Goal: Task Accomplishment & Management: Manage account settings

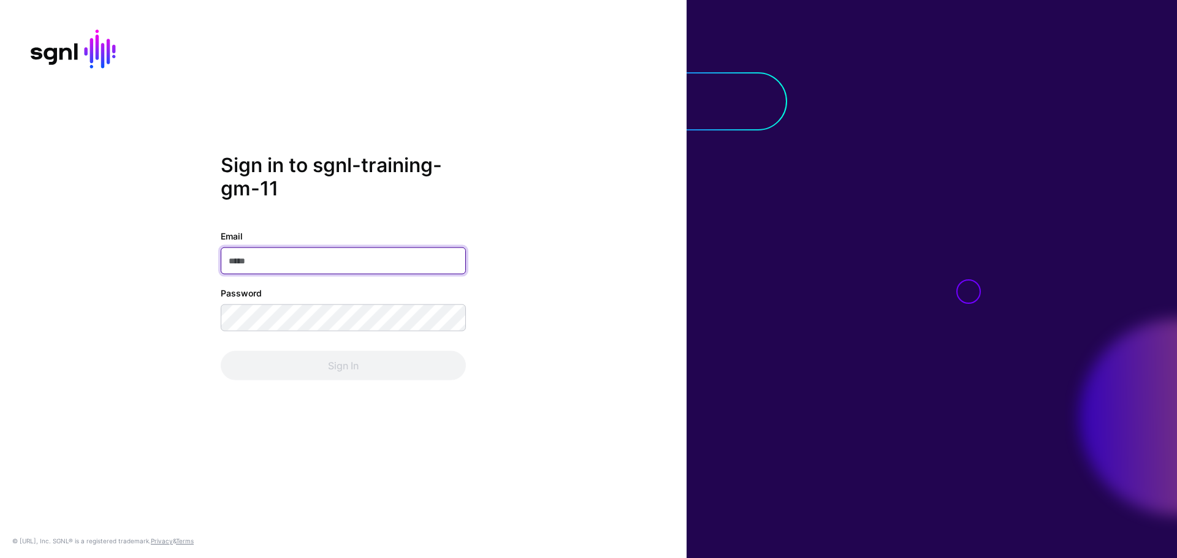
paste input "**********"
type input "**********"
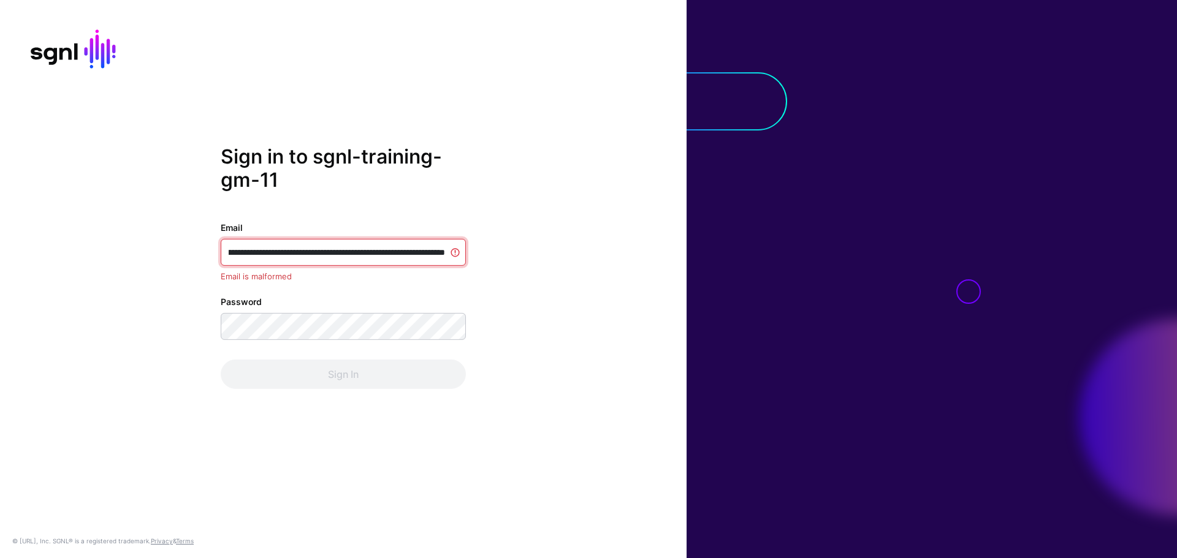
click at [308, 250] on input "Email" at bounding box center [343, 252] width 245 height 27
drag, startPoint x: 354, startPoint y: 253, endPoint x: 200, endPoint y: 249, distance: 153.9
click at [200, 249] on div "Sign in to sgnl-training-gm-11 Email Email is malformed Password Sign In" at bounding box center [343, 279] width 686 height 268
click at [246, 251] on input "Email" at bounding box center [343, 252] width 245 height 27
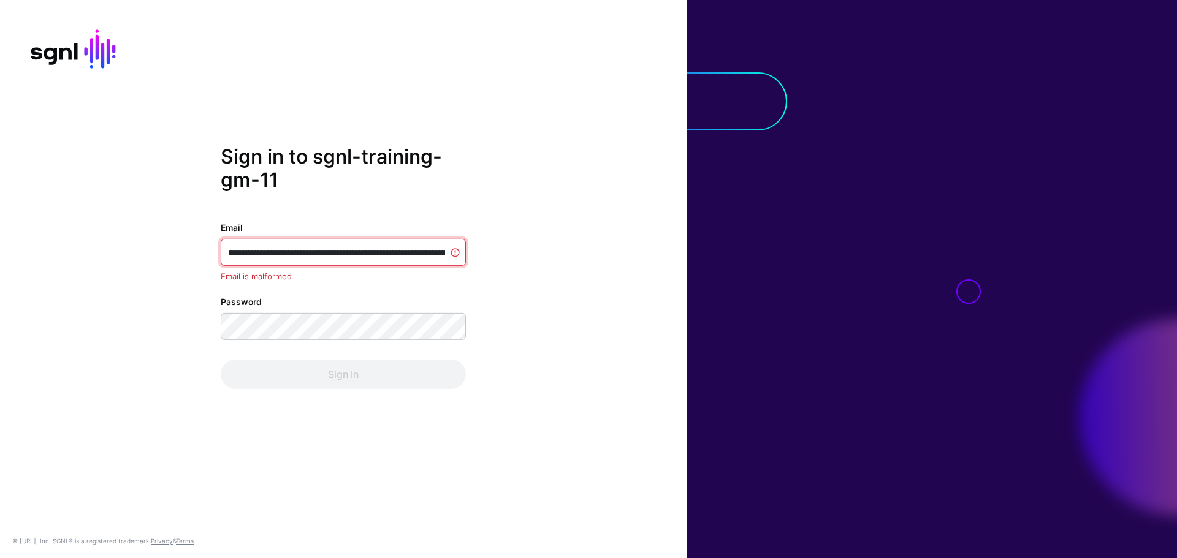
click at [246, 251] on input "Email" at bounding box center [343, 252] width 245 height 27
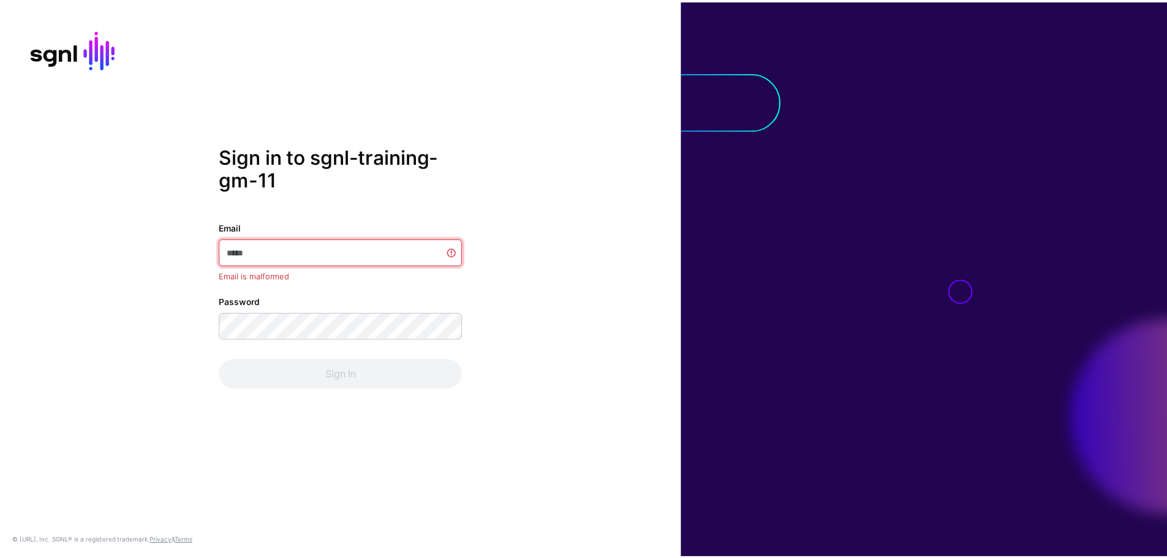
scroll to position [0, 0]
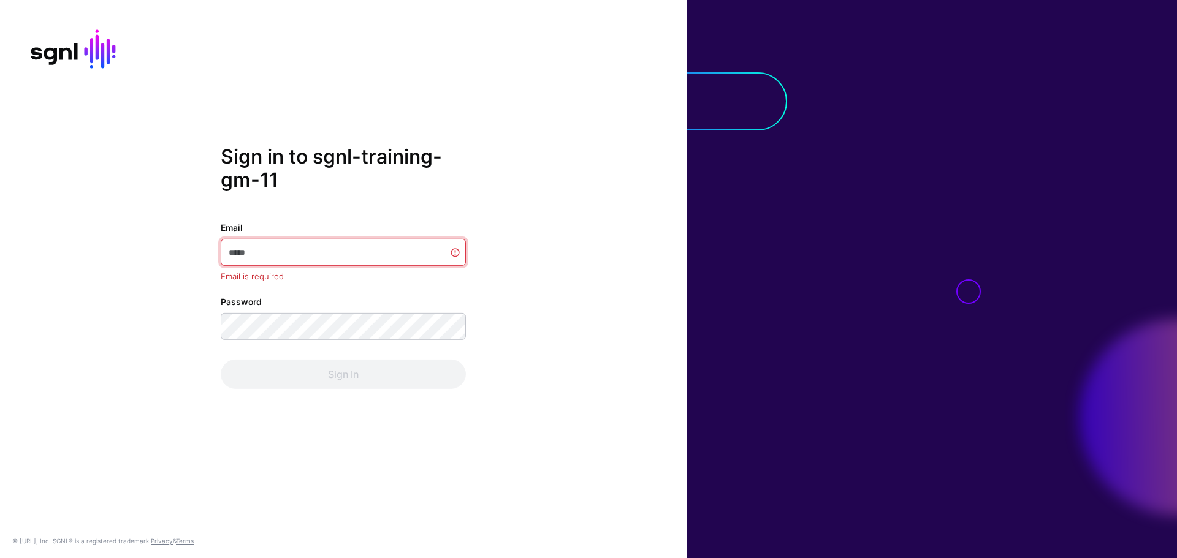
paste input "**********"
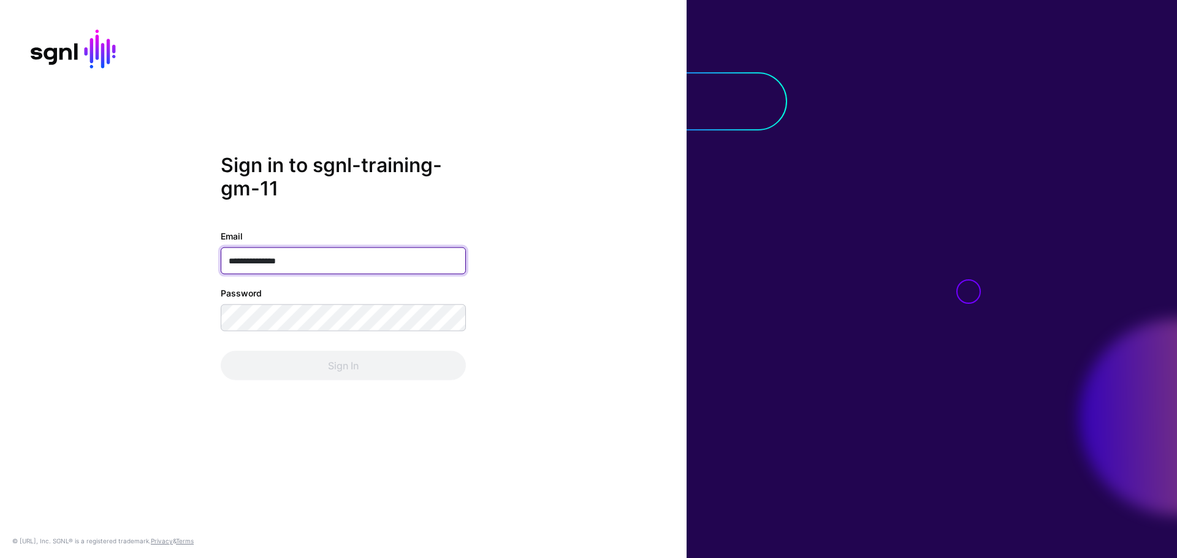
type input "**********"
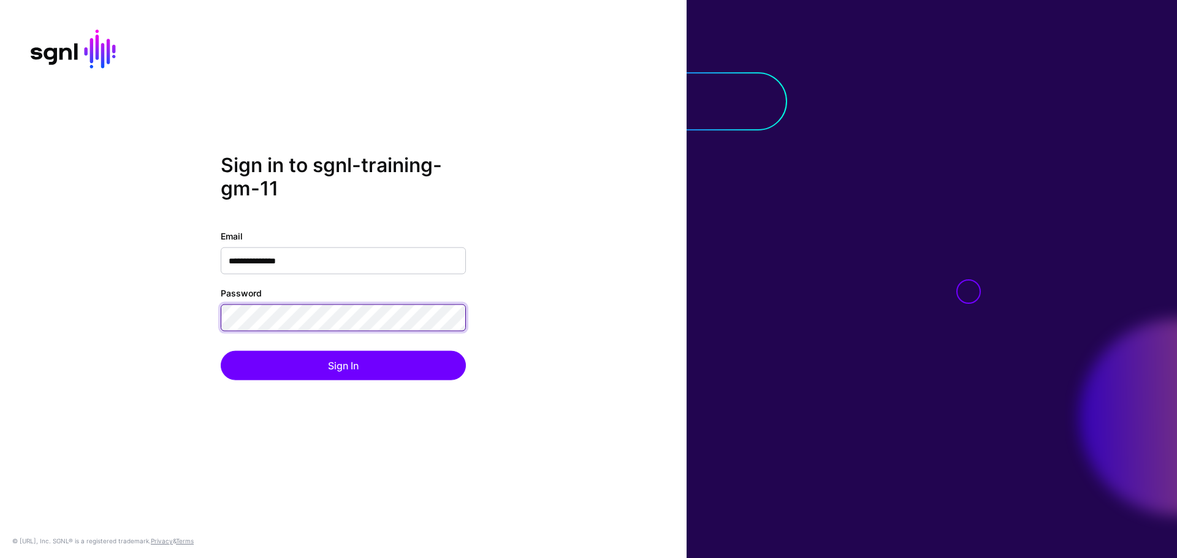
click at [221, 351] on button "Sign In" at bounding box center [343, 365] width 245 height 29
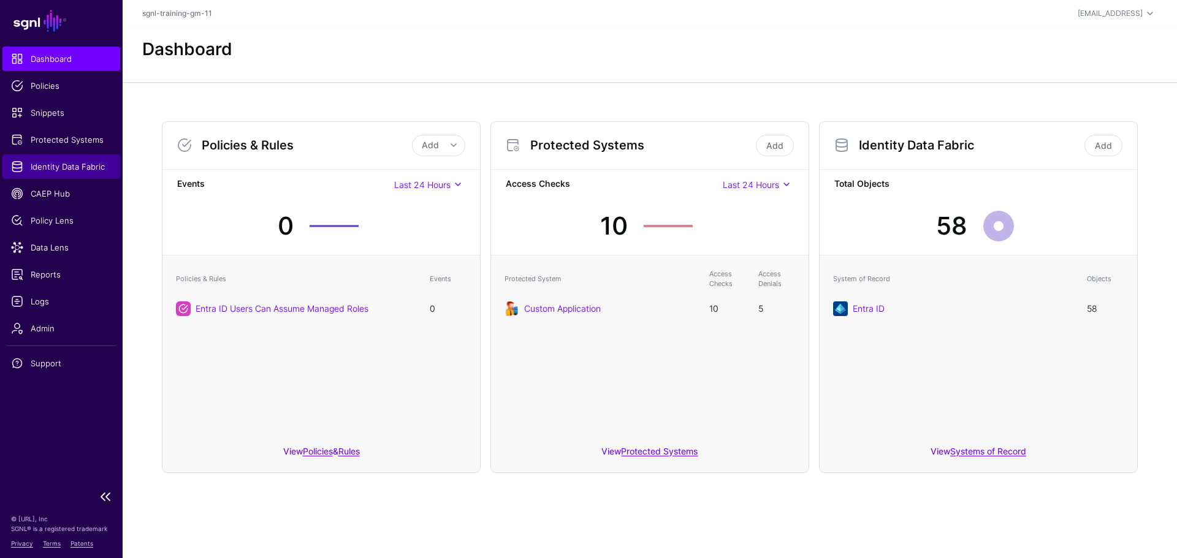
click at [54, 166] on span "Identity Data Fabric" at bounding box center [61, 167] width 101 height 12
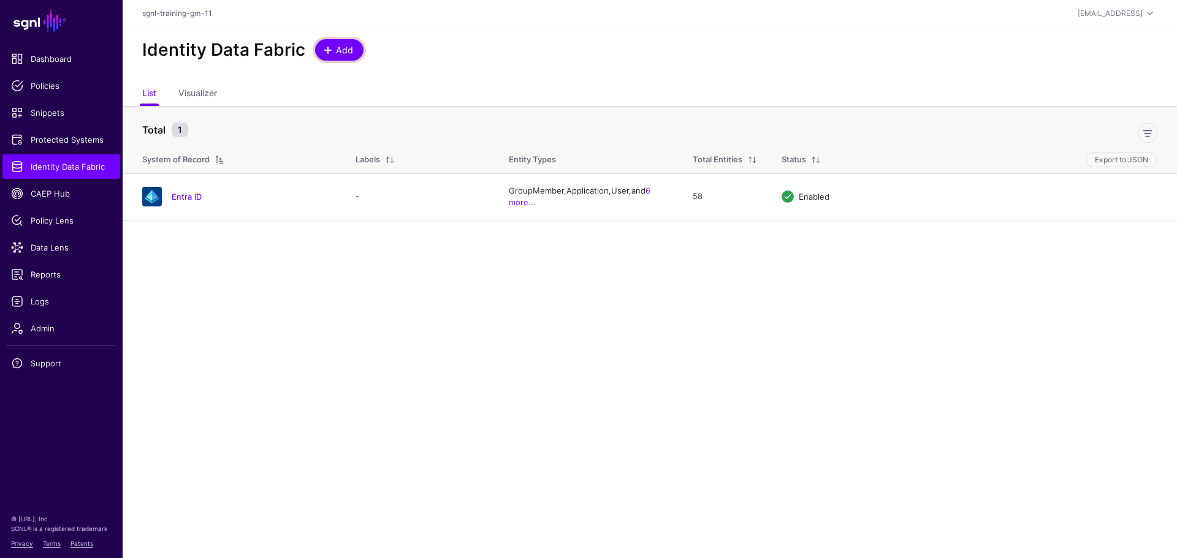
click at [335, 53] on span "Add" at bounding box center [345, 50] width 20 height 13
click at [345, 52] on span "Add" at bounding box center [345, 50] width 20 height 13
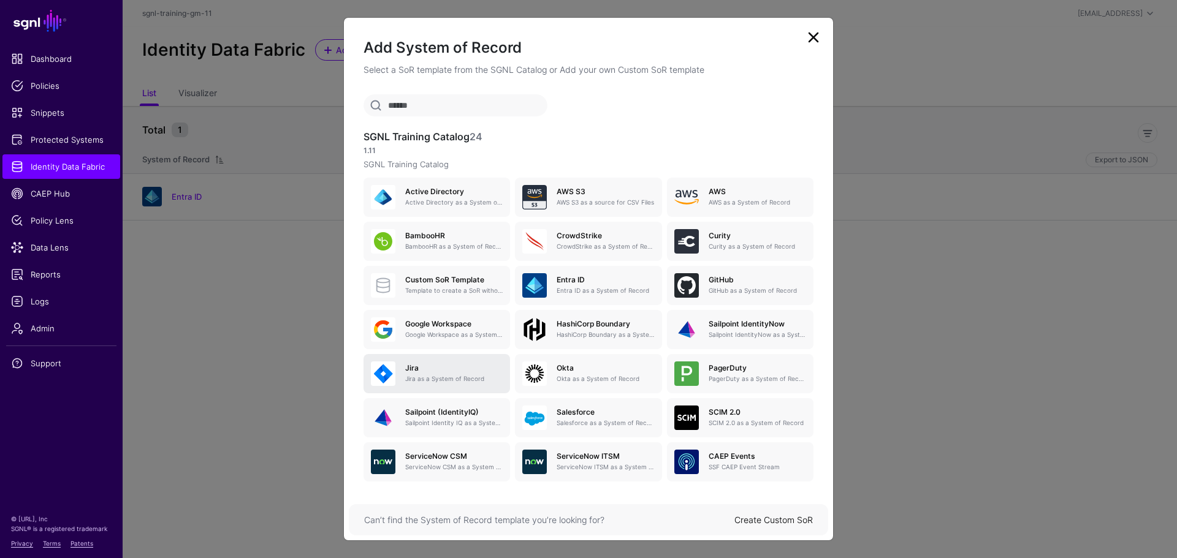
click at [395, 379] on div "[PERSON_NAME] as a System of Record" at bounding box center [448, 374] width 107 height 20
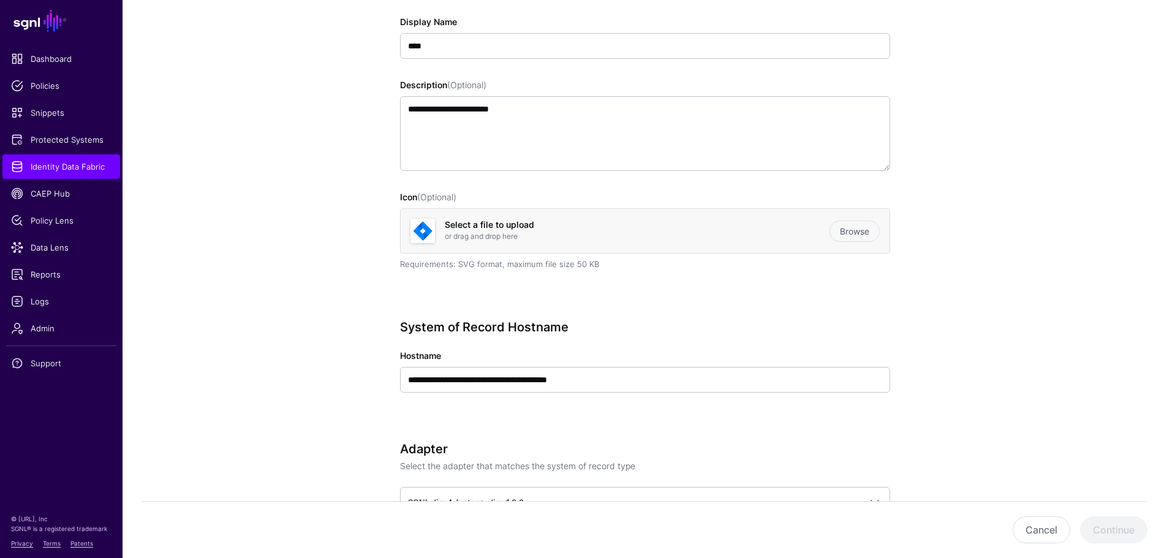
scroll to position [184, 0]
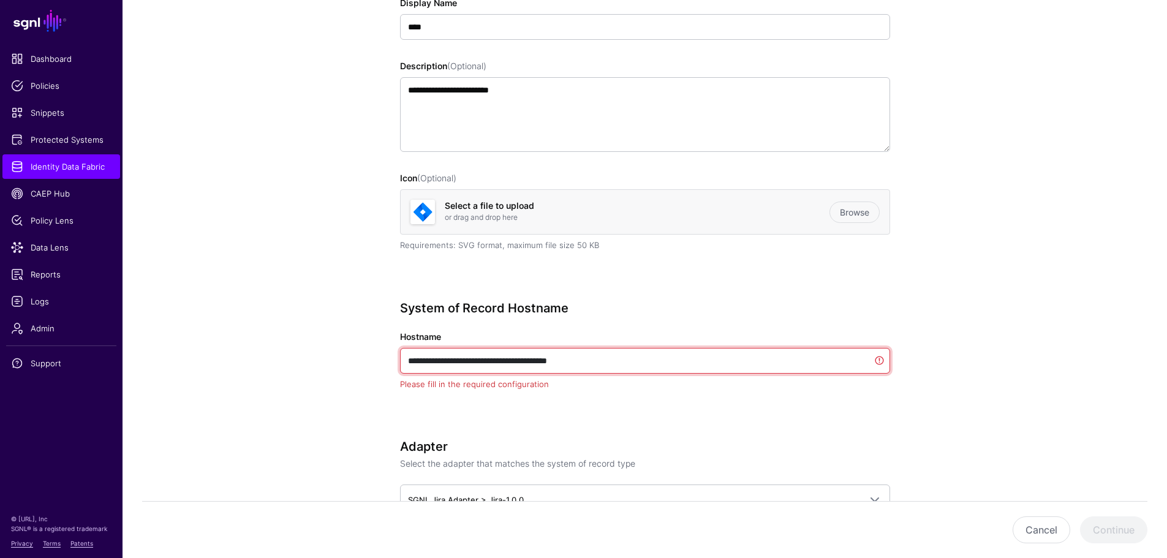
click at [463, 355] on input "**********" at bounding box center [645, 361] width 490 height 26
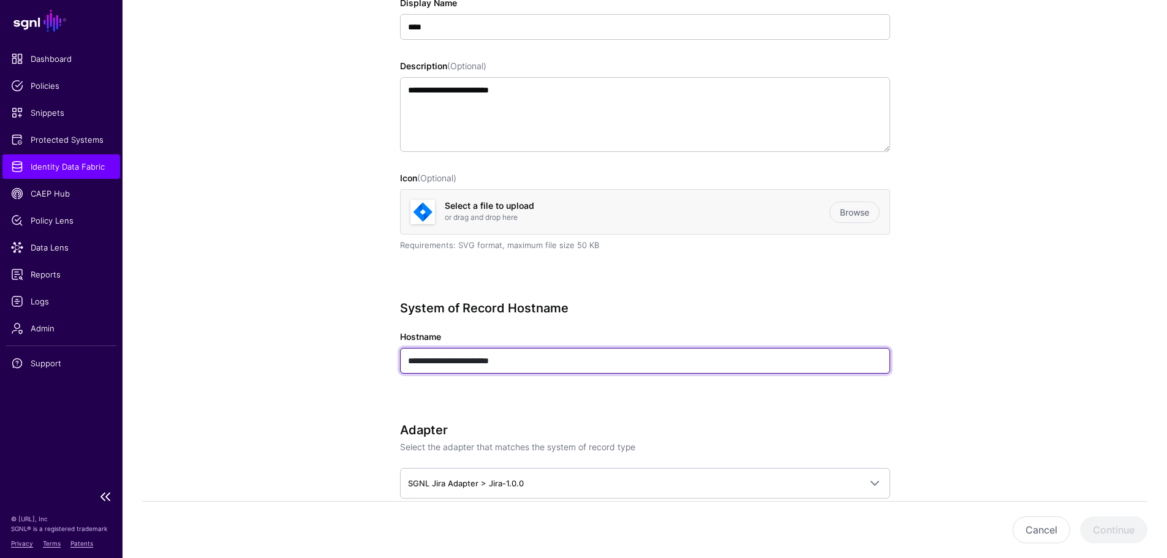
type input "**********"
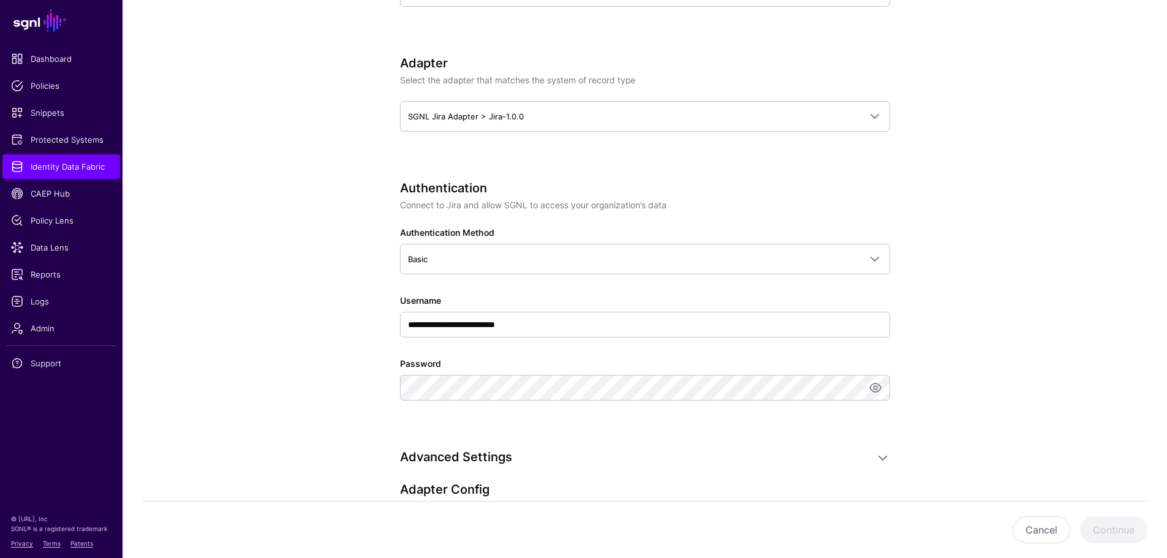
scroll to position [552, 0]
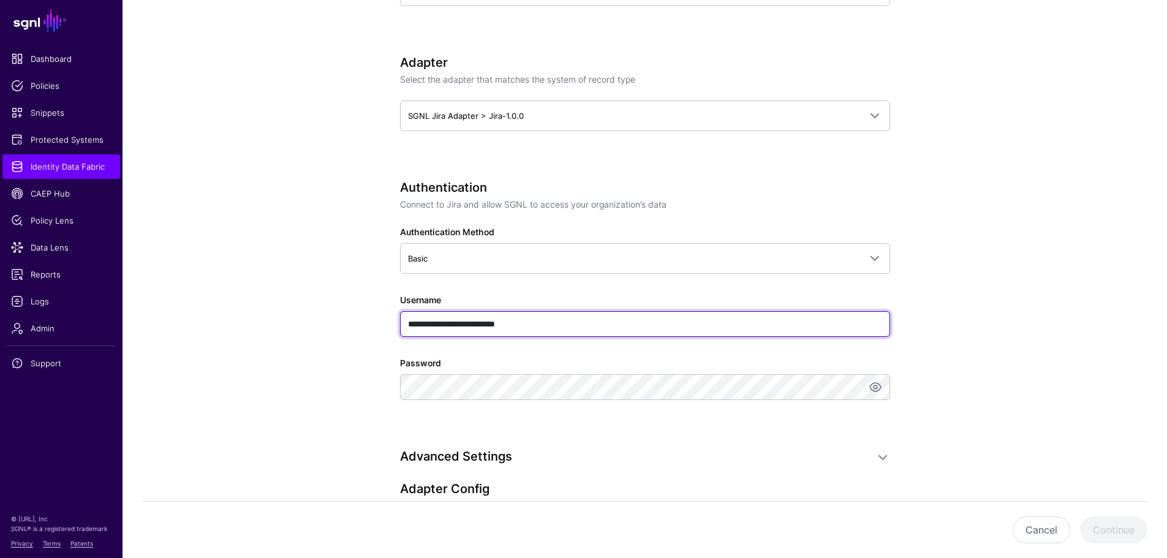
click at [463, 324] on input "**********" at bounding box center [645, 324] width 490 height 26
type input "**********"
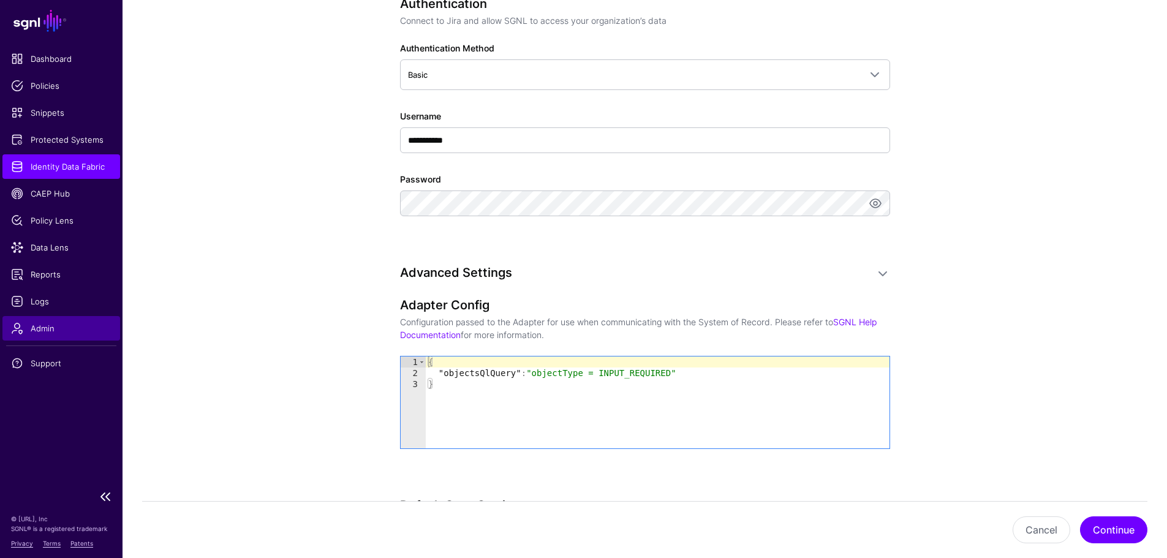
scroll to position [0, 0]
click at [486, 376] on div "{ "objectsQlQuery" : "objectType = INPUT_REQUIRED" }" at bounding box center [658, 414] width 464 height 114
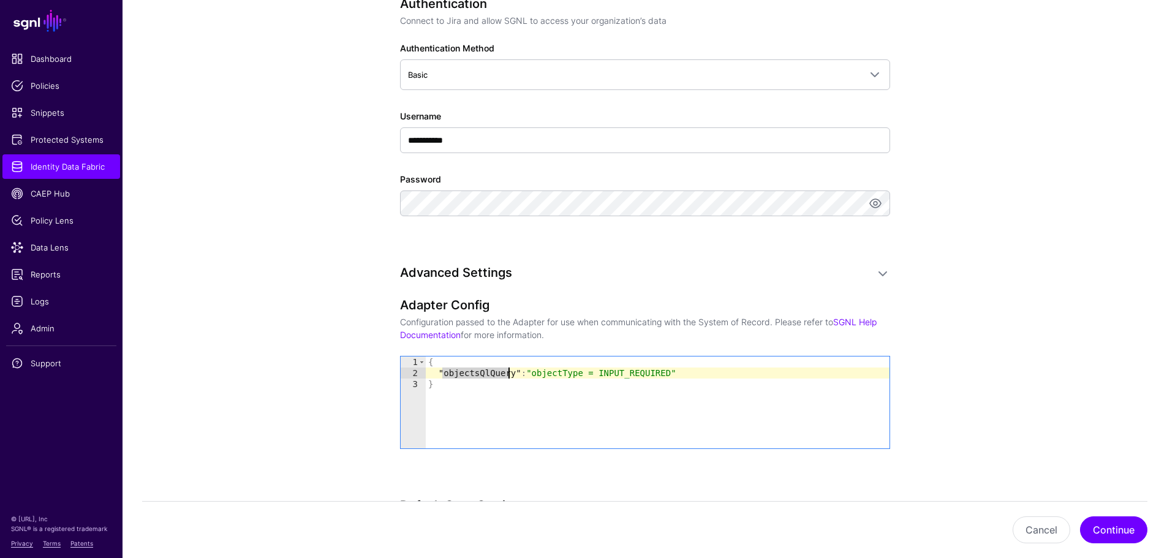
click at [486, 376] on div "{ "objectsQlQuery" : "objectType = INPUT_REQUIRED" }" at bounding box center [658, 414] width 464 height 114
type textarea "**********"
click at [486, 376] on div "{ "objectsQlQuery" : "objectType = INPUT_REQUIRED" }" at bounding box center [658, 414] width 464 height 114
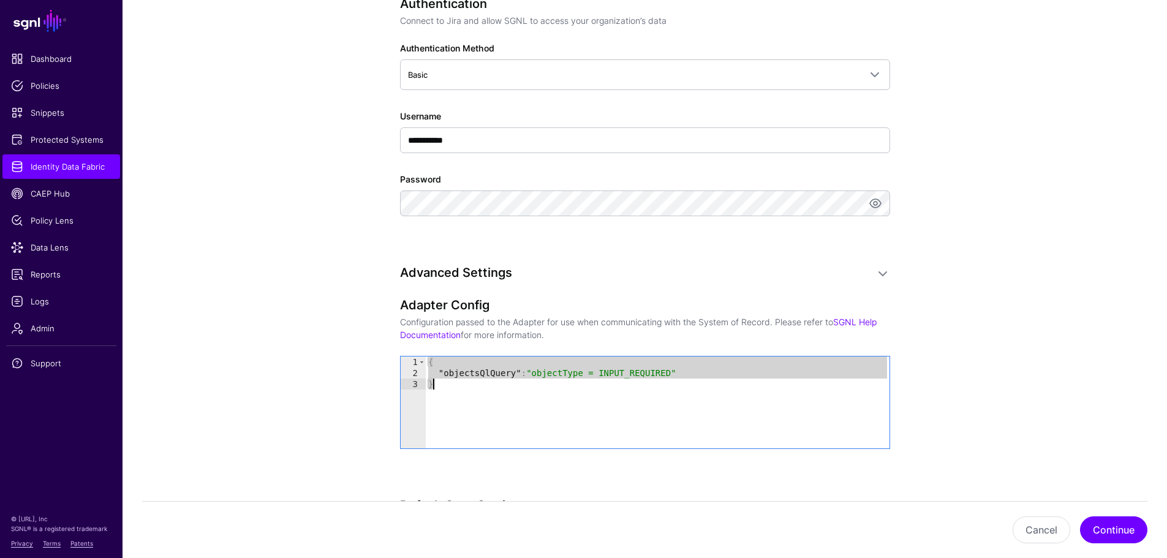
paste textarea "Cursor at row 3"
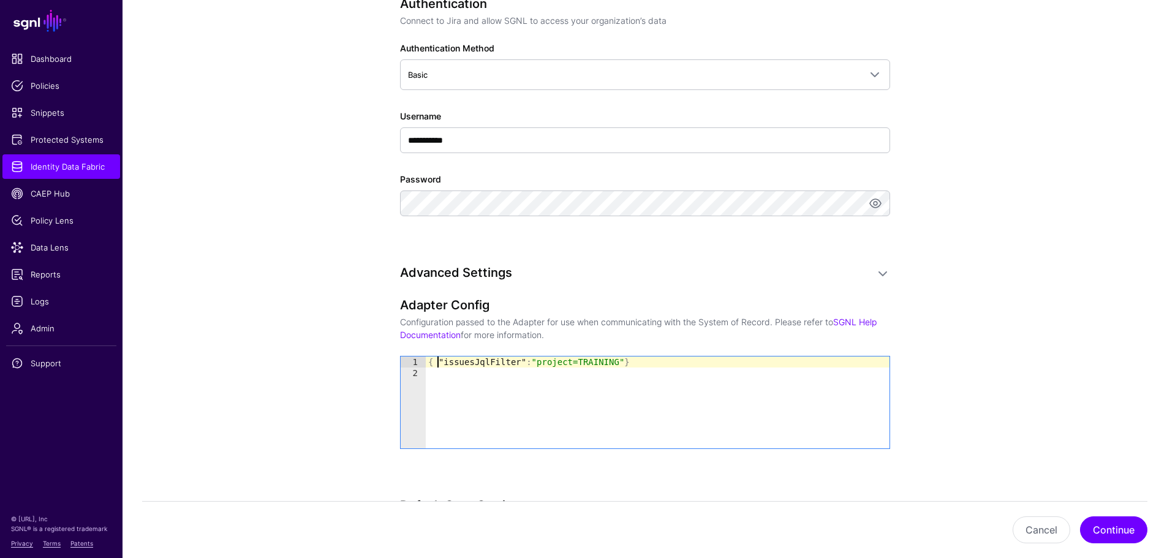
click at [438, 361] on div "{ "issuesJqlFilter" : "project=TRAINING" }" at bounding box center [658, 414] width 464 height 114
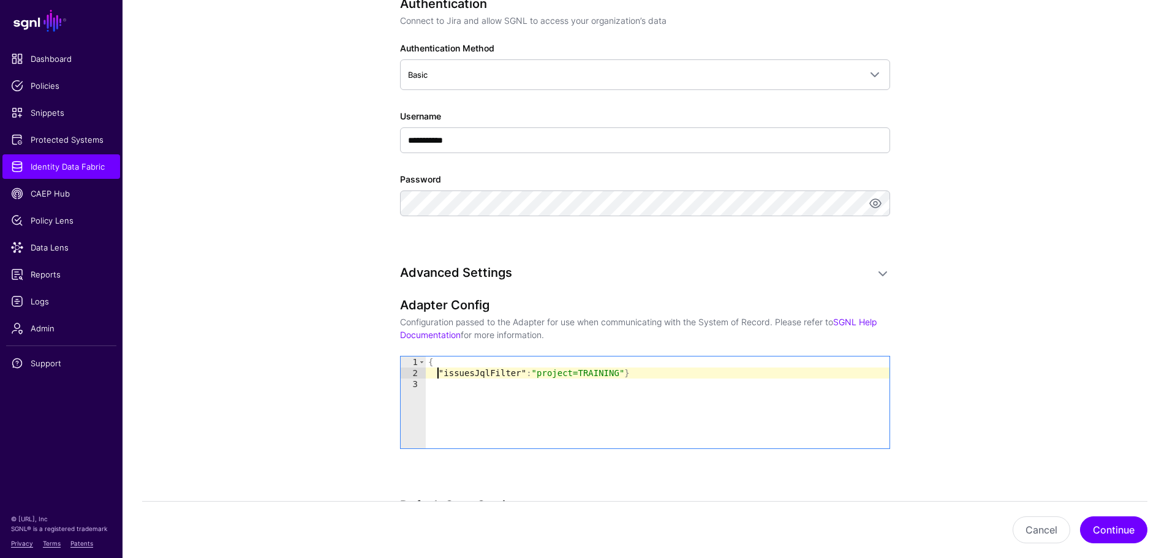
click at [611, 373] on div "{ "issuesJqlFilter" : "project=TRAINING" }" at bounding box center [658, 414] width 464 height 114
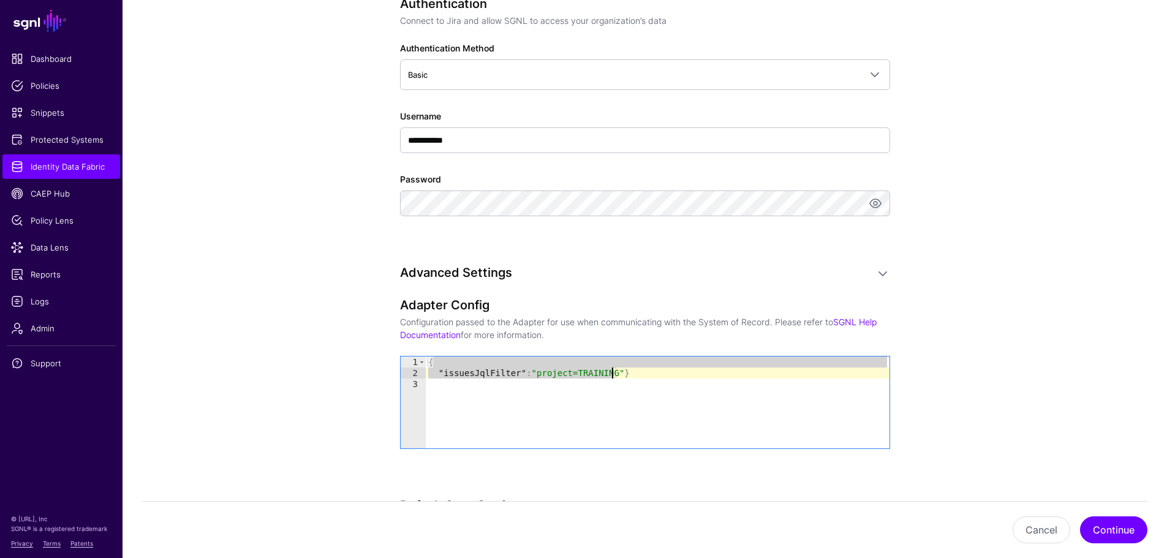
click at [611, 373] on div "{ "issuesJqlFilter" : "project=TRAINING" }" at bounding box center [658, 414] width 464 height 114
type textarea "**********"
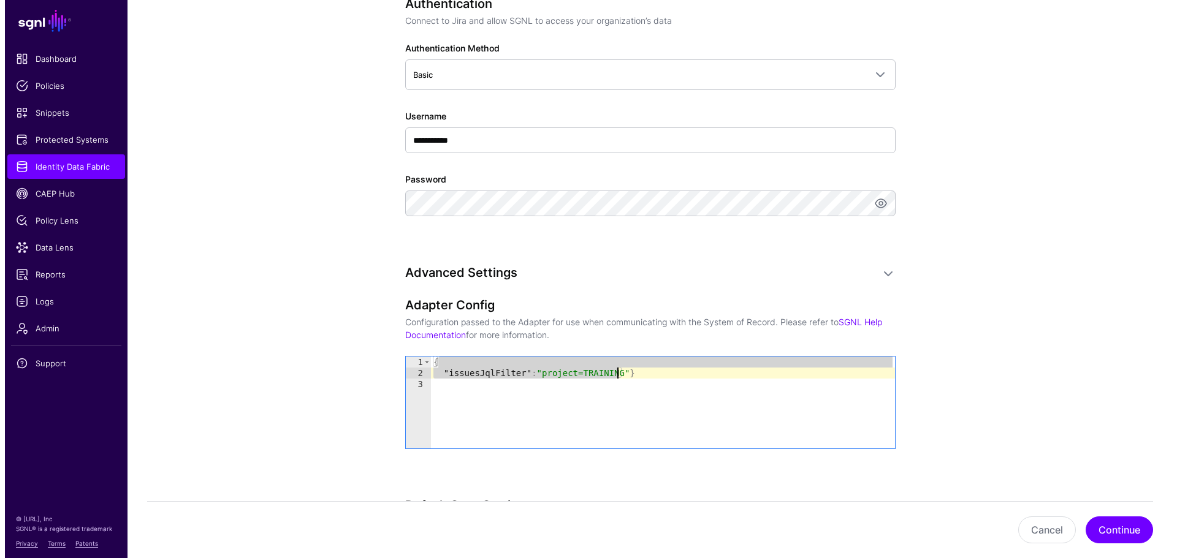
scroll to position [0, 0]
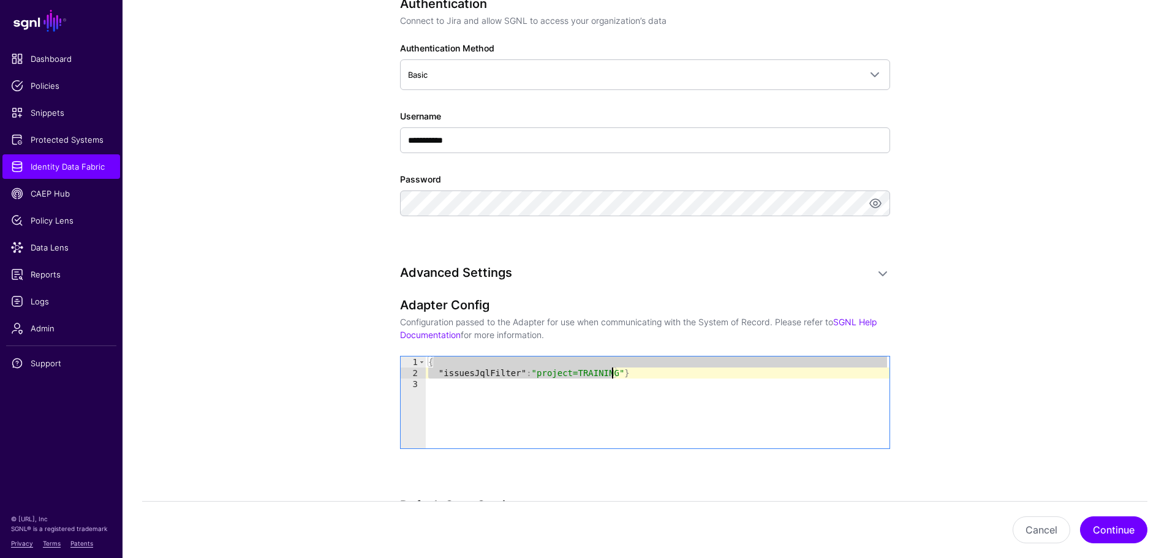
click at [609, 373] on div "{ "issuesJqlFilter" : "project=TRAINING" }" at bounding box center [658, 403] width 464 height 92
type textarea "**********"
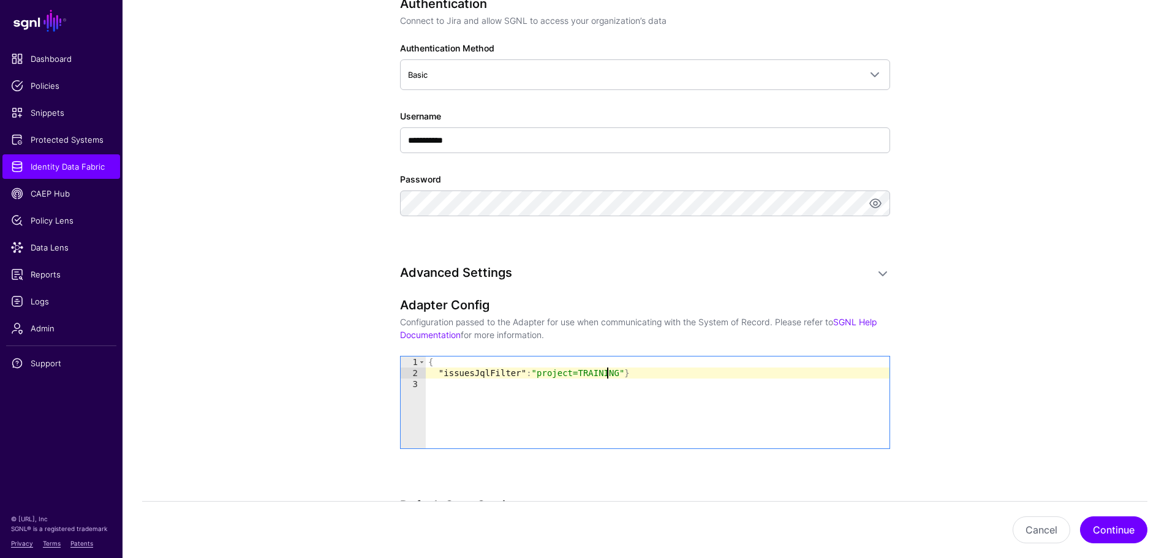
click at [615, 373] on div "{ "issuesJqlFilter" : "project=TRAINING" }" at bounding box center [658, 414] width 464 height 114
type textarea "**********"
click at [1121, 522] on button "Continue" at bounding box center [1113, 530] width 67 height 27
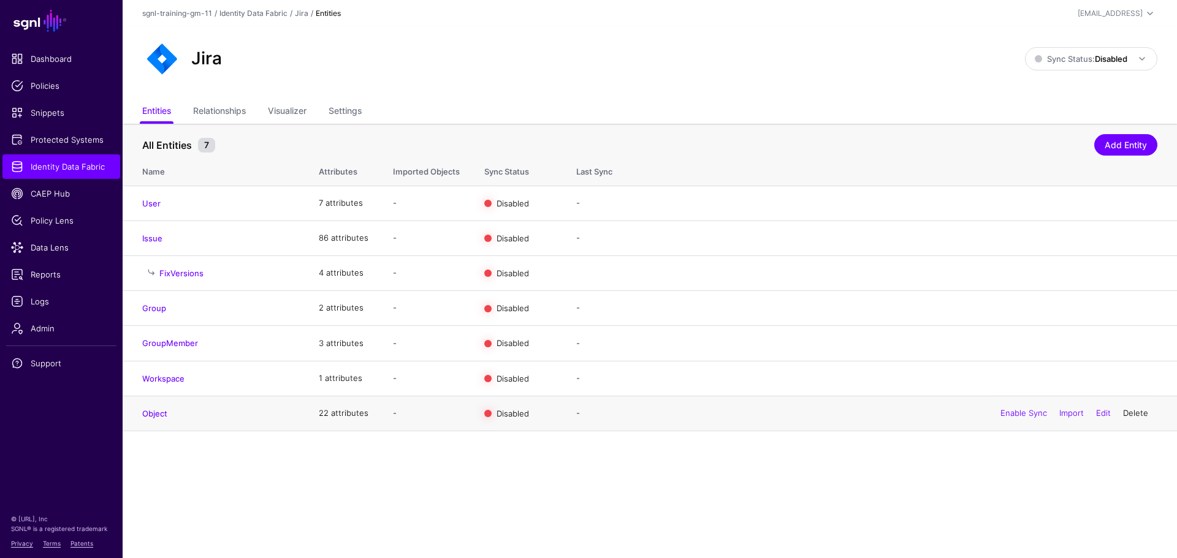
click at [1129, 417] on link "Delete" at bounding box center [1135, 413] width 25 height 10
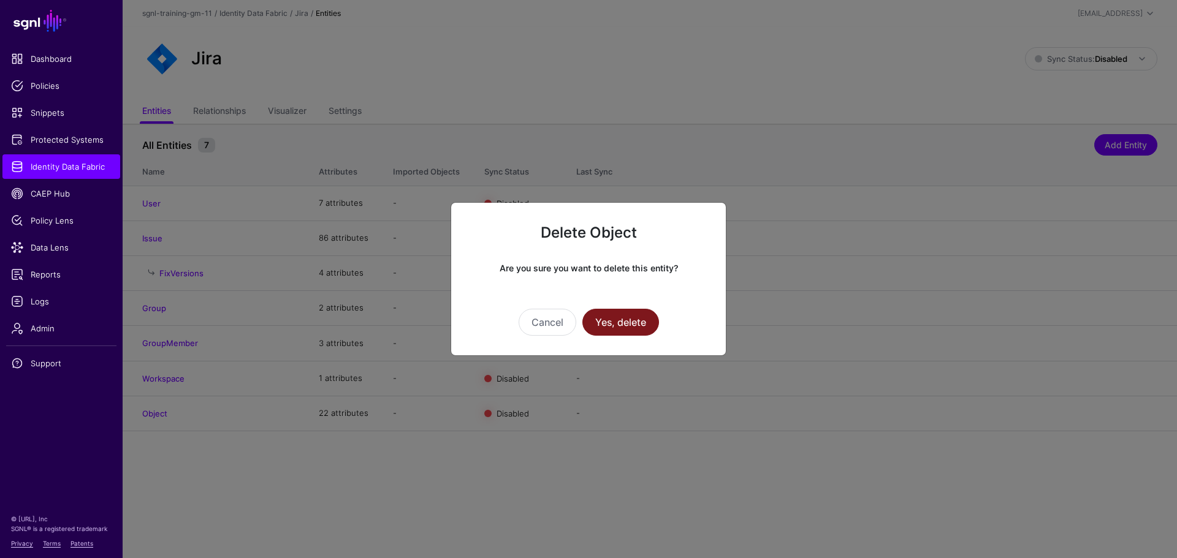
click at [601, 324] on button "Yes, delete" at bounding box center [620, 322] width 77 height 27
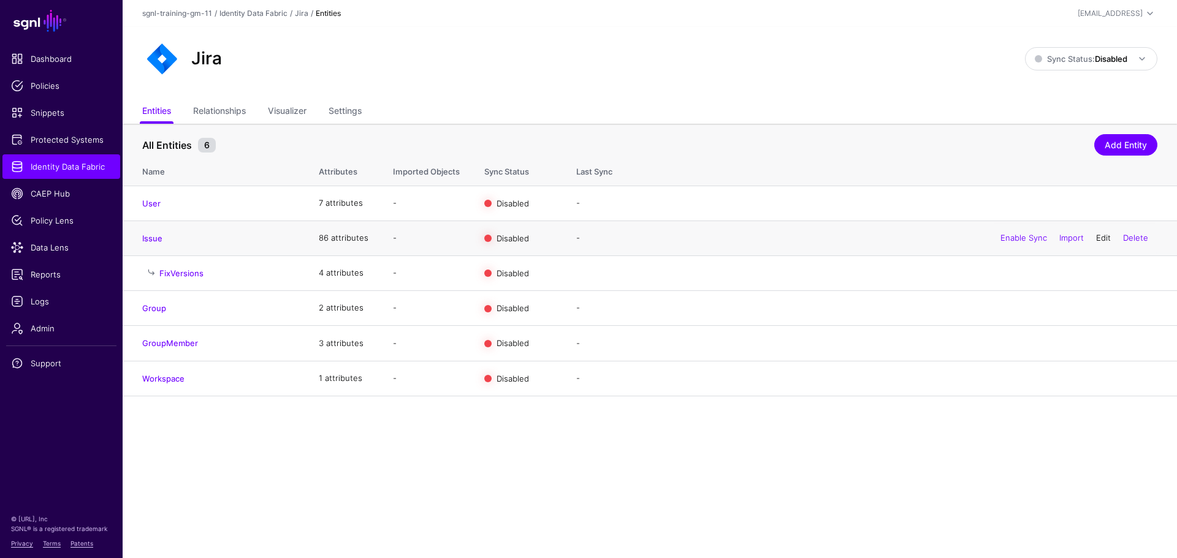
click at [1106, 241] on link "Edit" at bounding box center [1103, 238] width 15 height 10
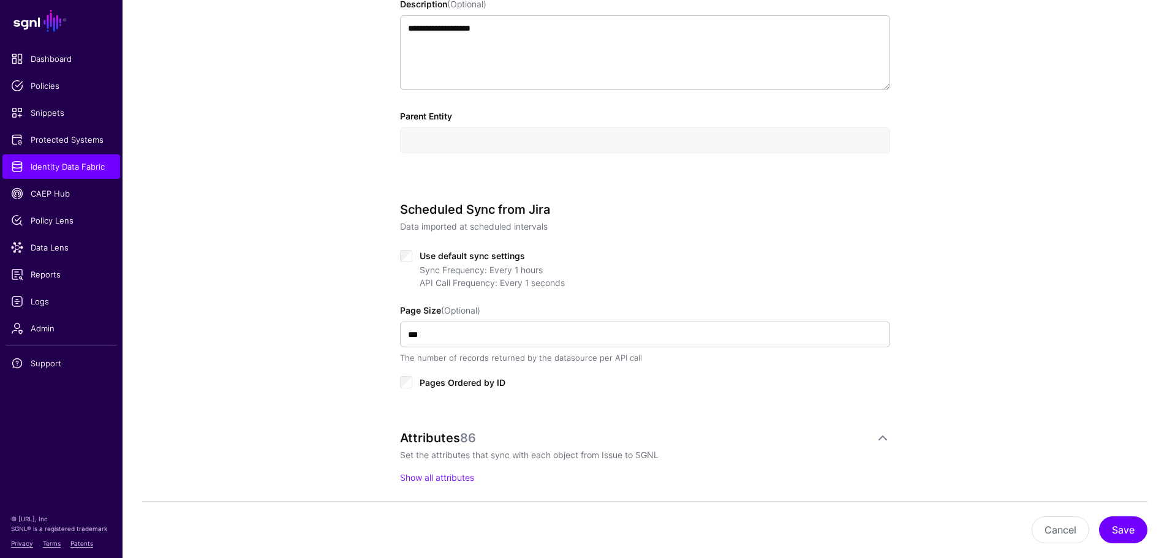
scroll to position [429, 0]
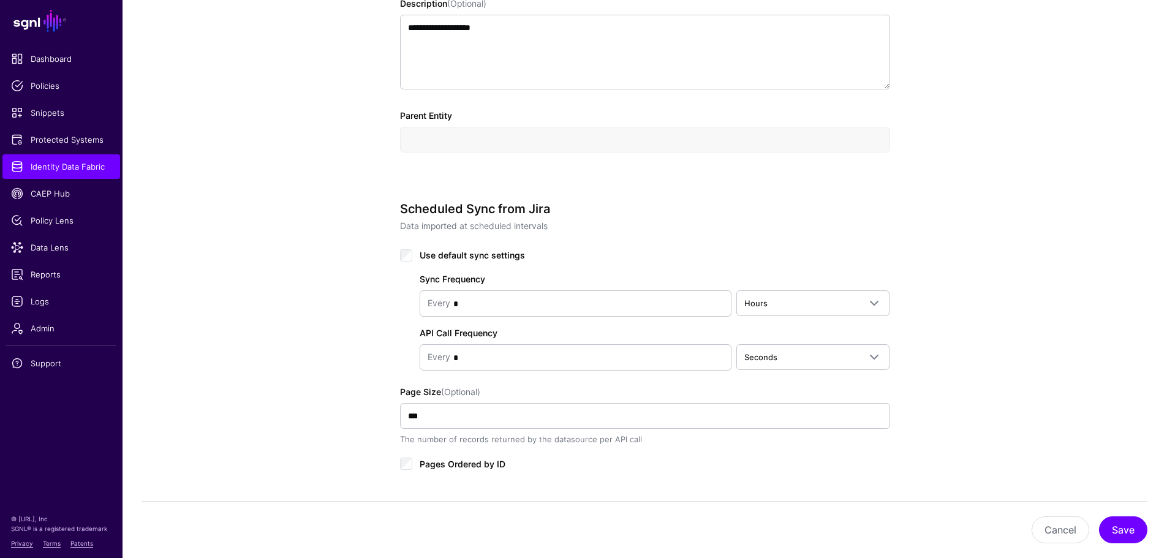
click at [484, 287] on div "Sync Frequency Every * Hours Seconds Minutes Hours Days Weeks Months Years API …" at bounding box center [645, 317] width 490 height 108
click at [479, 302] on input "*" at bounding box center [586, 304] width 273 height 25
type input "*"
click at [778, 314] on link "Hours" at bounding box center [814, 303] width 154 height 26
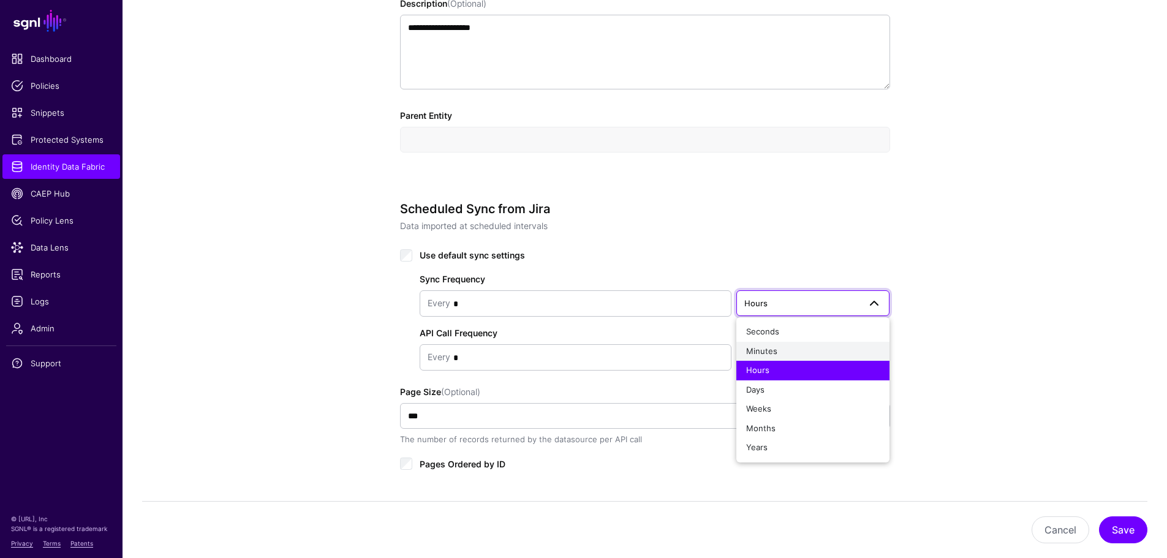
click at [773, 355] on span "Minutes" at bounding box center [761, 351] width 31 height 10
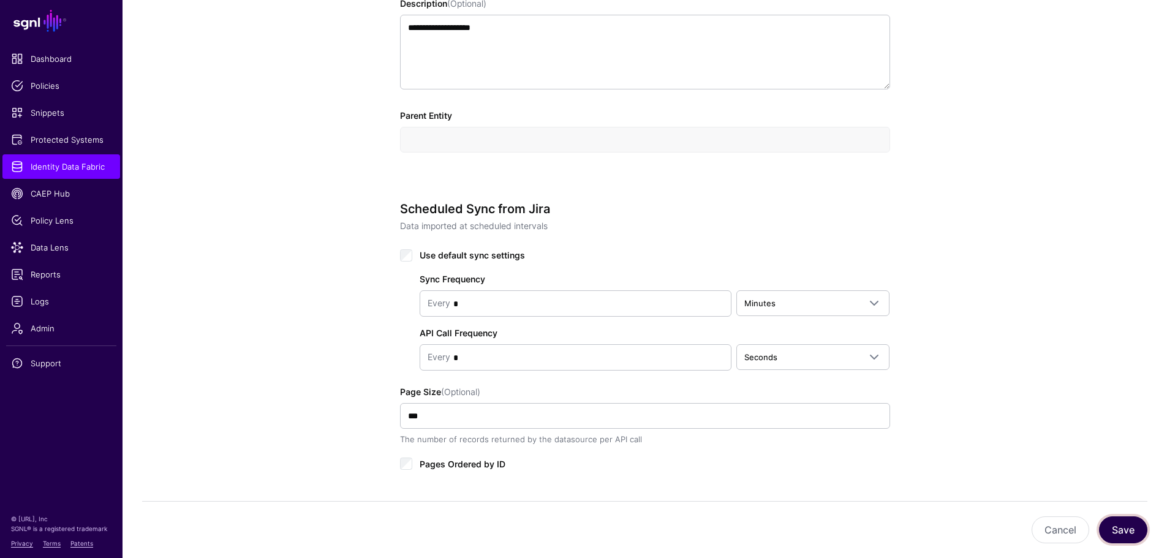
click at [1134, 534] on button "Save" at bounding box center [1123, 530] width 48 height 27
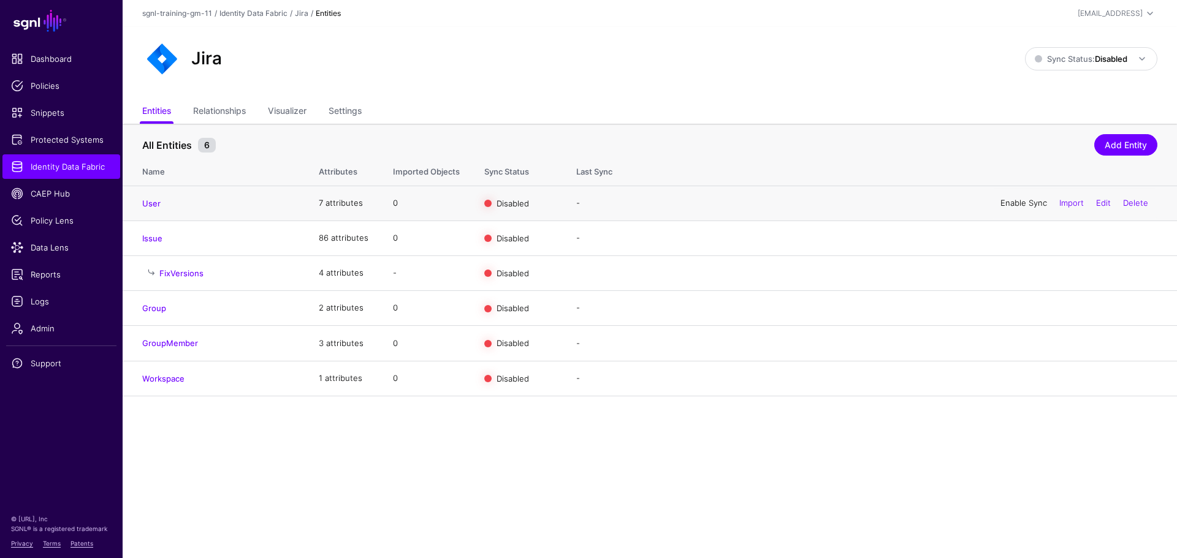
click at [1031, 204] on link "Enable Sync" at bounding box center [1023, 203] width 47 height 10
click at [1000, 242] on link "Enable Sync" at bounding box center [1023, 238] width 47 height 10
click at [1000, 306] on link "Enable Sync" at bounding box center [1023, 308] width 47 height 10
click at [1017, 374] on link "Enable Sync" at bounding box center [1023, 378] width 47 height 10
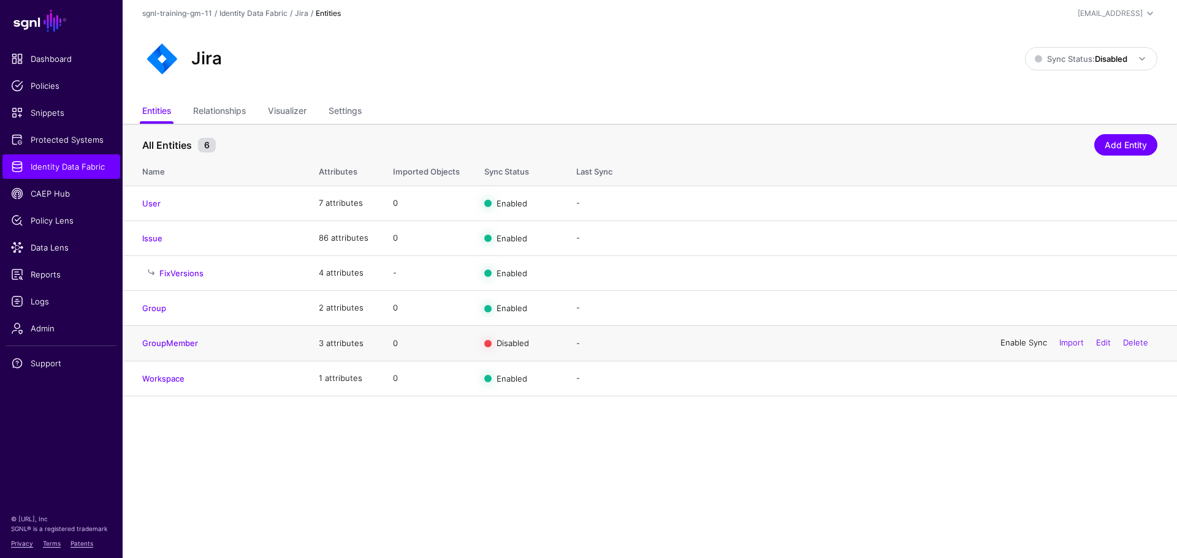
click at [1017, 347] on link "Enable Sync" at bounding box center [1023, 343] width 47 height 10
click at [1103, 58] on strong "Disabled" at bounding box center [1111, 59] width 32 height 10
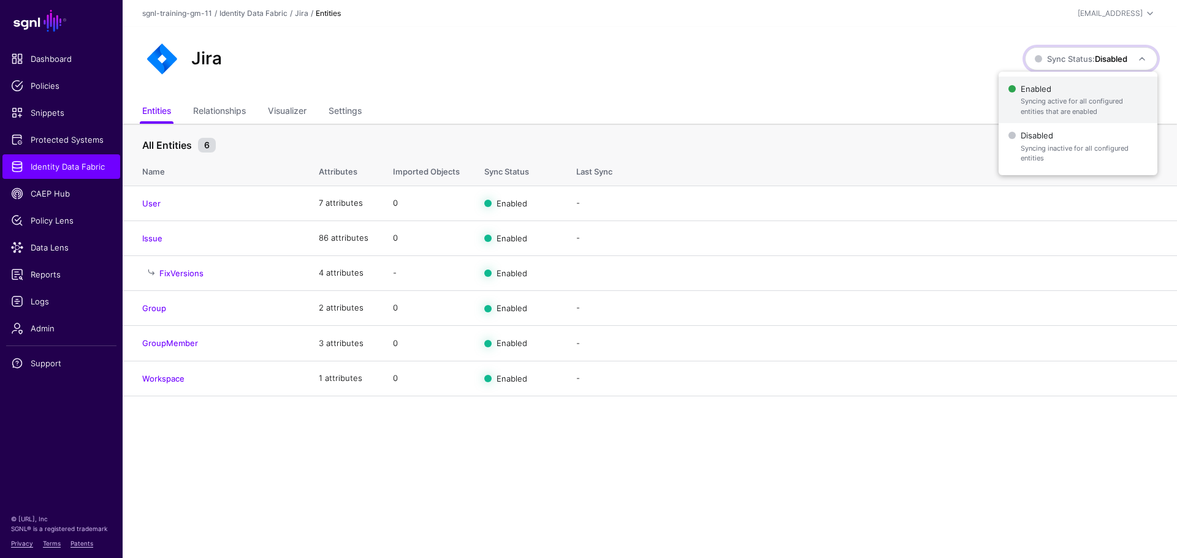
click at [1071, 94] on span "Enabled Syncing active for all configured entities that are enabled" at bounding box center [1077, 100] width 139 height 40
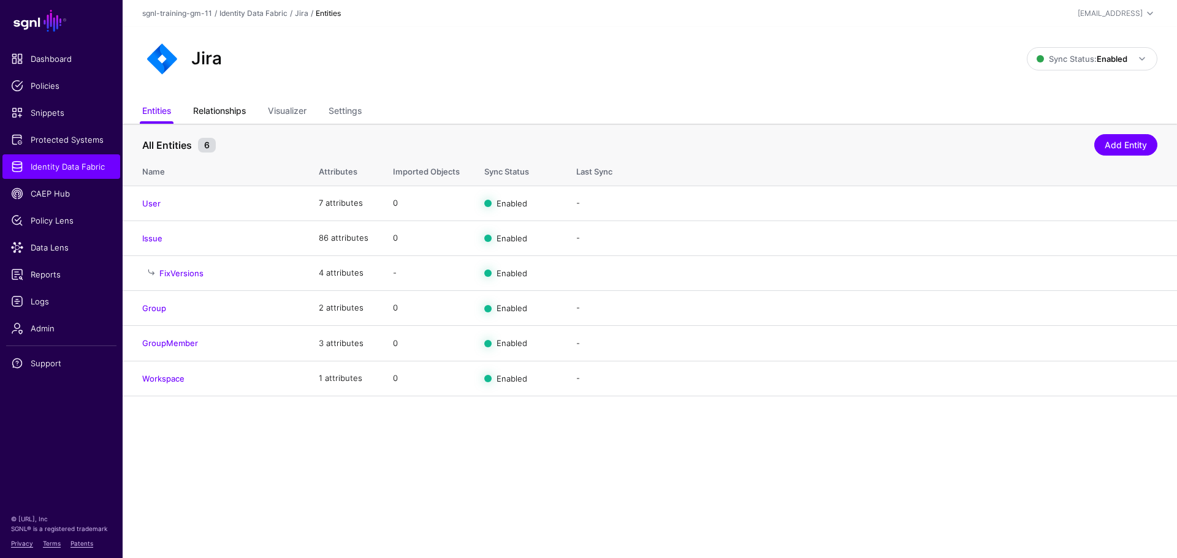
click at [218, 113] on link "Relationships" at bounding box center [219, 112] width 53 height 23
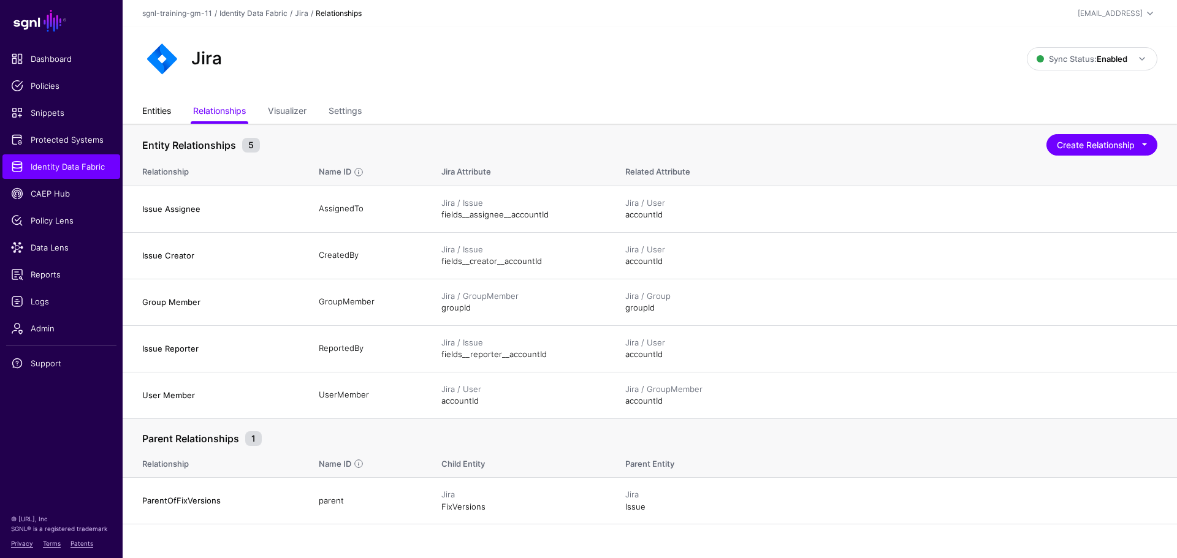
click at [165, 112] on link "Entities" at bounding box center [156, 112] width 29 height 23
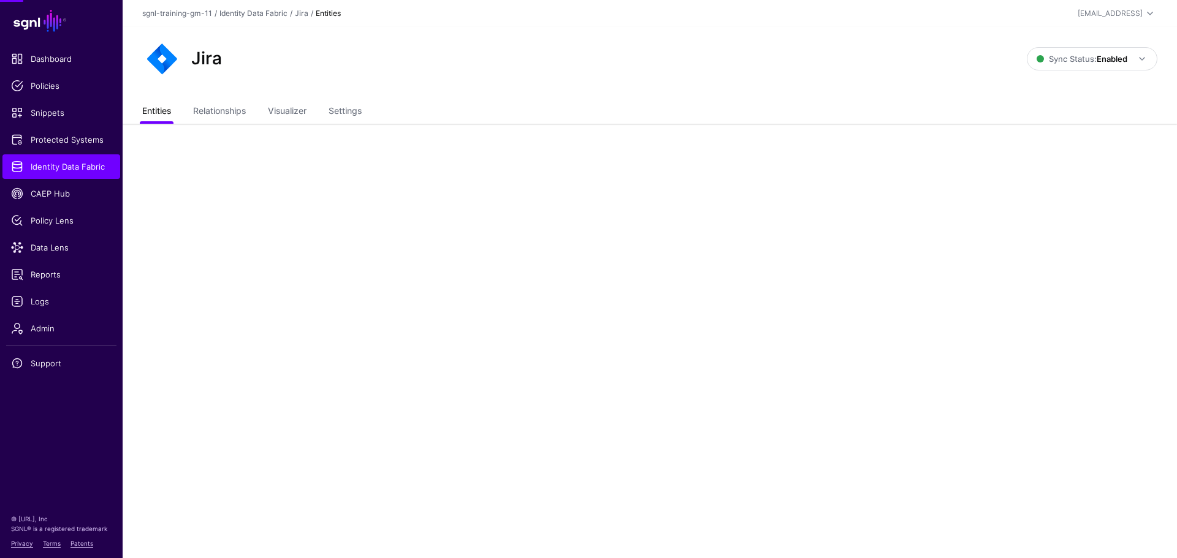
click at [165, 112] on link "Entities" at bounding box center [156, 112] width 29 height 23
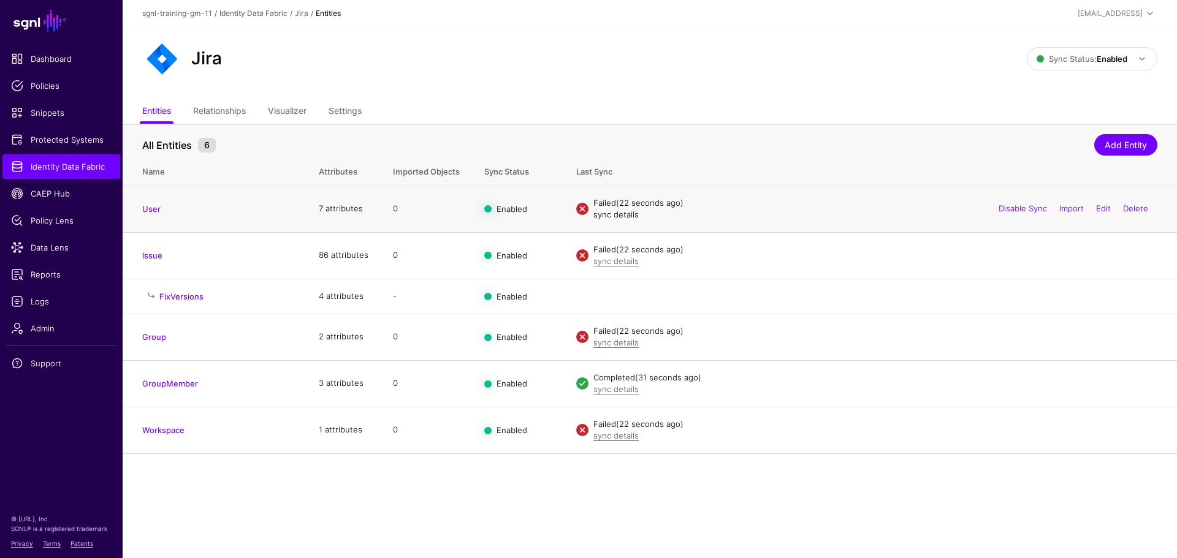
click at [615, 213] on link "sync details" at bounding box center [615, 215] width 45 height 10
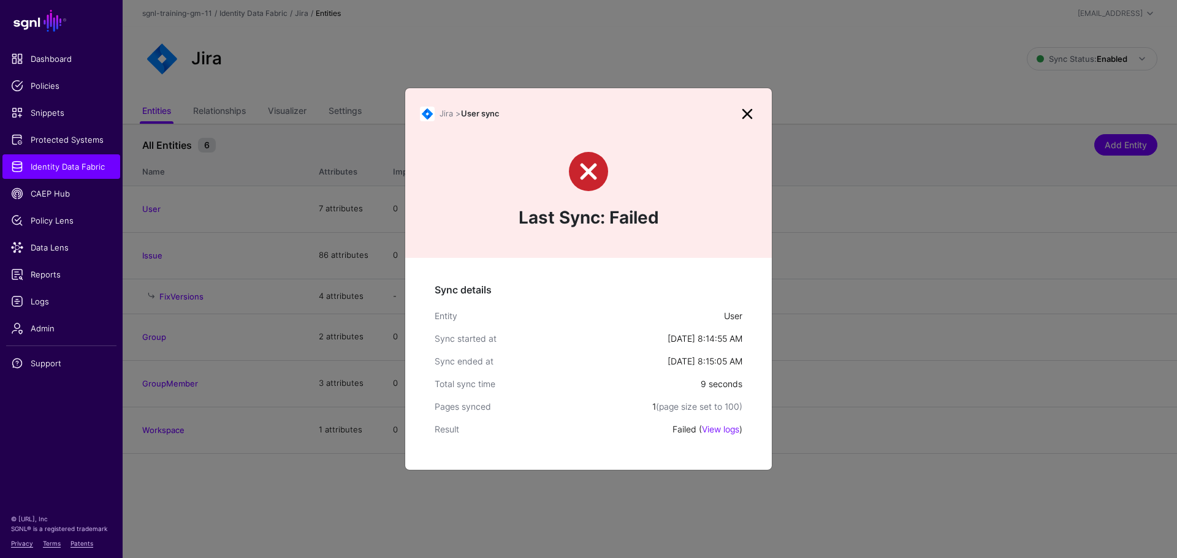
click at [747, 116] on link at bounding box center [747, 114] width 20 height 20
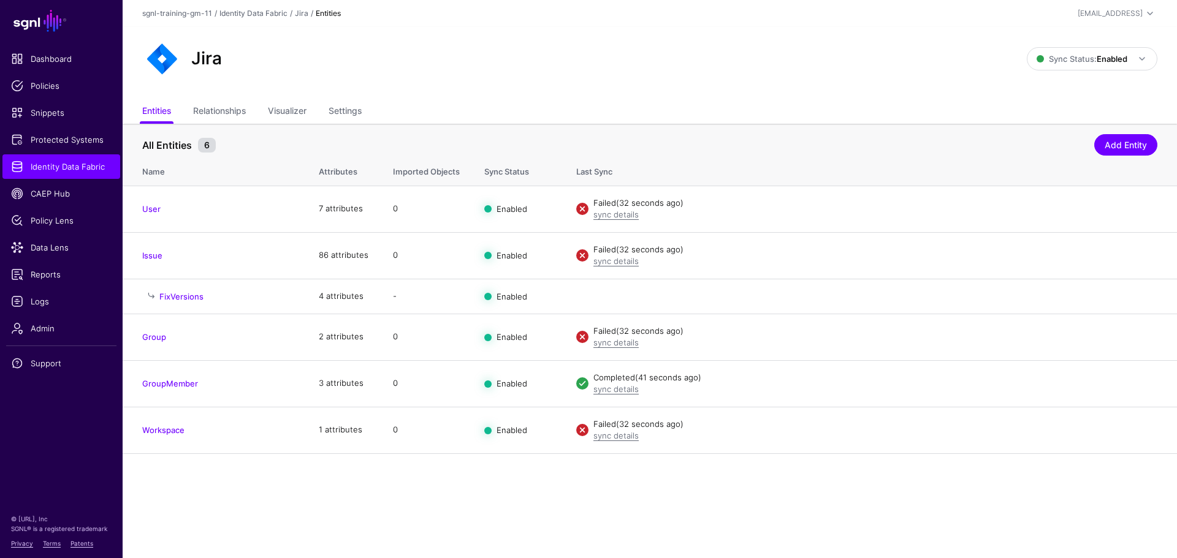
click at [747, 116] on div "Last Sync: Failed" at bounding box center [588, 160] width 366 height 135
click at [17, 302] on span "Logs" at bounding box center [61, 301] width 101 height 12
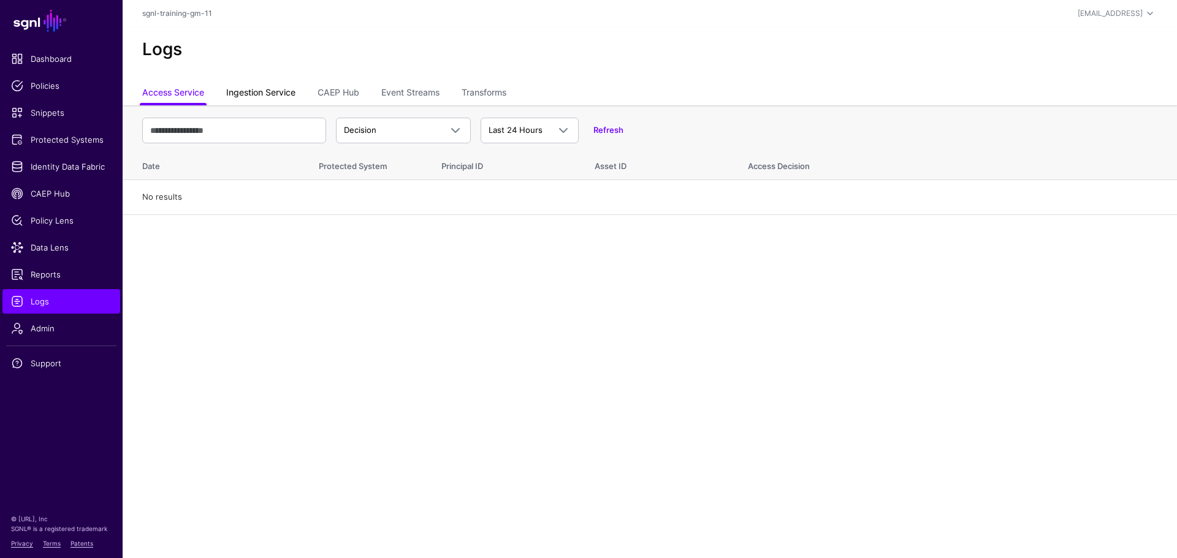
click at [266, 103] on link "Ingestion Service" at bounding box center [260, 93] width 69 height 23
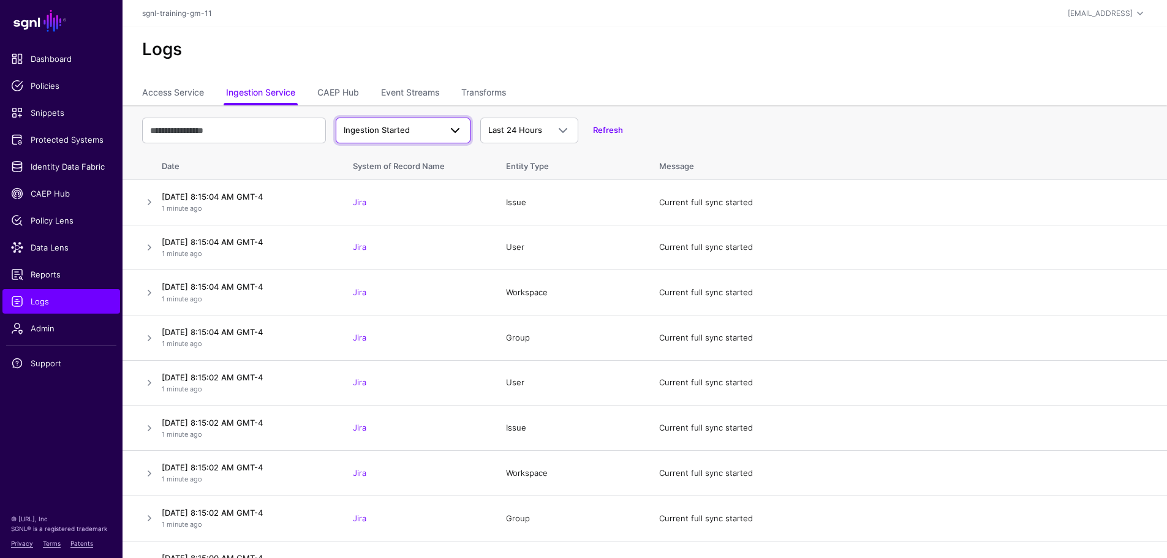
click at [458, 131] on span at bounding box center [455, 130] width 15 height 15
click at [426, 178] on div "Ingestion Completed" at bounding box center [403, 178] width 115 height 12
click at [450, 134] on span at bounding box center [455, 130] width 15 height 15
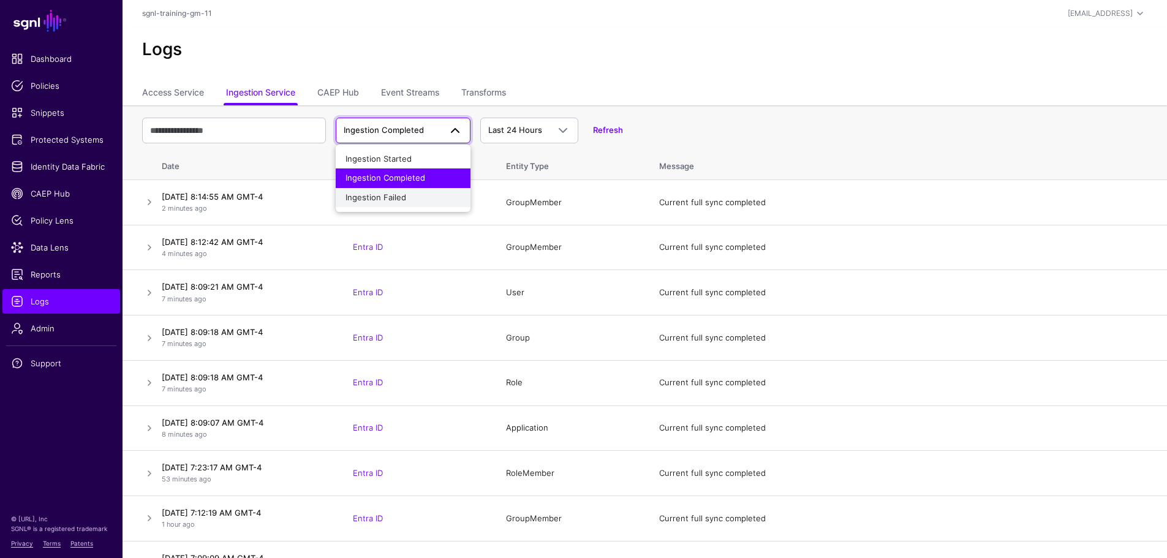
click at [404, 203] on div "Ingestion Failed" at bounding box center [403, 198] width 115 height 12
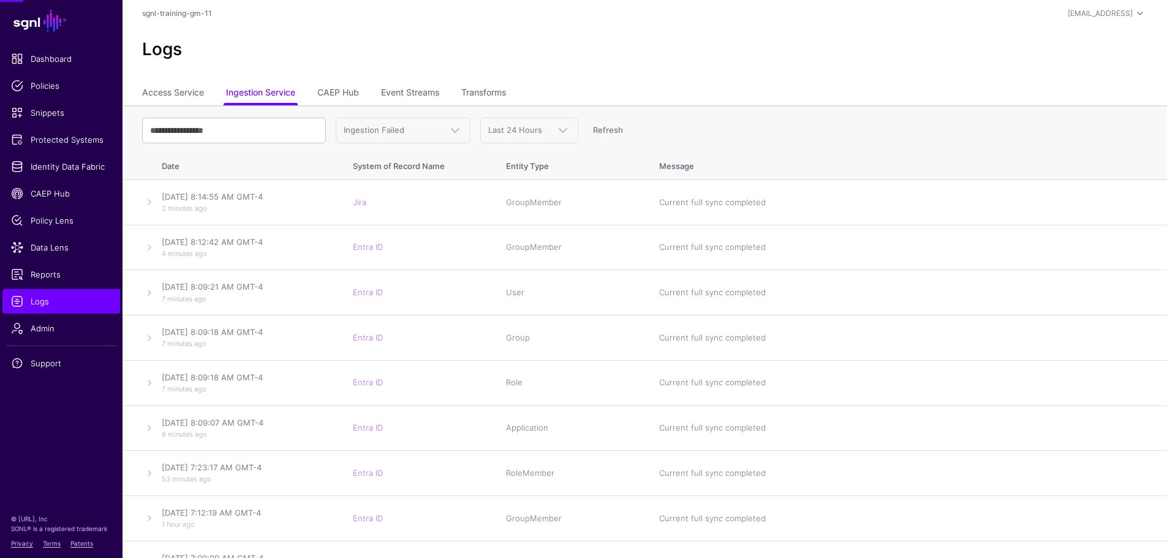
click at [404, 203] on td "Jira" at bounding box center [417, 202] width 153 height 45
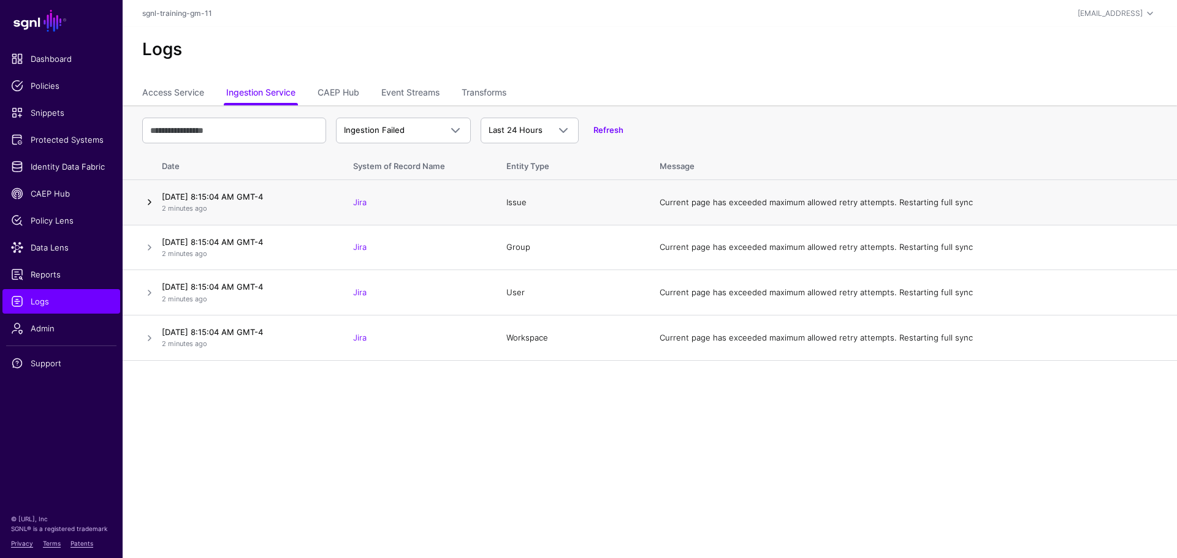
click at [154, 205] on link at bounding box center [149, 202] width 15 height 15
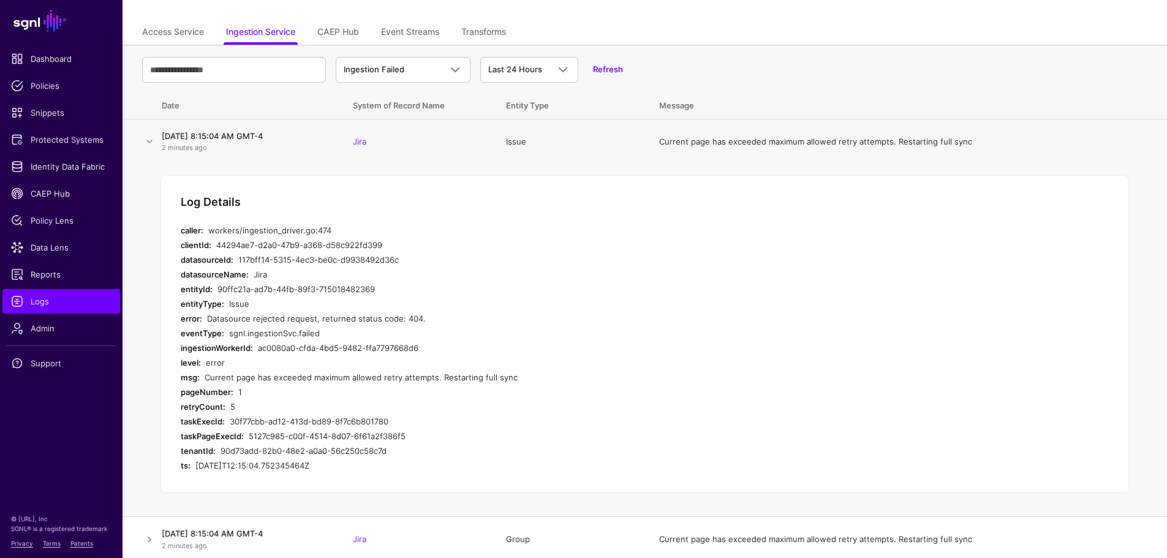
scroll to position [61, 0]
click at [45, 241] on link "Data Lens" at bounding box center [61, 247] width 118 height 25
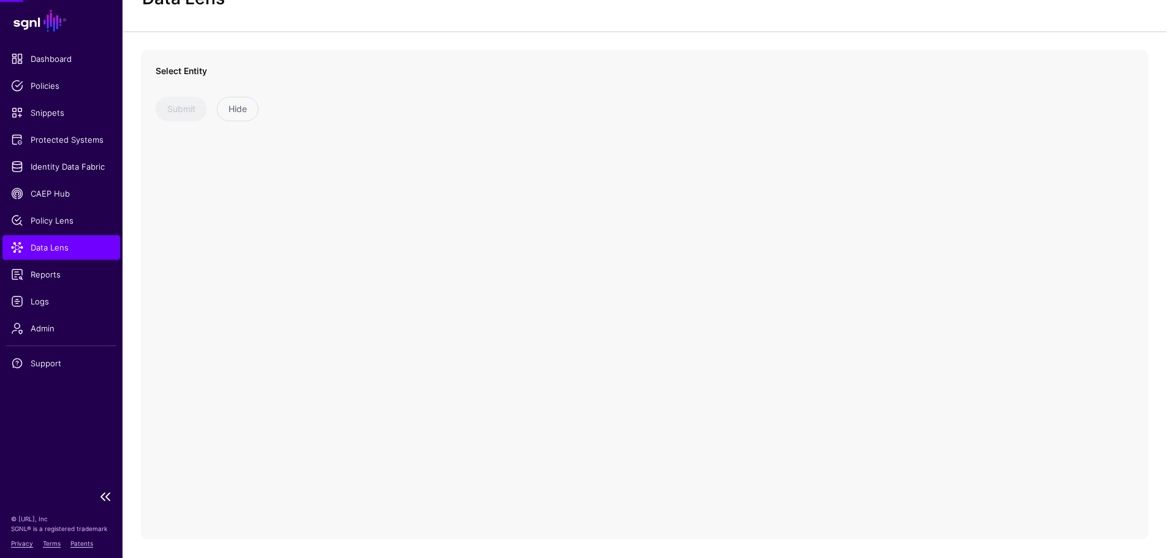
scroll to position [51, 0]
click at [271, 95] on span at bounding box center [263, 95] width 199 height 15
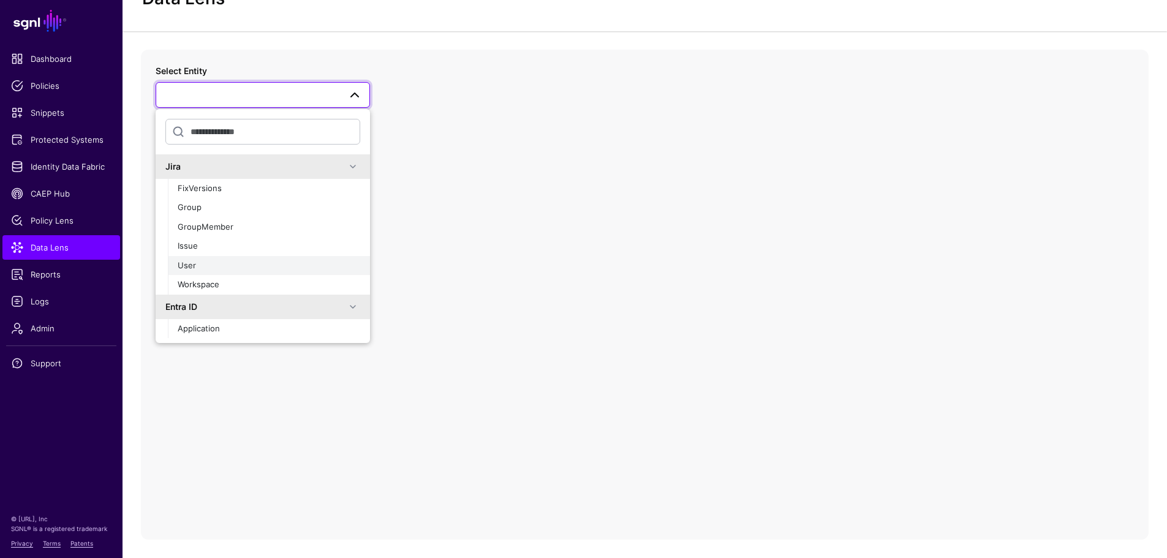
click at [212, 260] on div "User" at bounding box center [269, 266] width 183 height 12
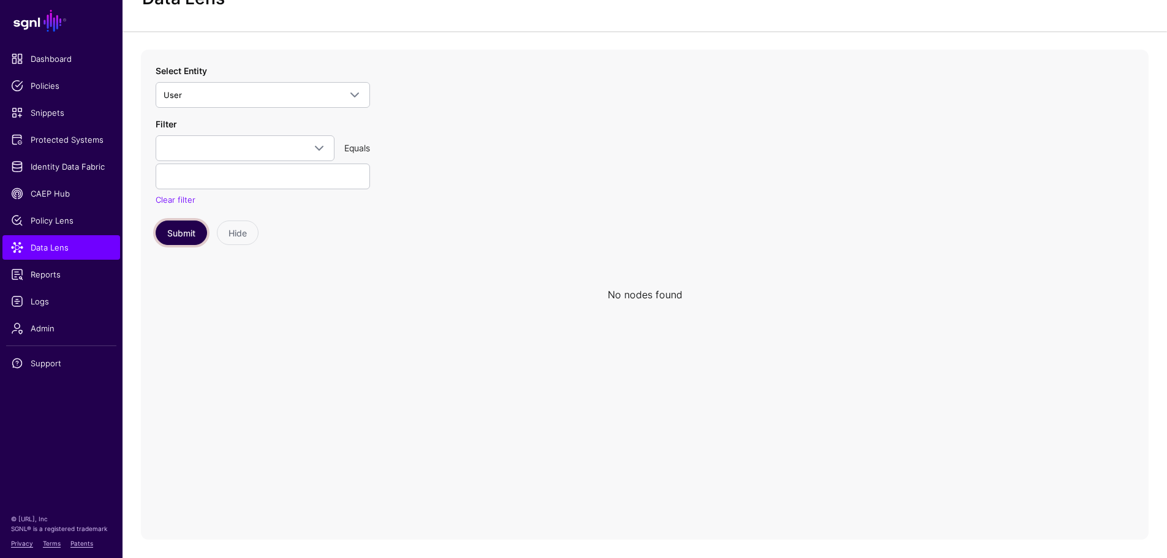
click at [192, 222] on button "Submit" at bounding box center [181, 233] width 51 height 25
click at [191, 230] on button "Submit" at bounding box center [181, 233] width 51 height 25
click at [197, 231] on button "Submit" at bounding box center [181, 233] width 51 height 25
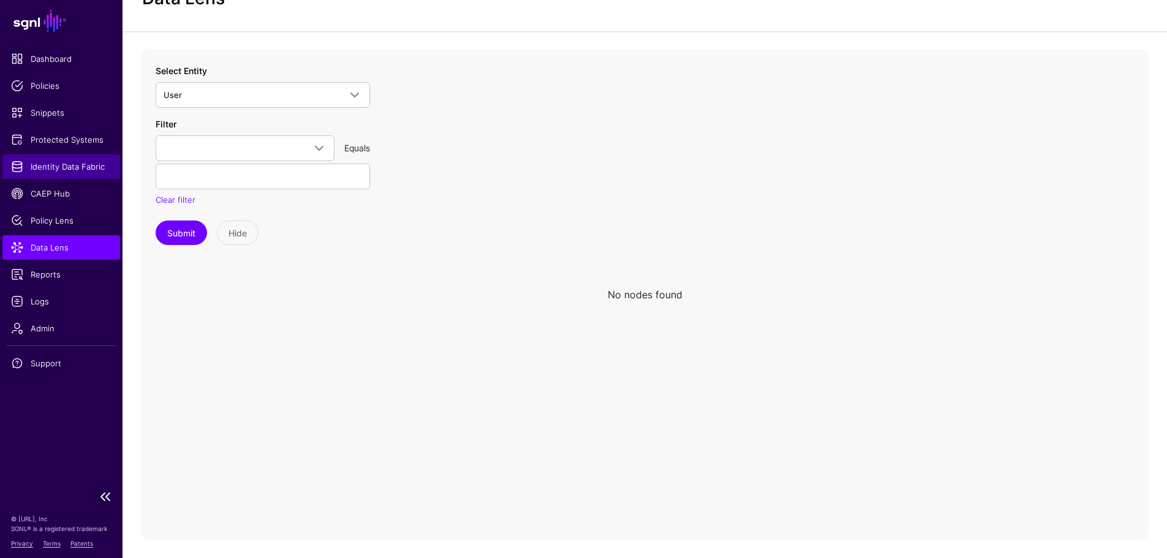
click at [96, 166] on span "Identity Data Fabric" at bounding box center [61, 167] width 101 height 12
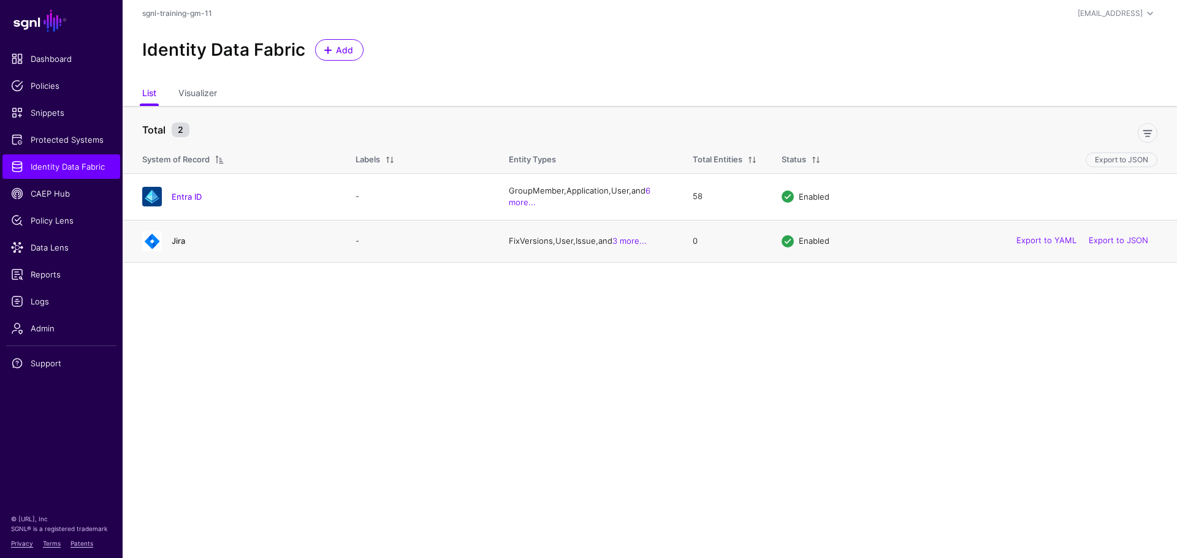
click at [176, 243] on link "Jira" at bounding box center [178, 241] width 13 height 10
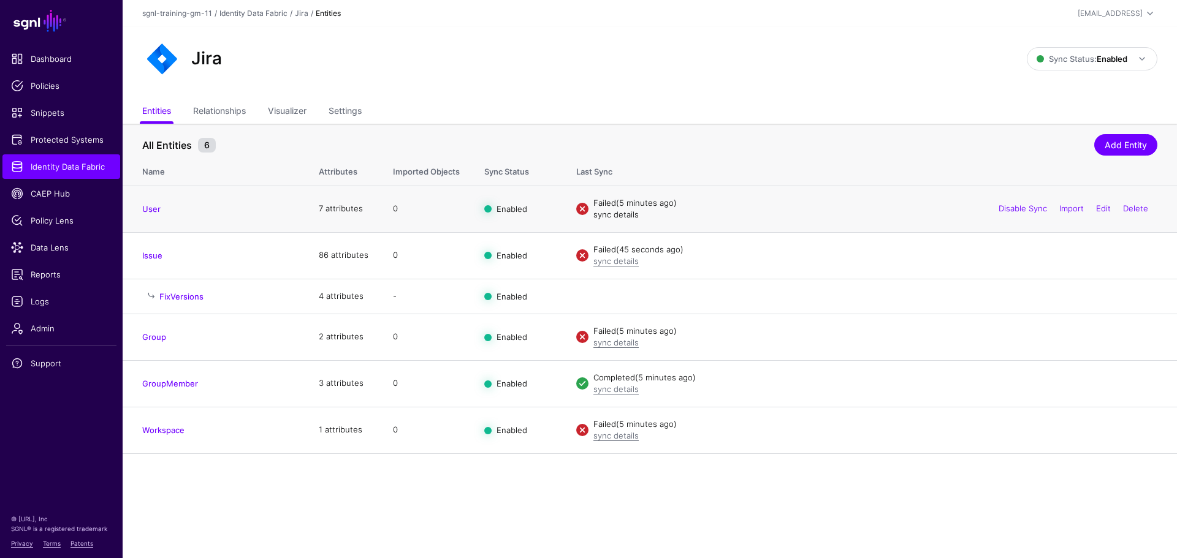
click at [635, 215] on link "sync details" at bounding box center [615, 215] width 45 height 10
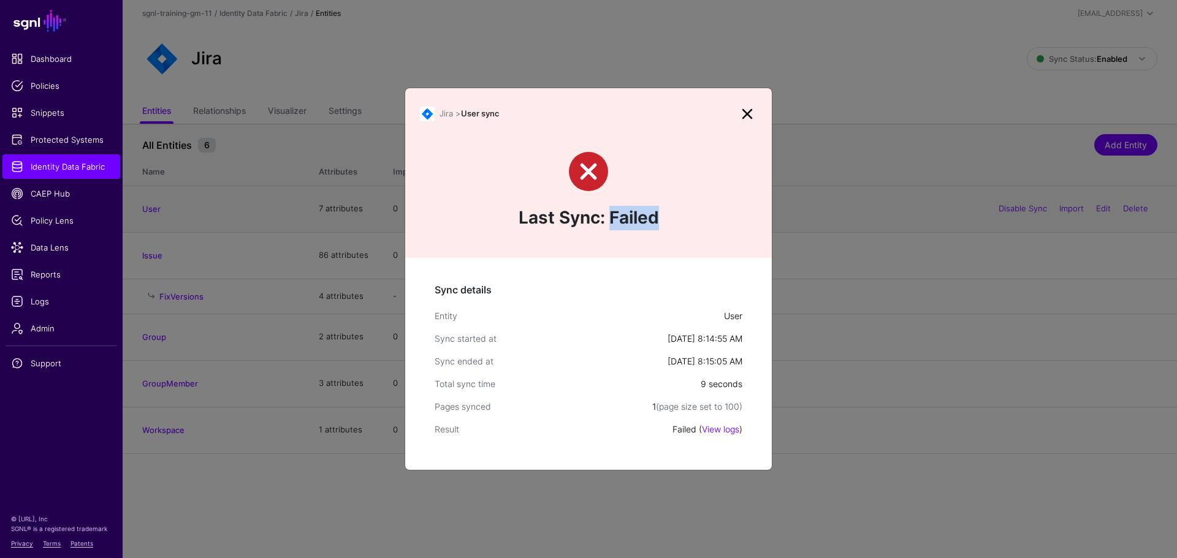
click at [635, 215] on div "Last Sync: Failed" at bounding box center [588, 191] width 366 height 135
click at [748, 119] on link at bounding box center [747, 114] width 20 height 20
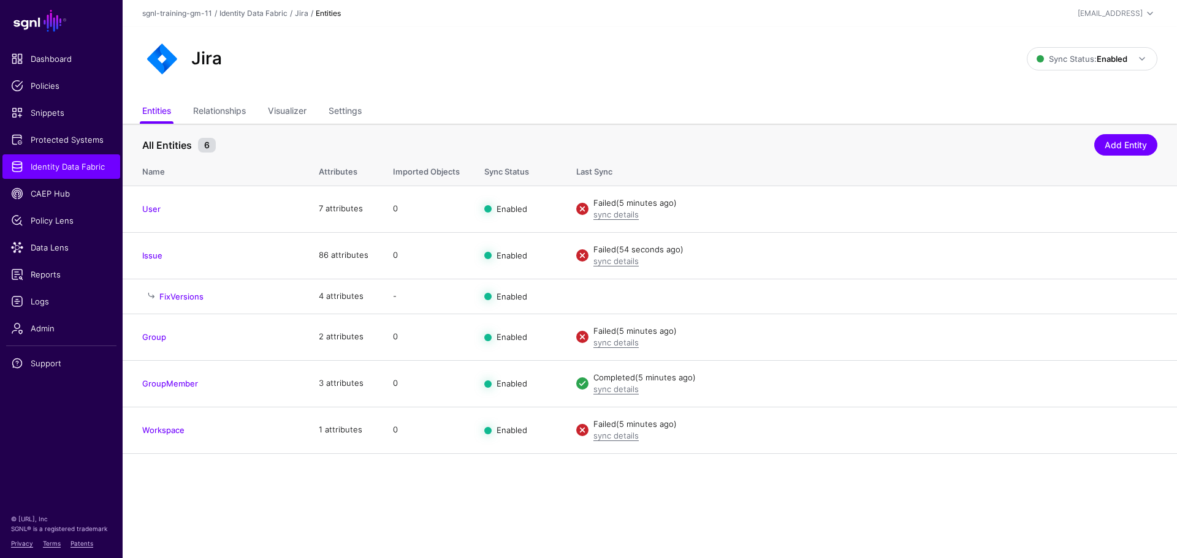
click at [748, 119] on div "Jira > User sync Last Sync: Failed" at bounding box center [588, 143] width 366 height 170
click at [75, 243] on span "Data Lens" at bounding box center [61, 247] width 101 height 12
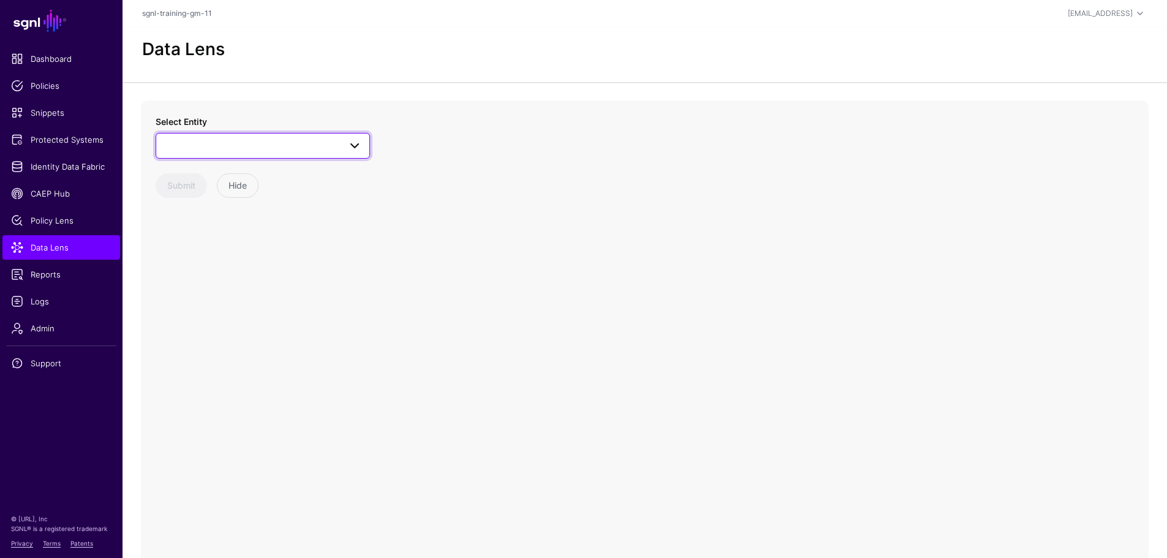
click at [270, 150] on span at bounding box center [263, 146] width 199 height 15
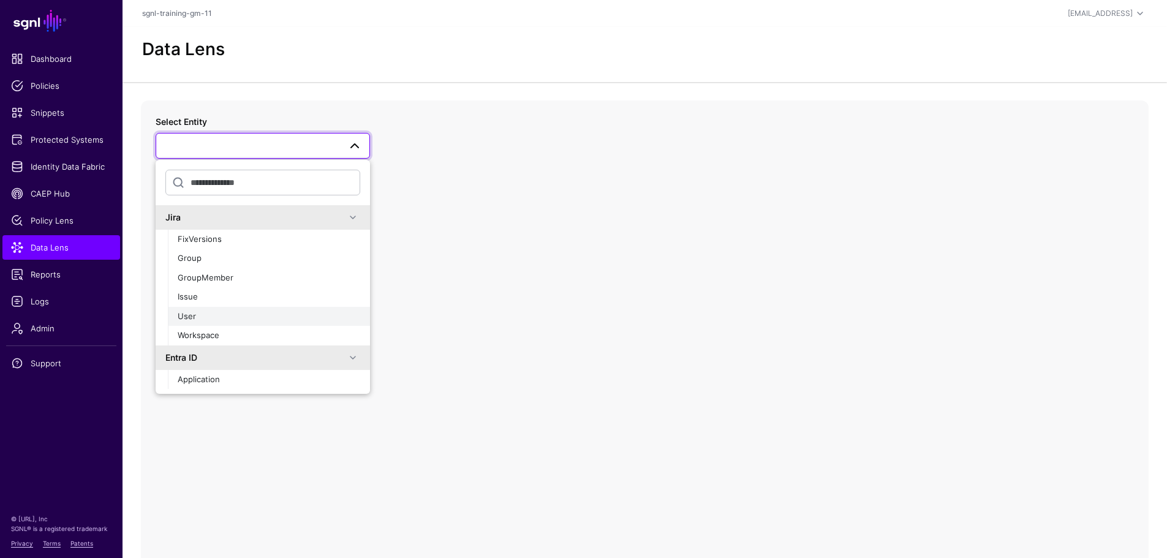
click at [228, 312] on div "User" at bounding box center [269, 317] width 183 height 12
click at [228, 312] on div "Select Entity Jira FixVersions Group GroupMember Issue User Workspace Entra ID …" at bounding box center [645, 346] width 1008 height 490
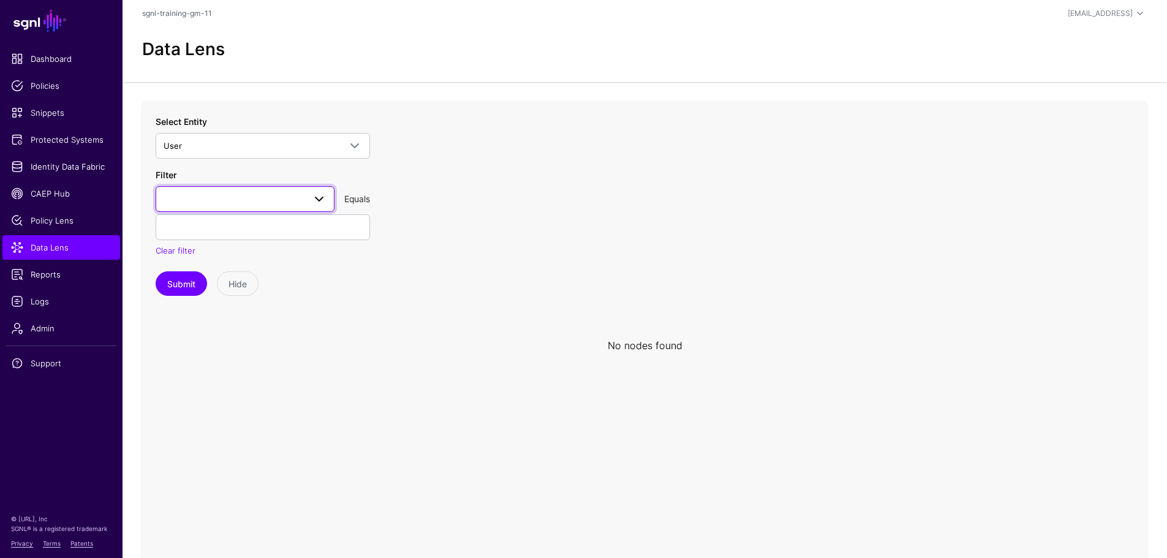
click at [317, 199] on span at bounding box center [319, 199] width 15 height 15
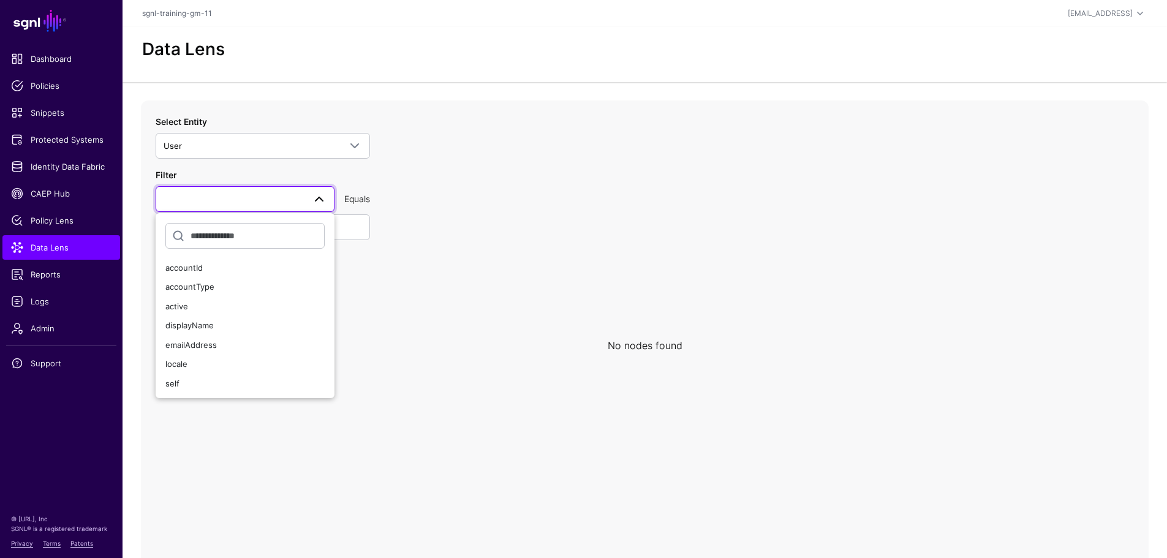
click at [485, 214] on icon at bounding box center [645, 346] width 1008 height 490
click at [440, 270] on icon at bounding box center [645, 346] width 1008 height 490
click at [433, 181] on icon at bounding box center [645, 346] width 1008 height 490
click at [71, 165] on span "Identity Data Fabric" at bounding box center [61, 167] width 101 height 12
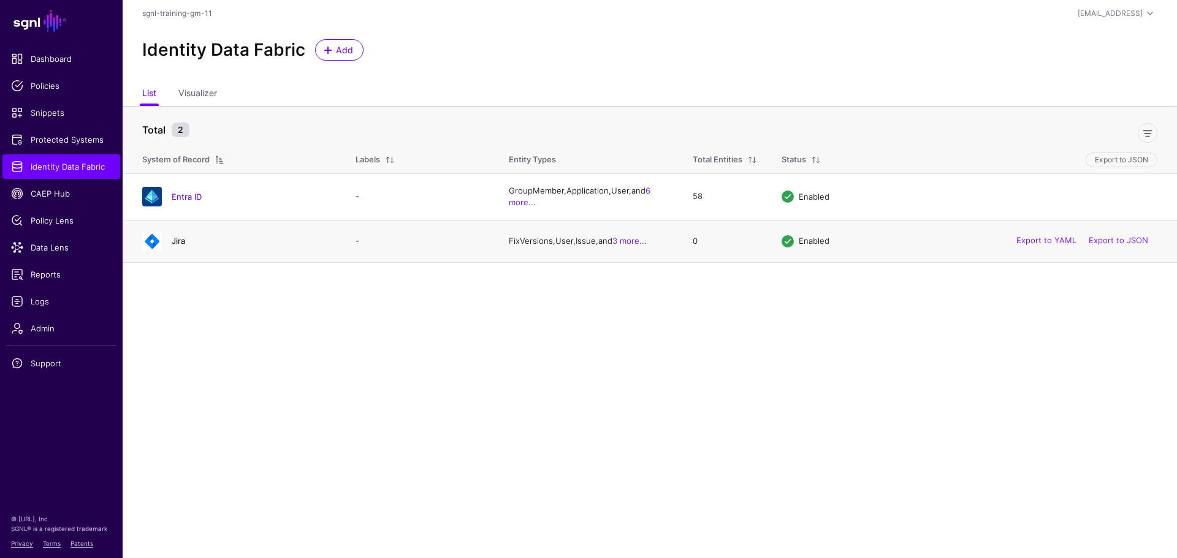
click at [174, 241] on link "Jira" at bounding box center [178, 241] width 13 height 10
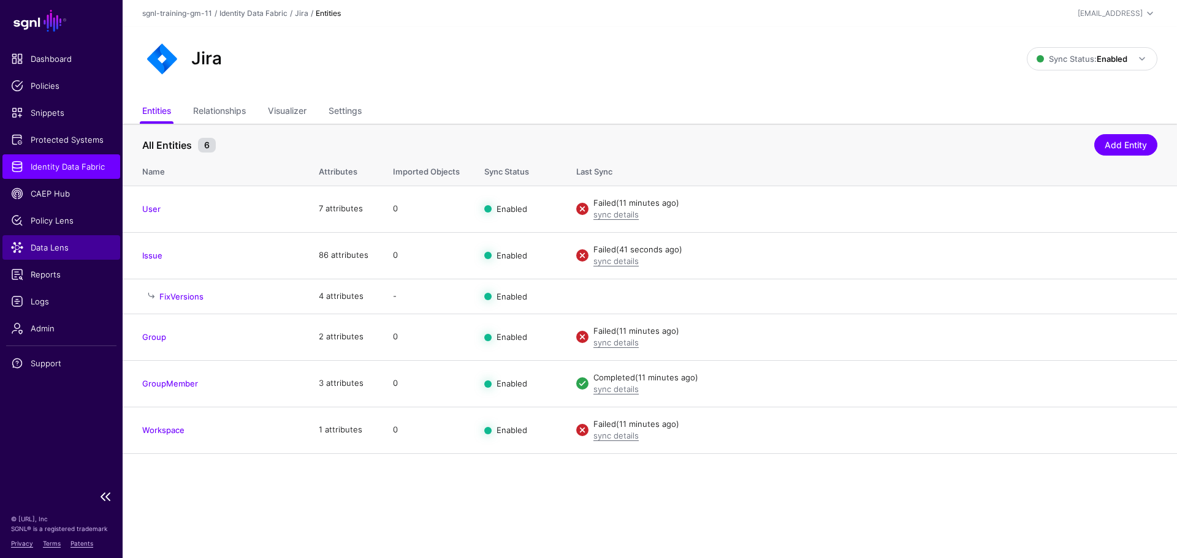
click at [40, 245] on span "Data Lens" at bounding box center [61, 247] width 101 height 12
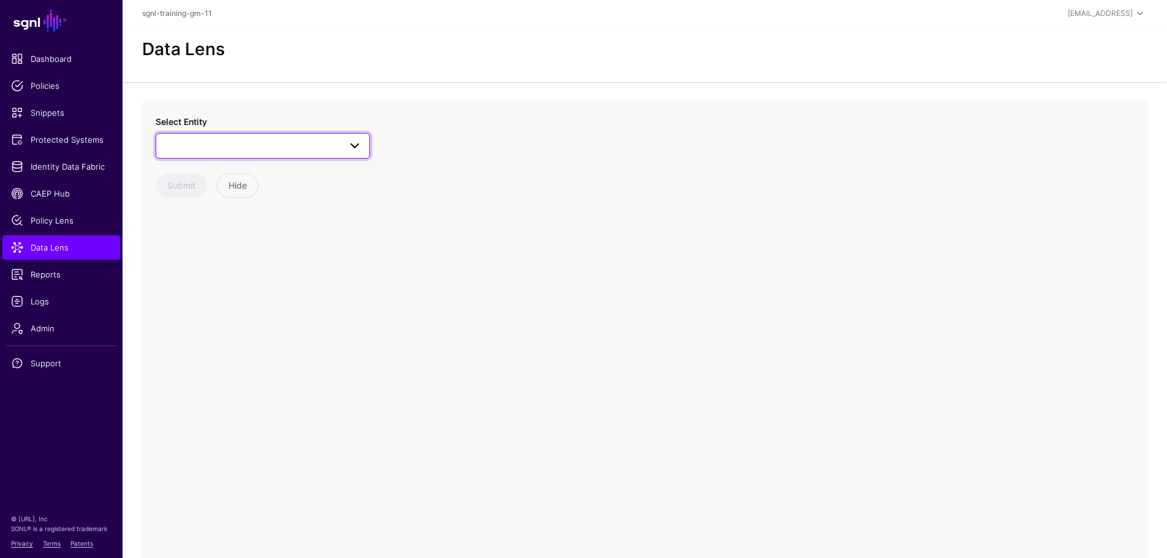
click at [204, 149] on span at bounding box center [263, 146] width 199 height 15
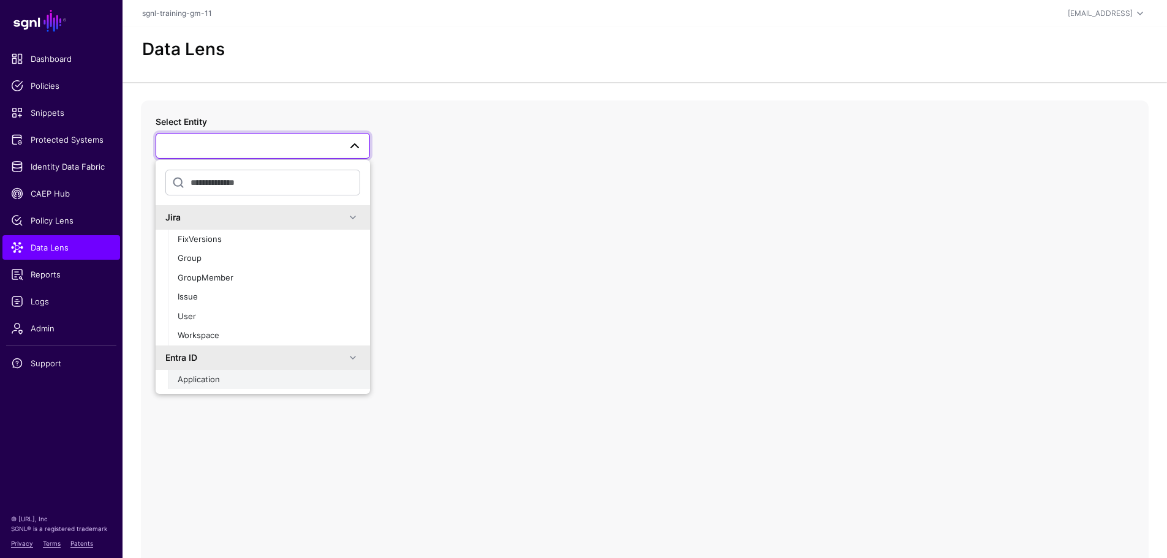
click at [202, 378] on span "Application" at bounding box center [199, 379] width 42 height 10
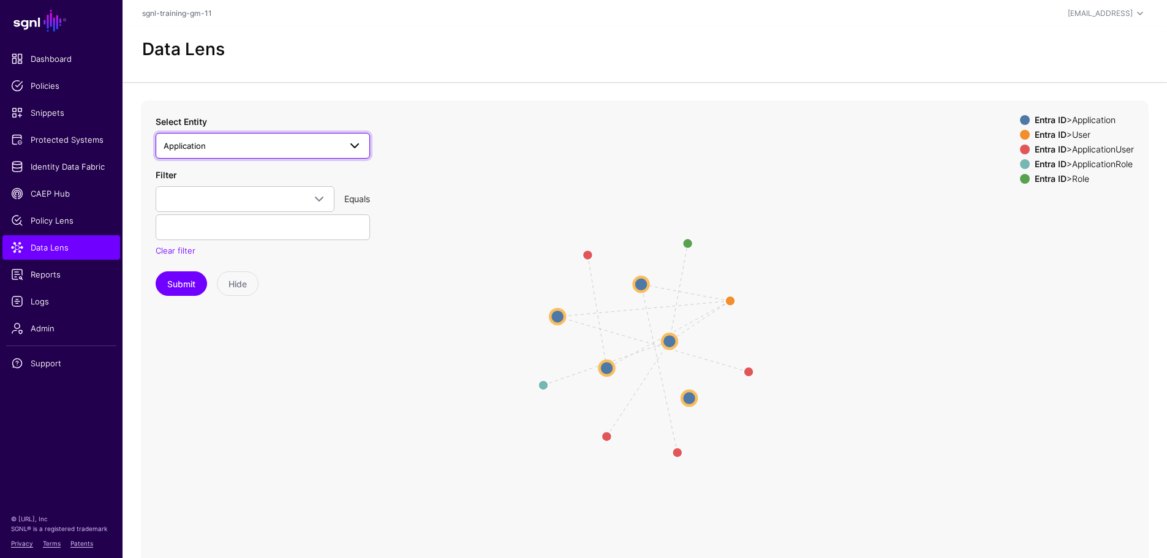
click at [256, 143] on span "Application" at bounding box center [252, 145] width 177 height 13
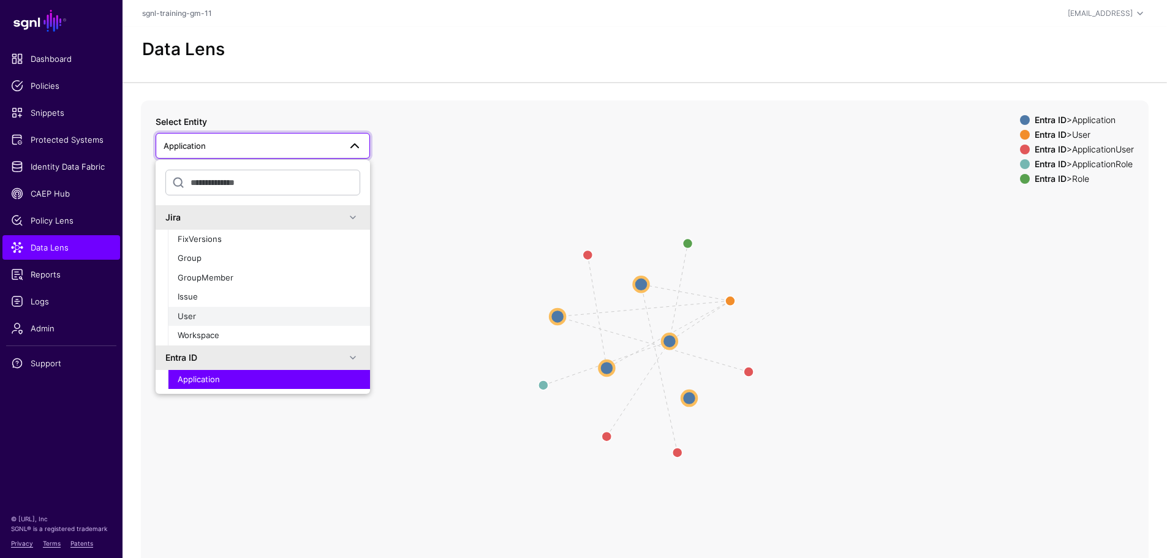
click at [182, 311] on span "User" at bounding box center [187, 316] width 18 height 10
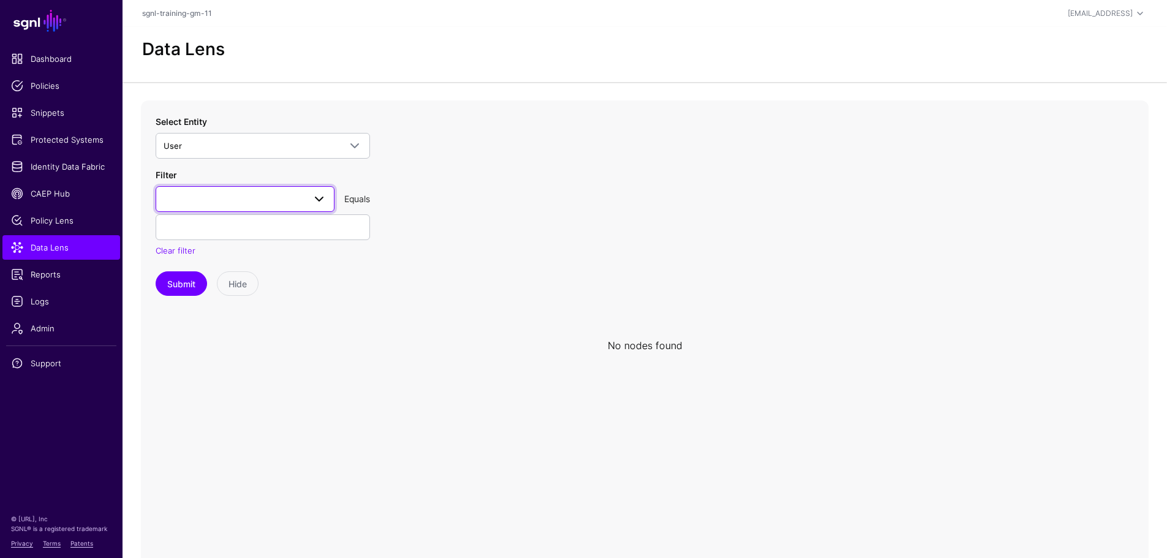
click at [231, 196] on span at bounding box center [245, 199] width 163 height 15
click at [209, 342] on span "emailAddress" at bounding box center [190, 345] width 51 height 10
click at [226, 227] on input "text" at bounding box center [263, 227] width 214 height 26
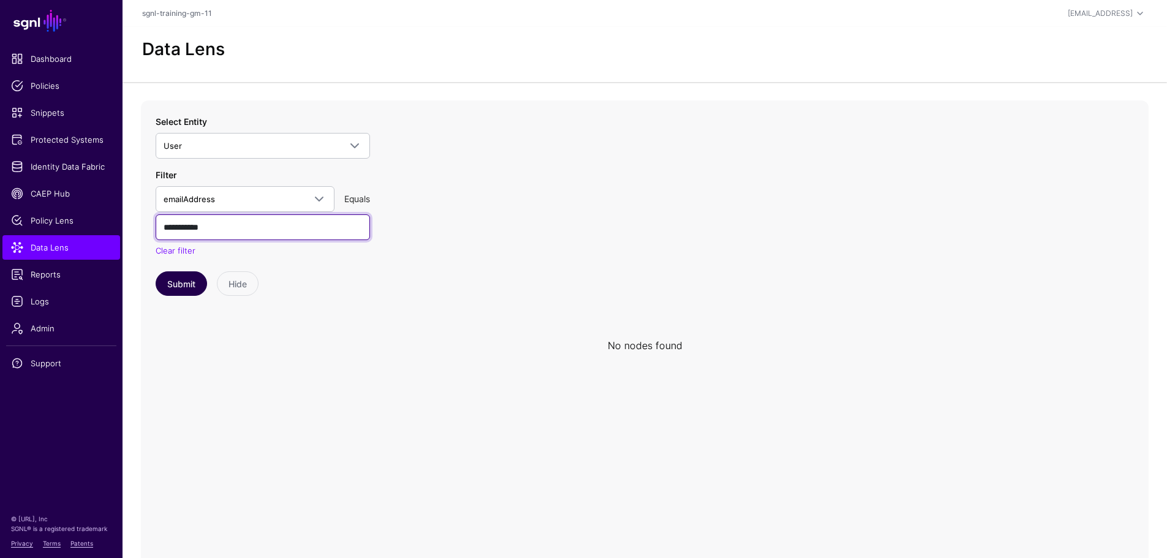
type input "**********"
click at [191, 289] on button "Submit" at bounding box center [181, 283] width 51 height 25
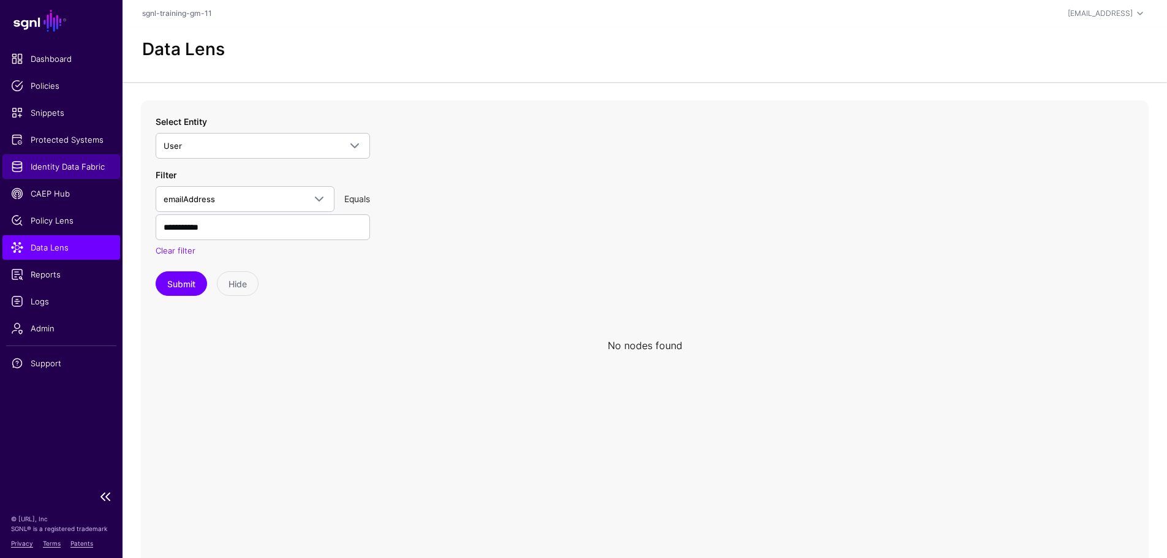
click at [67, 172] on span "Identity Data Fabric" at bounding box center [61, 167] width 101 height 12
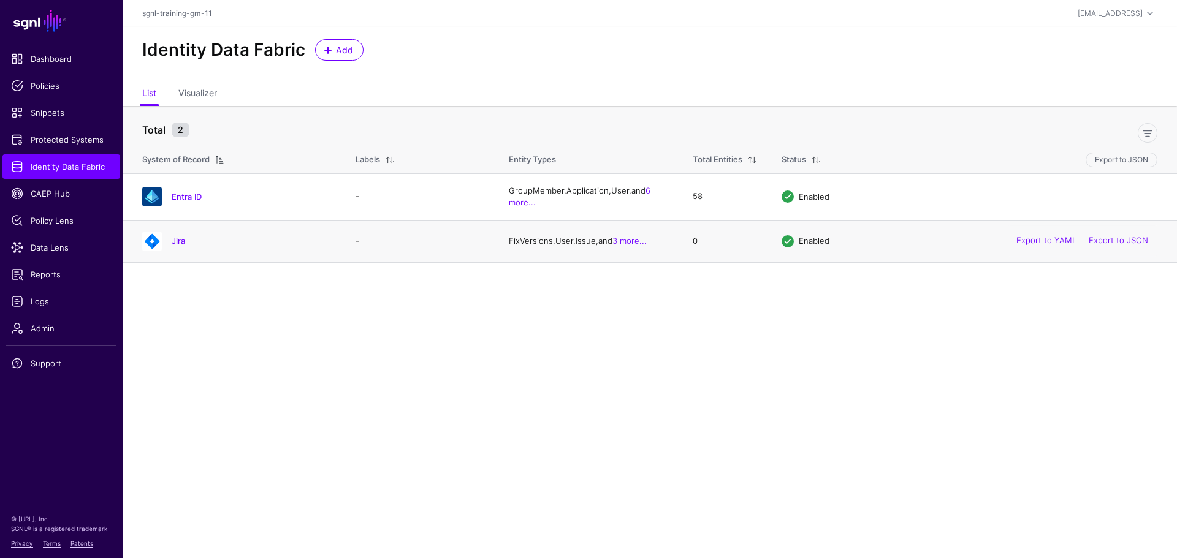
click at [169, 245] on div "Jira" at bounding box center [251, 240] width 169 height 11
click at [199, 243] on h4 "Jira" at bounding box center [251, 240] width 159 height 11
click at [629, 240] on link "3 more..." at bounding box center [629, 241] width 34 height 10
click at [629, 240] on td "FixVersions, User, Issue, and 3 more..." at bounding box center [588, 241] width 184 height 42
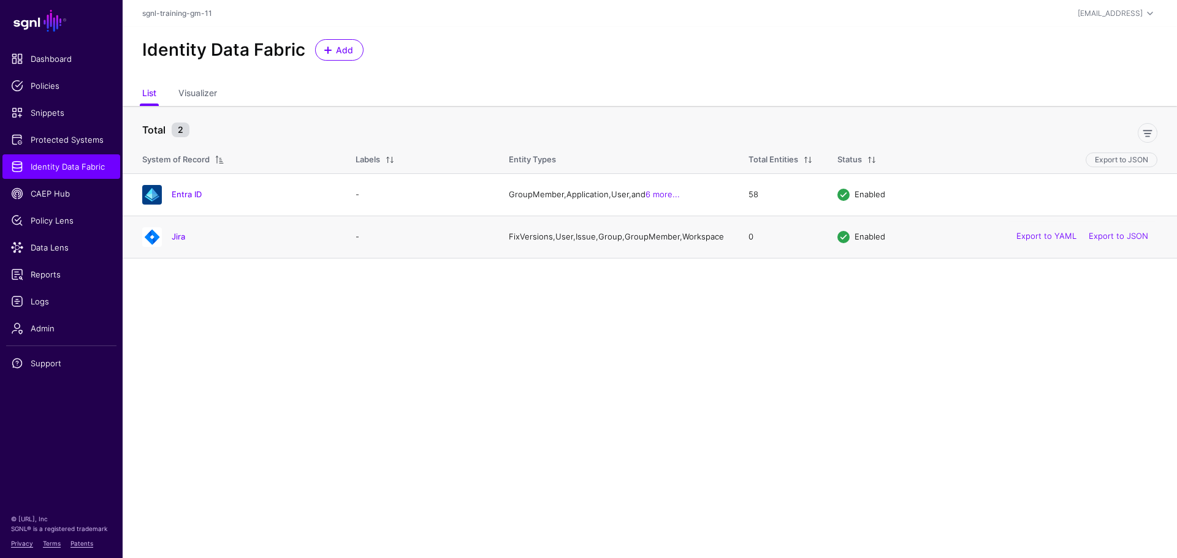
click at [379, 247] on td "-" at bounding box center [419, 237] width 153 height 42
click at [181, 241] on link "Jira" at bounding box center [178, 237] width 13 height 10
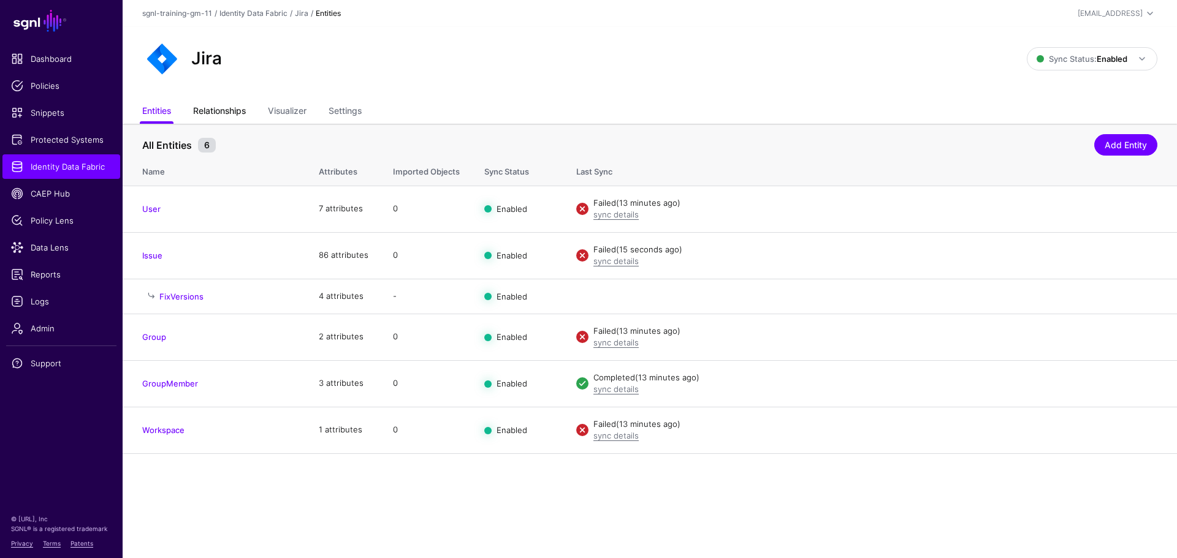
click at [232, 114] on link "Relationships" at bounding box center [219, 112] width 53 height 23
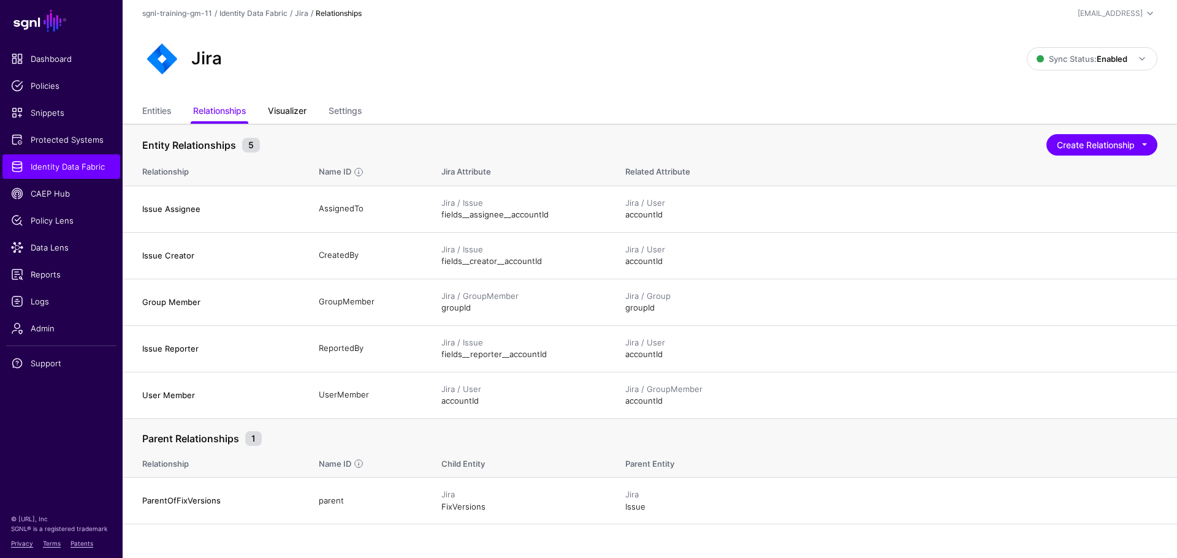
click at [297, 113] on link "Visualizer" at bounding box center [287, 112] width 39 height 23
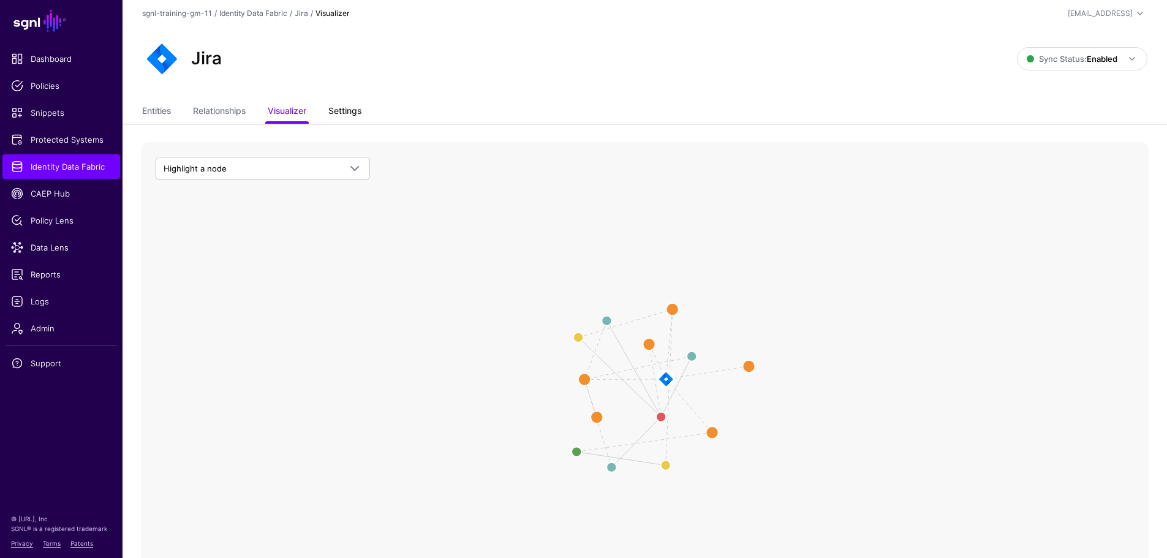
click at [347, 110] on link "Settings" at bounding box center [344, 112] width 33 height 23
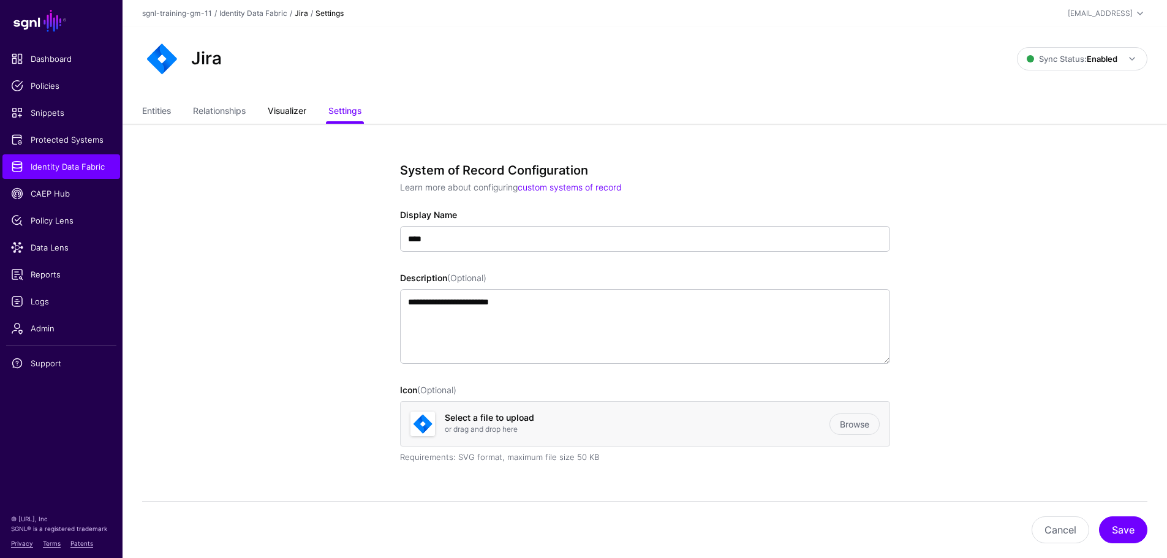
click at [300, 106] on link "Visualizer" at bounding box center [287, 112] width 39 height 23
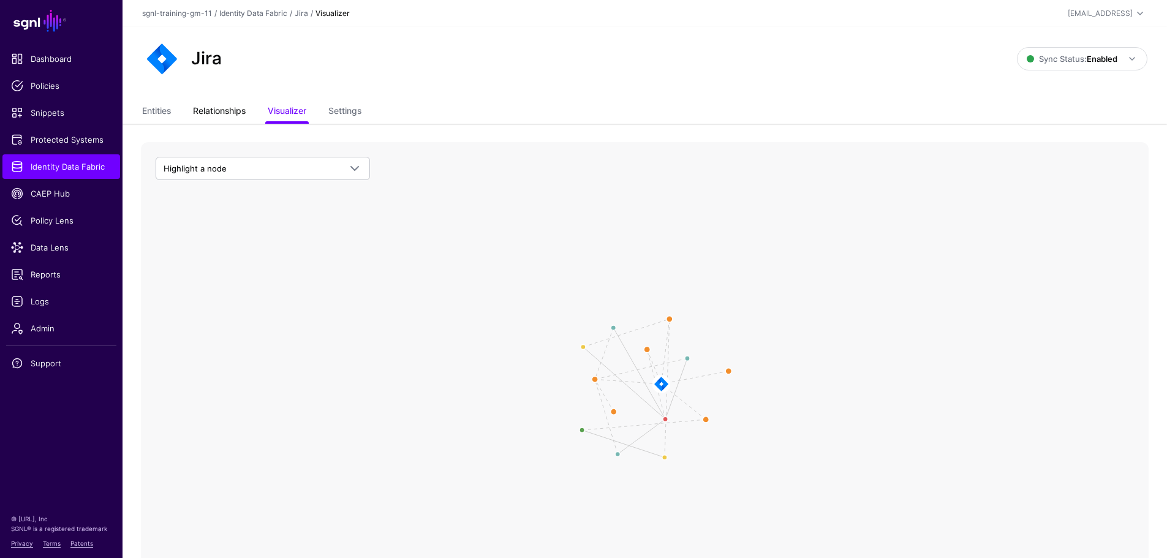
click at [213, 108] on link "Relationships" at bounding box center [219, 112] width 53 height 23
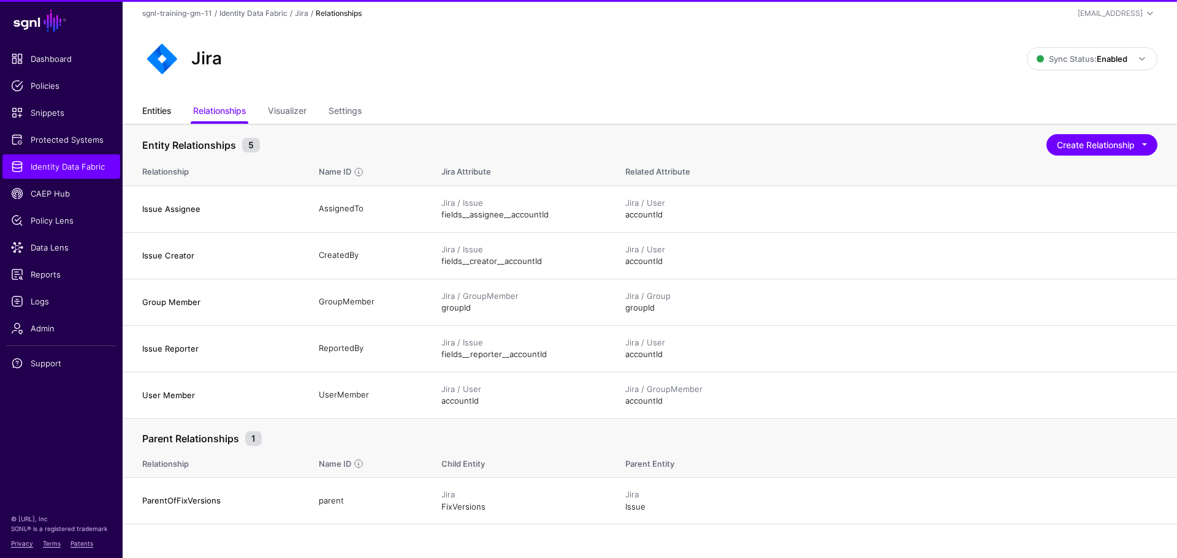
click at [170, 113] on link "Entities" at bounding box center [156, 112] width 29 height 23
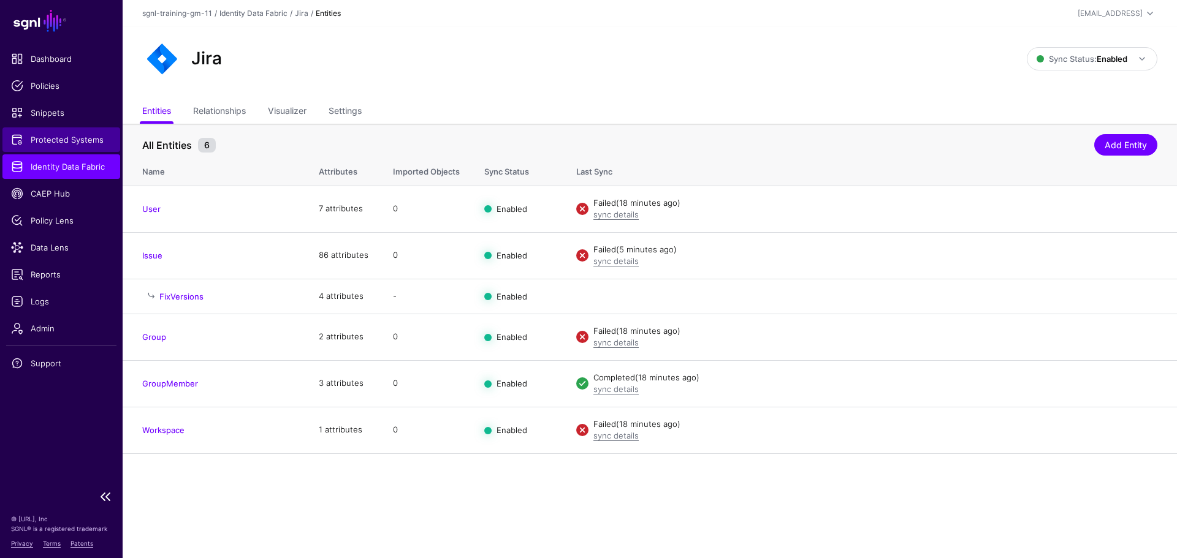
click at [63, 140] on span "Protected Systems" at bounding box center [61, 140] width 101 height 12
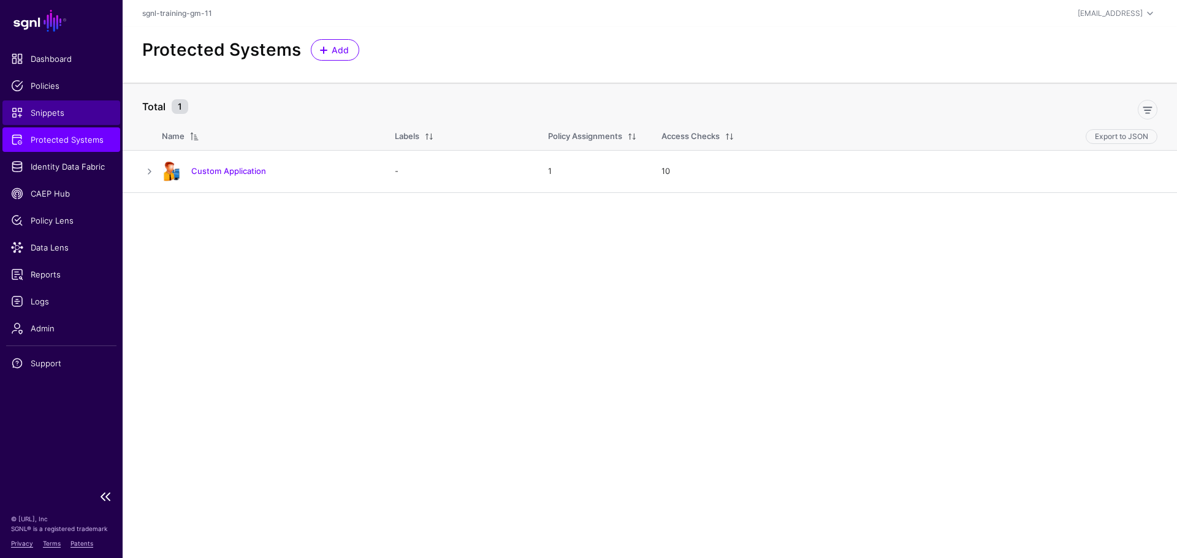
click at [62, 120] on link "Snippets" at bounding box center [61, 113] width 118 height 25
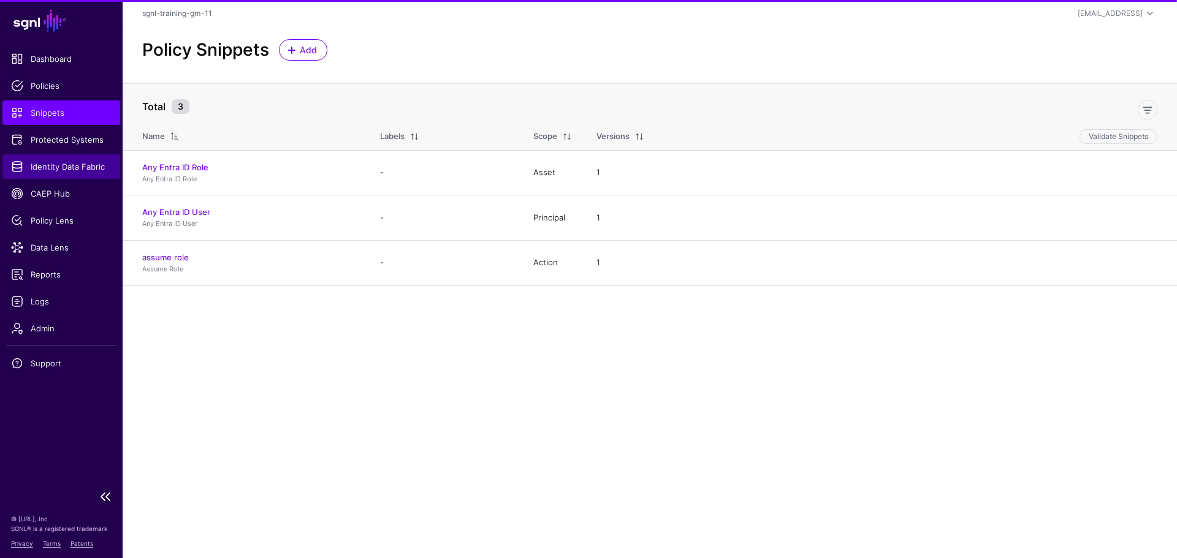
click at [62, 161] on span "Identity Data Fabric" at bounding box center [61, 167] width 101 height 12
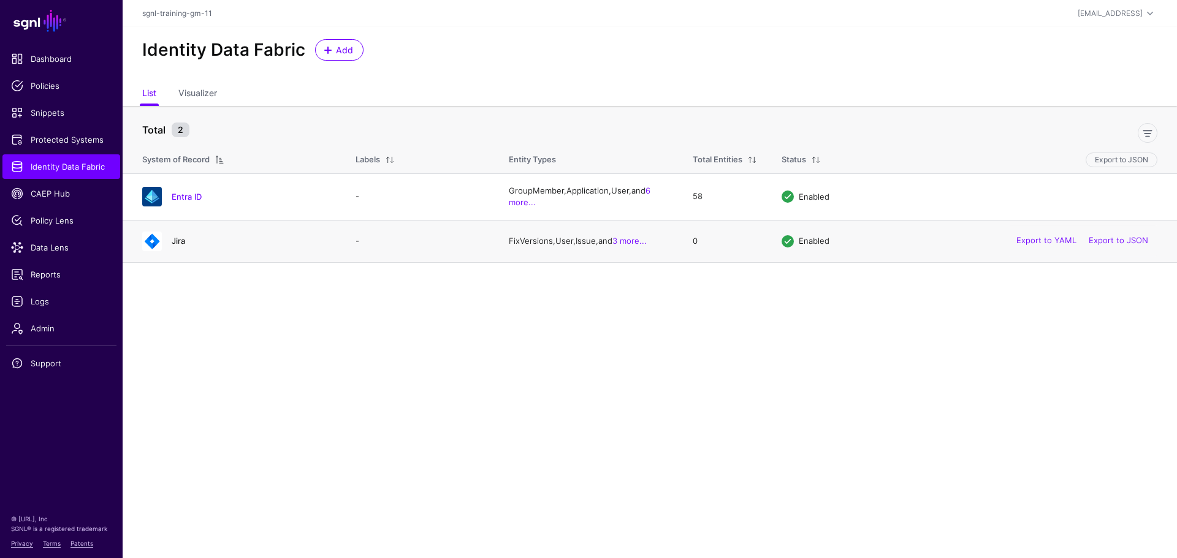
click at [183, 240] on link "Jira" at bounding box center [178, 241] width 13 height 10
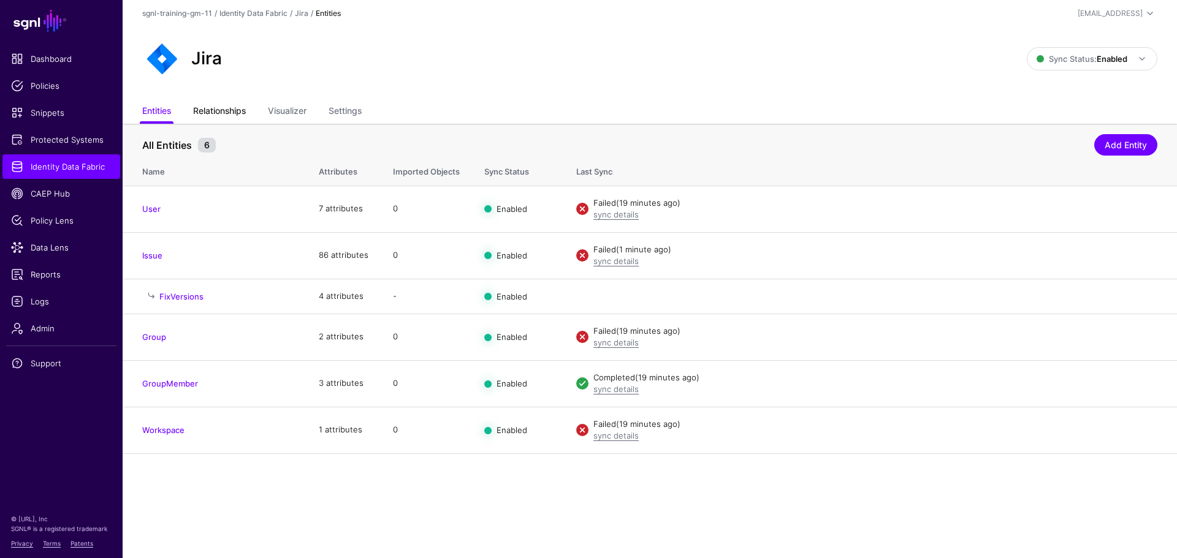
click at [230, 117] on link "Relationships" at bounding box center [219, 112] width 53 height 23
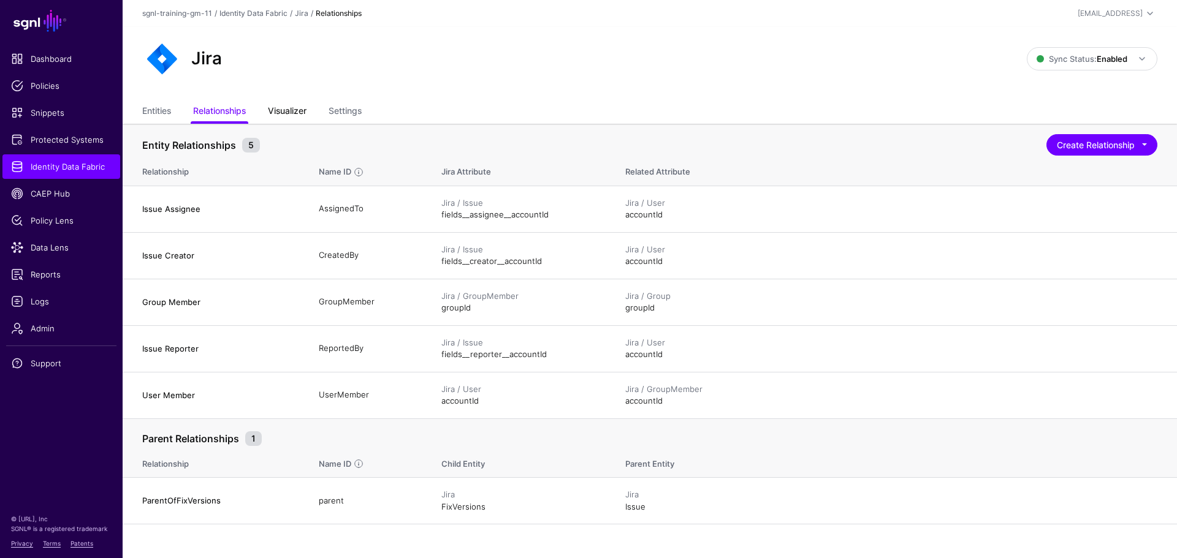
click at [292, 120] on link "Visualizer" at bounding box center [287, 112] width 39 height 23
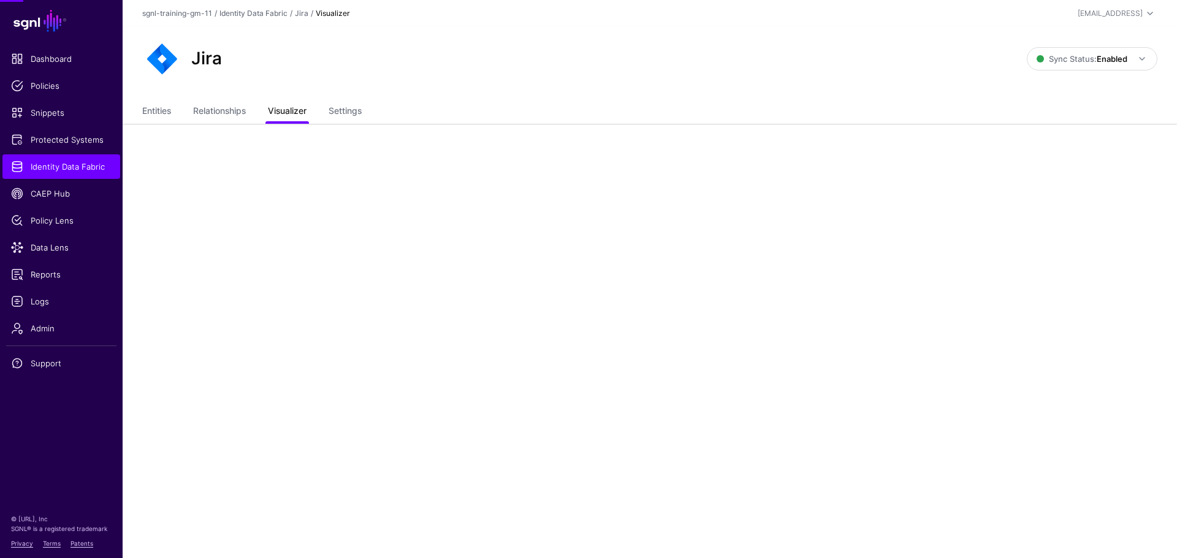
click at [292, 120] on link "Visualizer" at bounding box center [287, 112] width 39 height 23
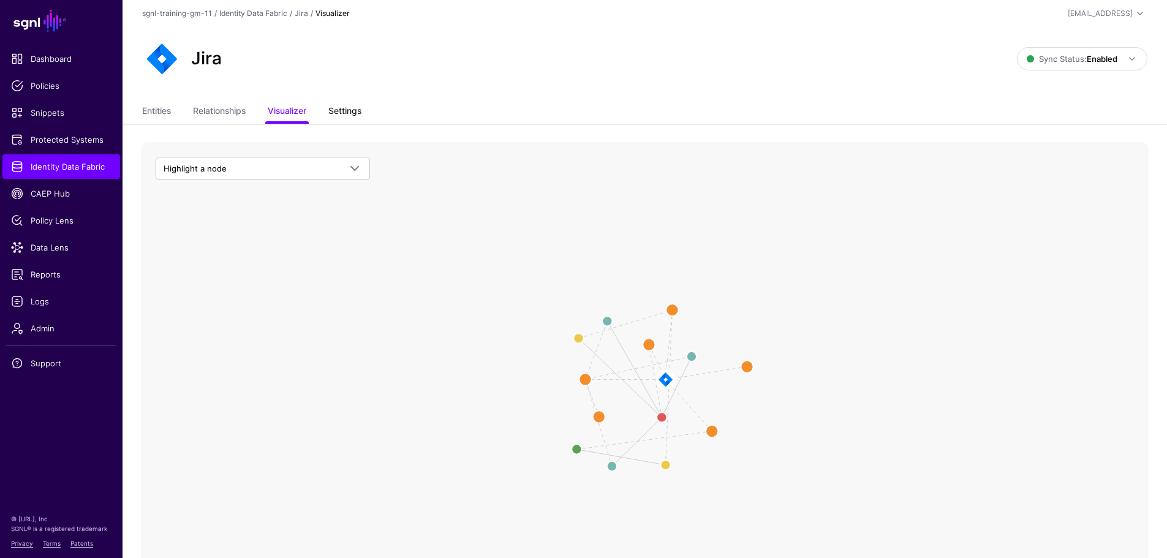
click at [354, 120] on link "Settings" at bounding box center [344, 112] width 33 height 23
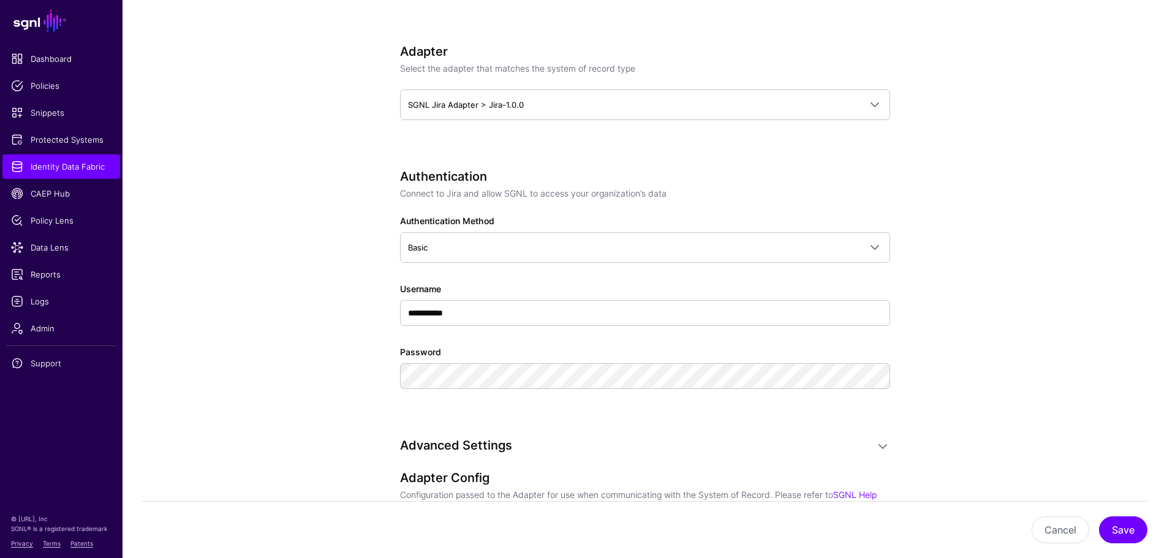
scroll to position [613, 0]
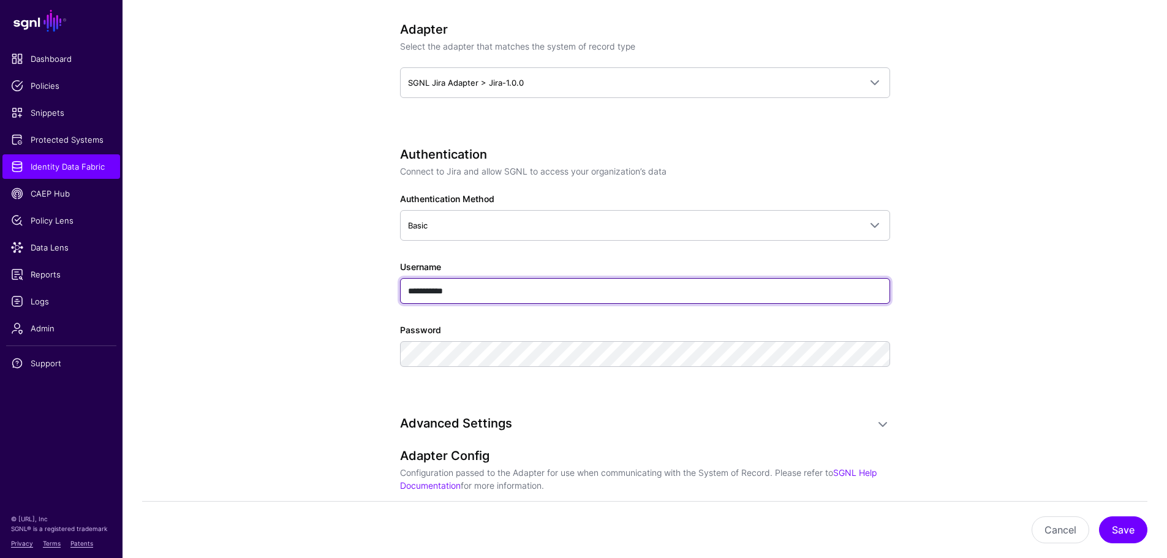
click at [492, 295] on input "**********" at bounding box center [645, 291] width 490 height 26
drag, startPoint x: 492, startPoint y: 295, endPoint x: 481, endPoint y: 295, distance: 11.0
click at [481, 295] on input "**********" at bounding box center [645, 291] width 490 height 26
drag, startPoint x: 481, startPoint y: 295, endPoint x: 403, endPoint y: 290, distance: 78.0
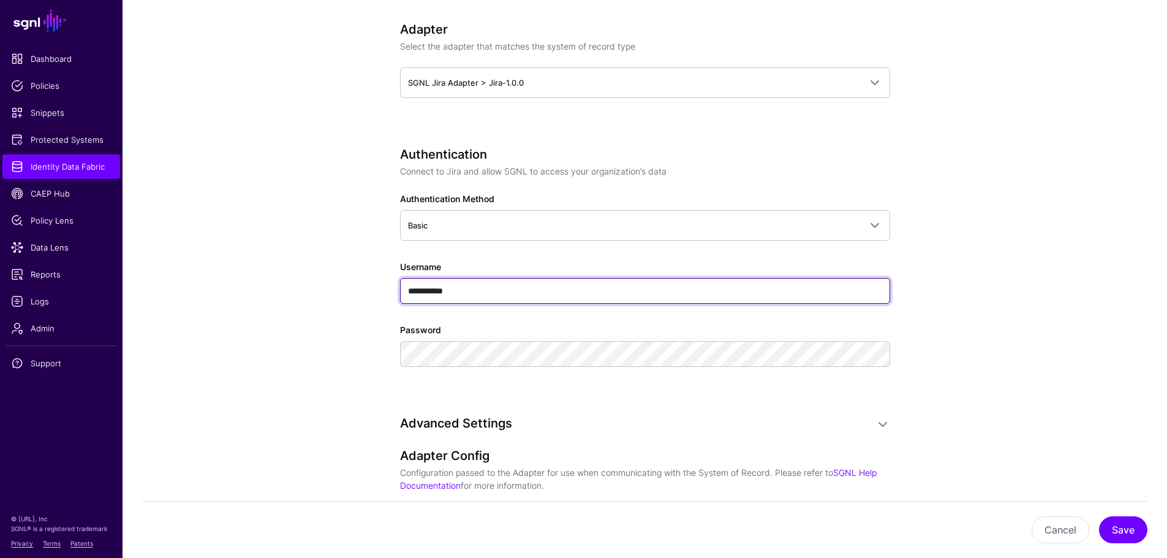
click at [403, 290] on input "**********" at bounding box center [645, 291] width 490 height 26
paste input "**********"
type input "**********"
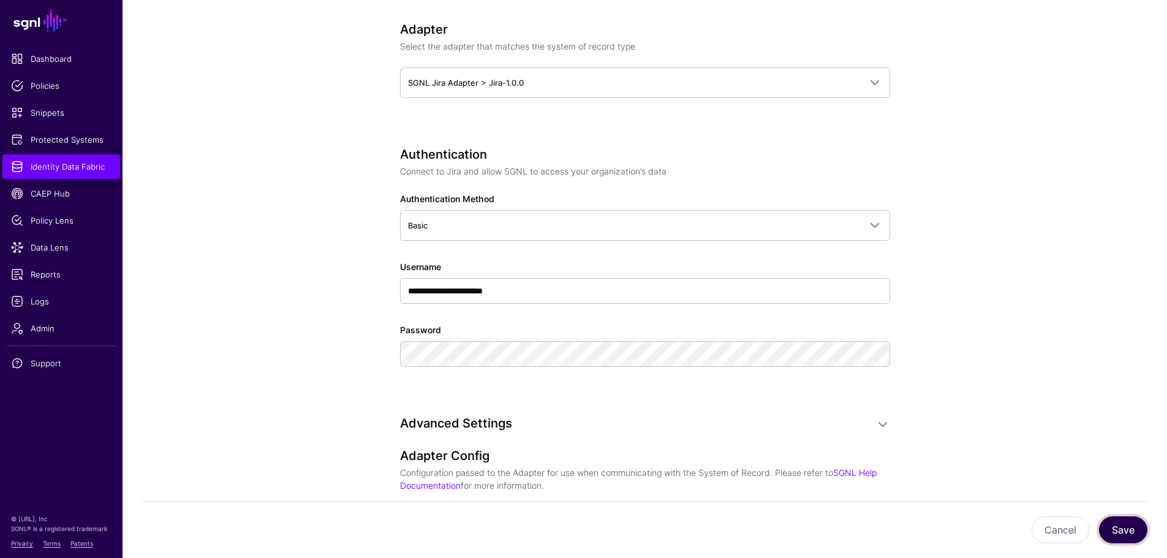
click at [1124, 525] on button "Save" at bounding box center [1123, 530] width 48 height 27
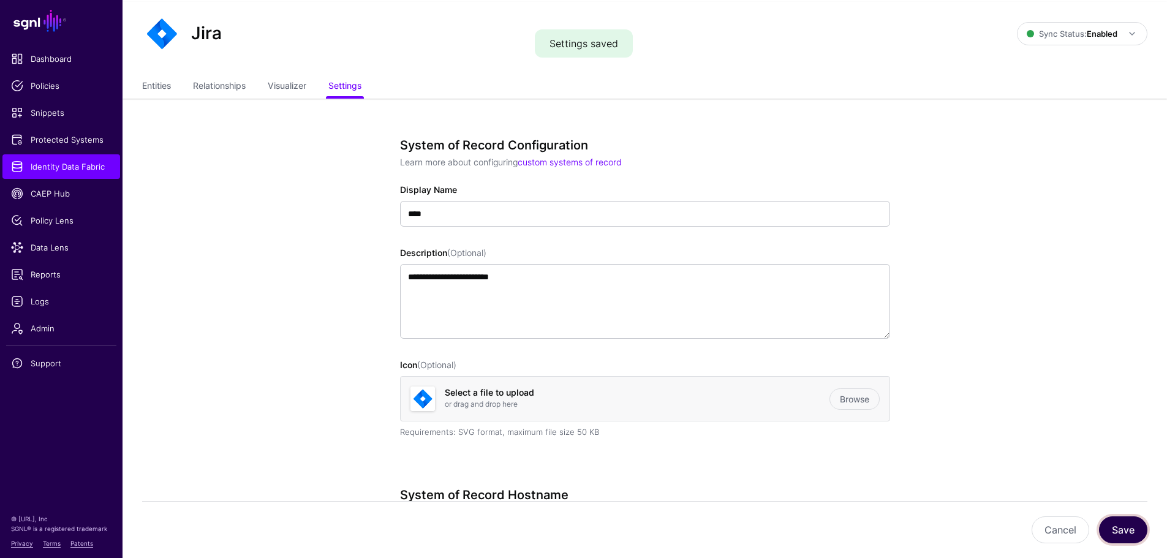
scroll to position [0, 0]
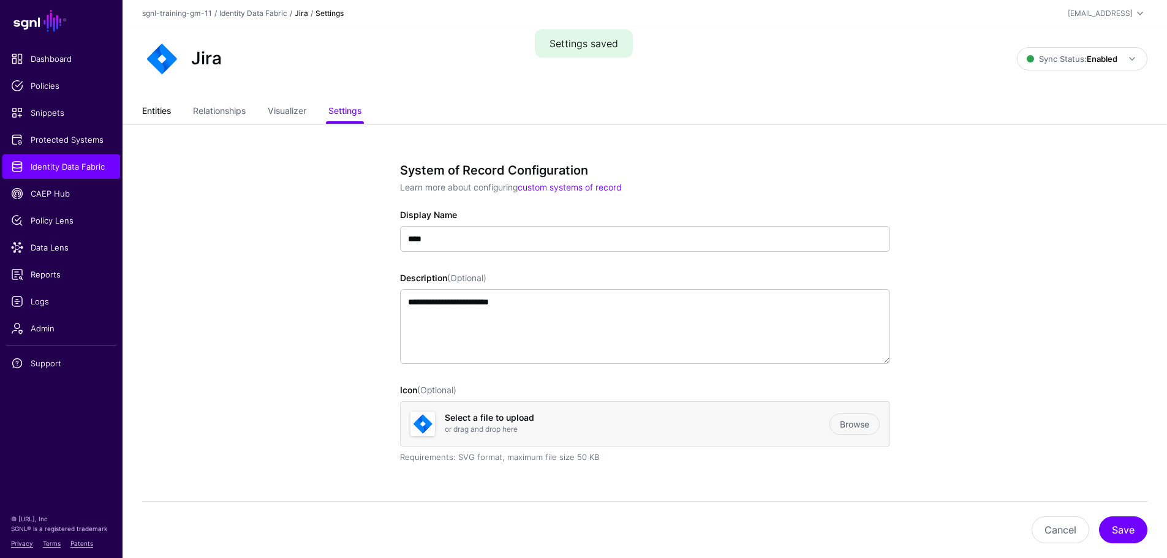
click at [156, 116] on link "Entities" at bounding box center [156, 112] width 29 height 23
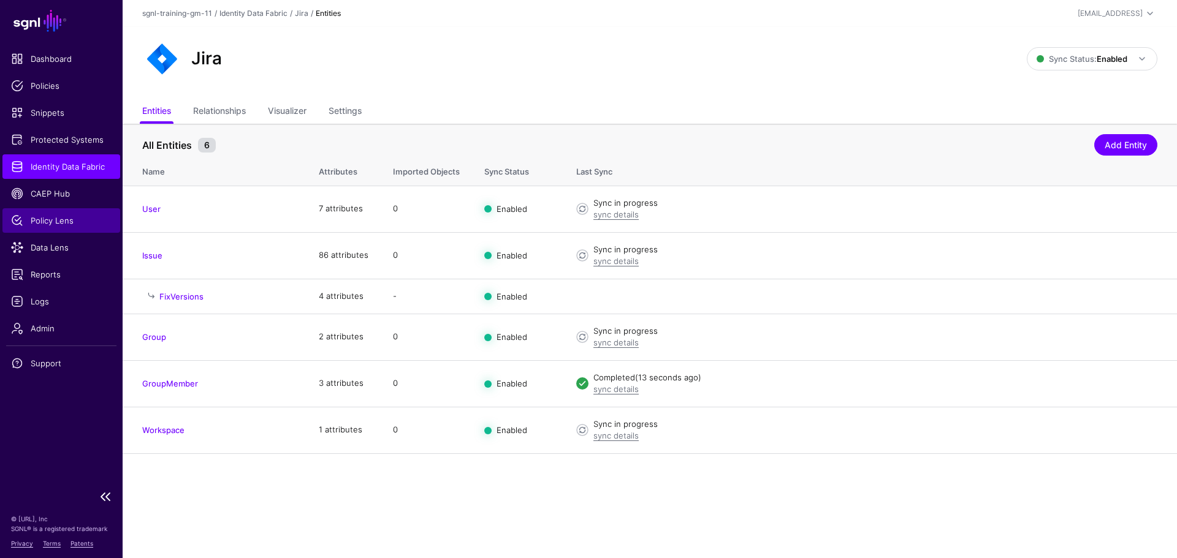
click at [77, 214] on link "Policy Lens" at bounding box center [61, 220] width 118 height 25
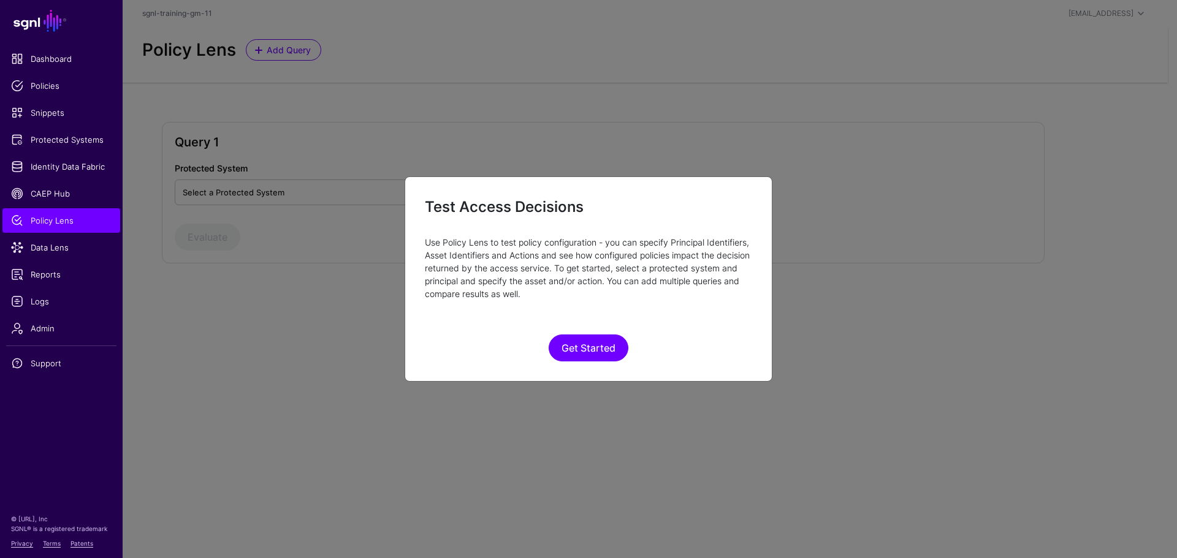
click at [63, 253] on ngb-modal-window "Test Access Decisions Use Policy Lens to test policy configuration - you can sp…" at bounding box center [588, 279] width 1177 height 558
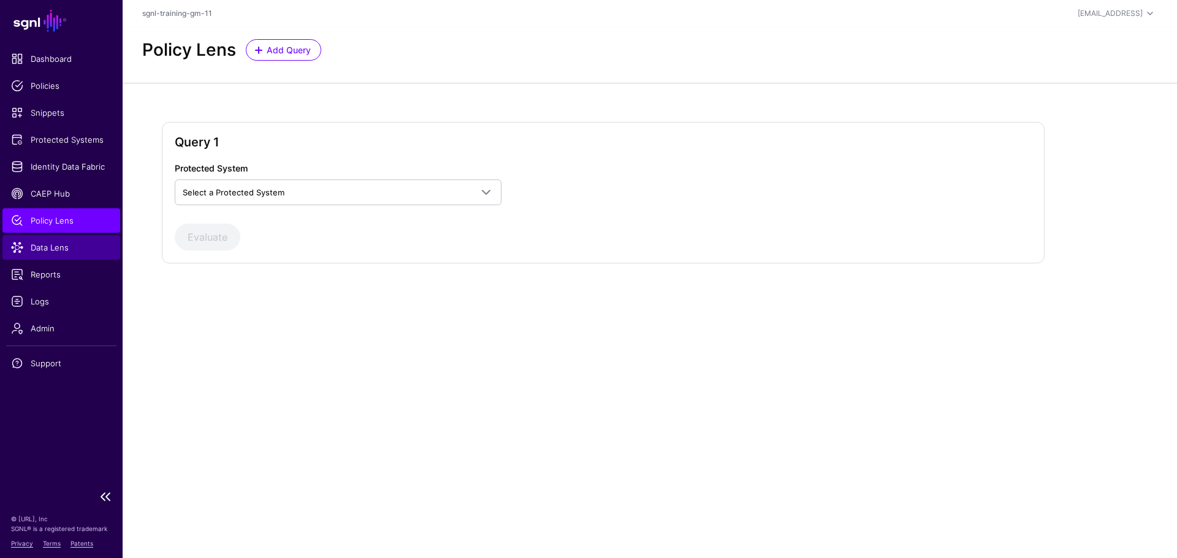
click at [53, 243] on span "Data Lens" at bounding box center [61, 247] width 101 height 12
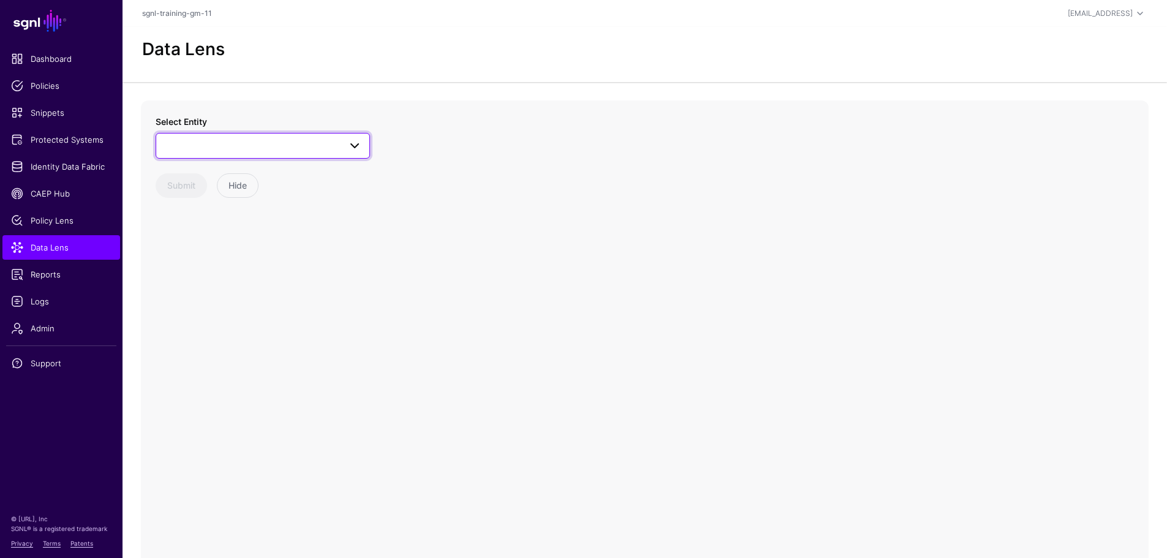
click at [273, 150] on span at bounding box center [263, 146] width 199 height 15
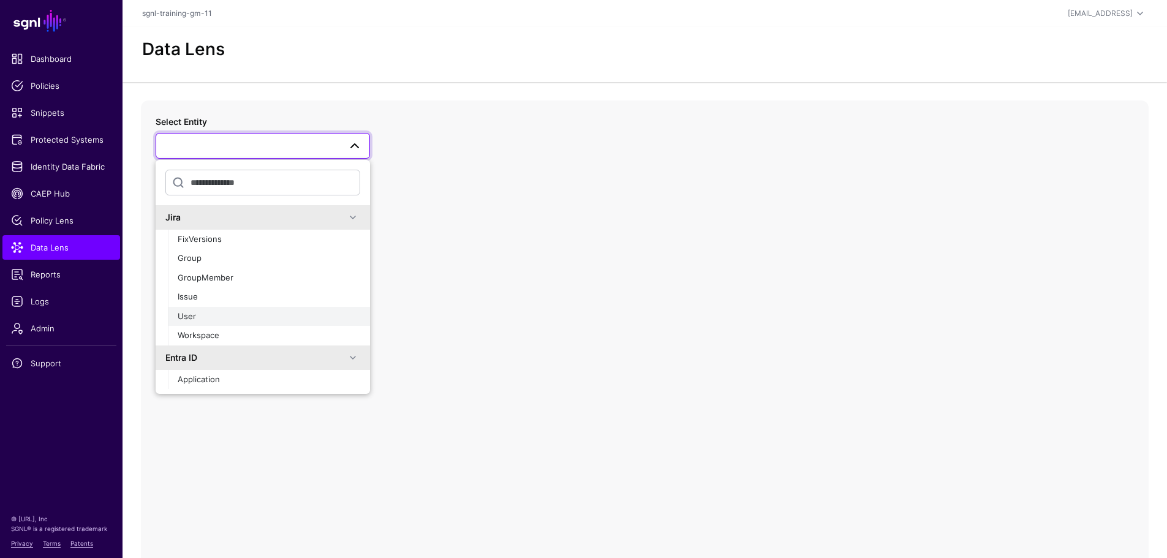
click at [217, 318] on div "User" at bounding box center [269, 317] width 183 height 12
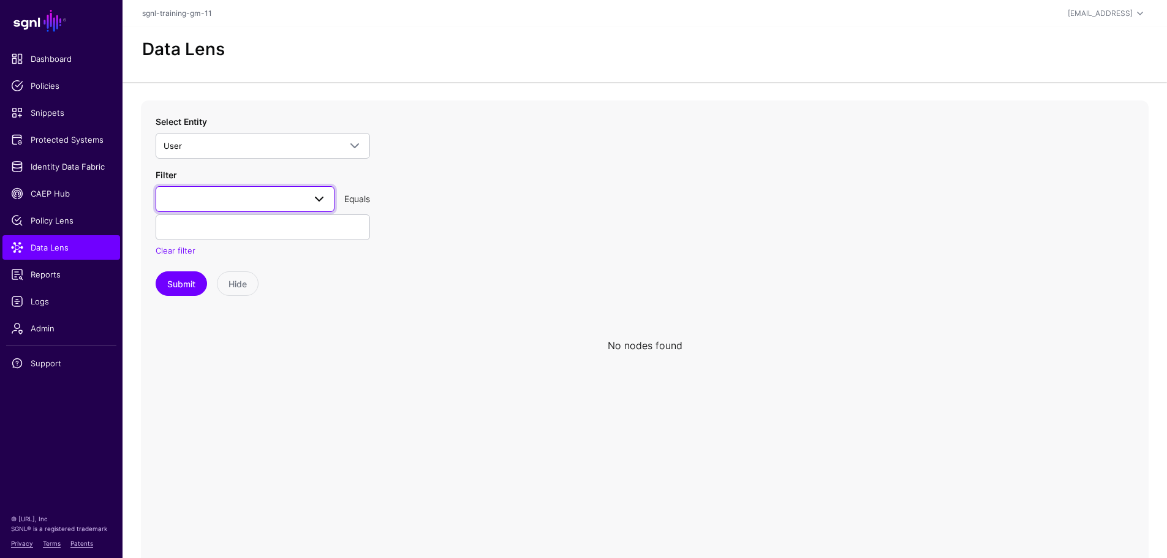
click at [286, 199] on span at bounding box center [245, 199] width 163 height 15
click at [191, 347] on span "emailAddress" at bounding box center [190, 345] width 51 height 10
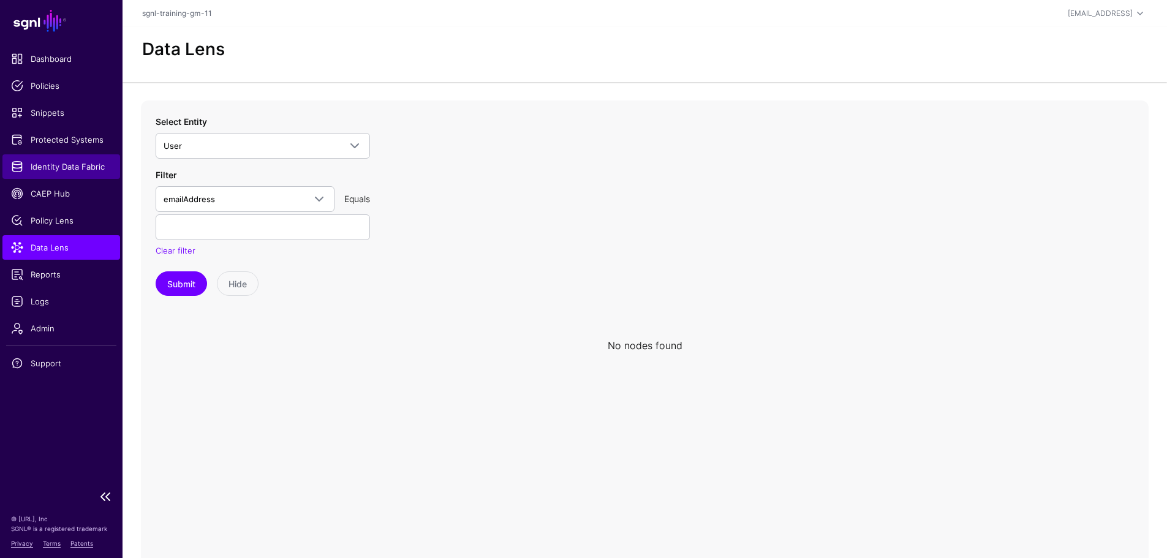
click at [63, 164] on span "Identity Data Fabric" at bounding box center [61, 167] width 101 height 12
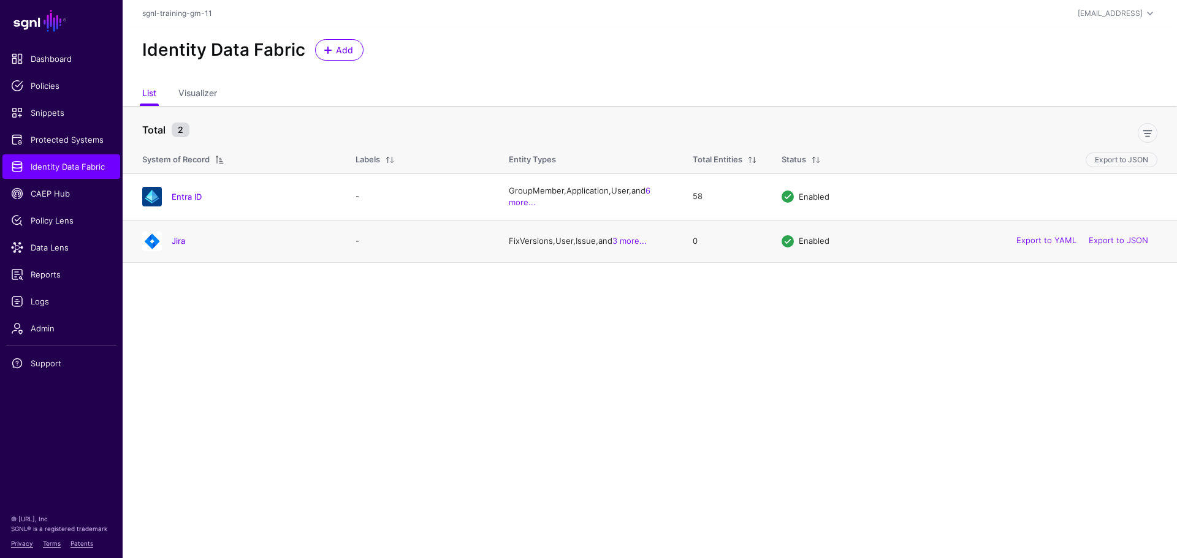
click at [175, 248] on div "Jira" at bounding box center [236, 242] width 199 height 20
click at [175, 242] on link "Jira" at bounding box center [178, 241] width 13 height 10
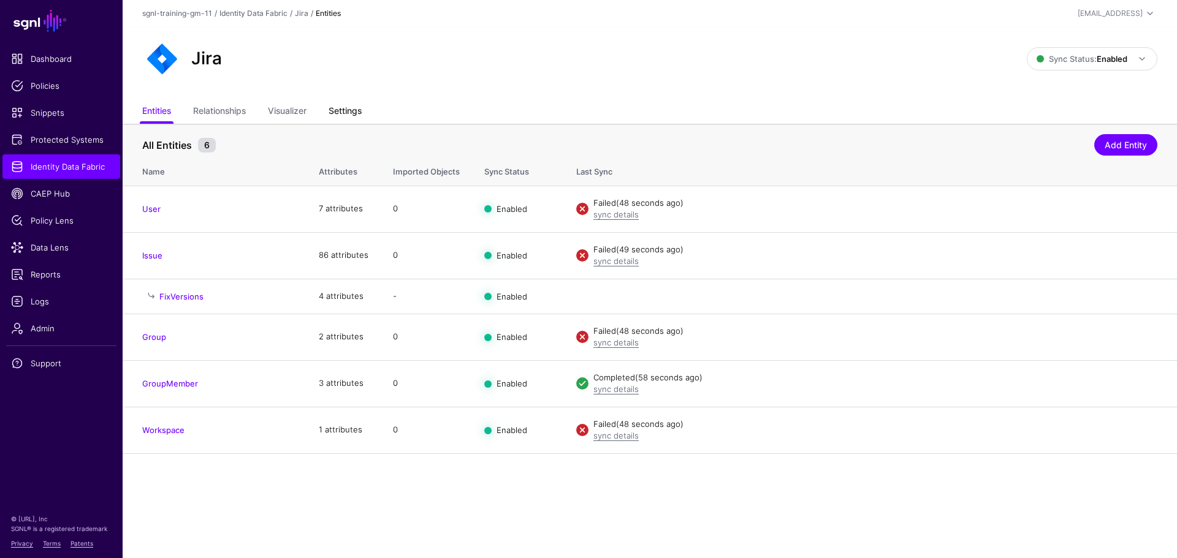
click at [358, 112] on link "Settings" at bounding box center [344, 112] width 33 height 23
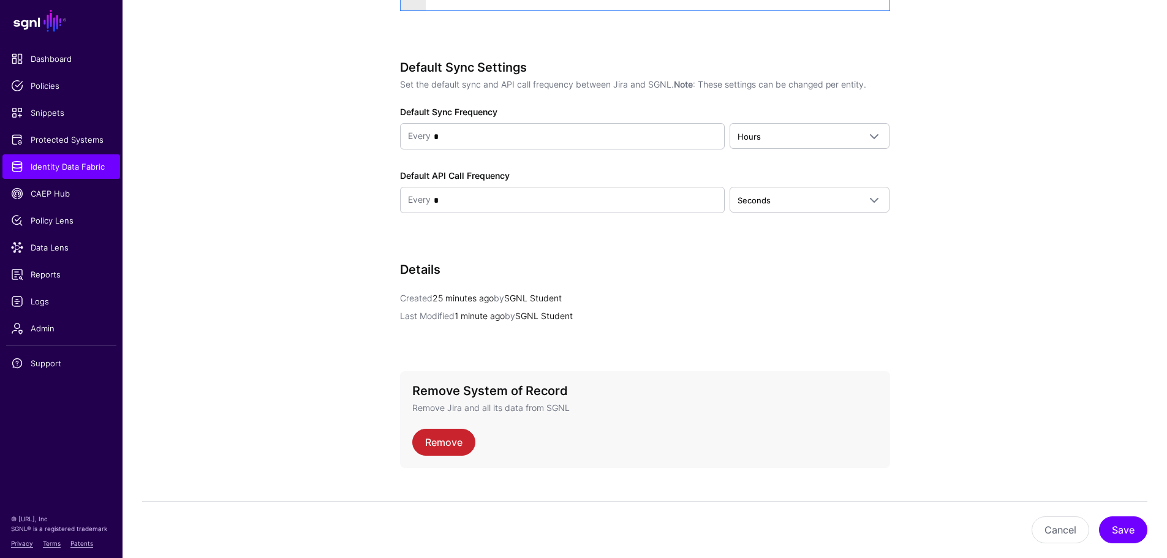
scroll to position [1223, 0]
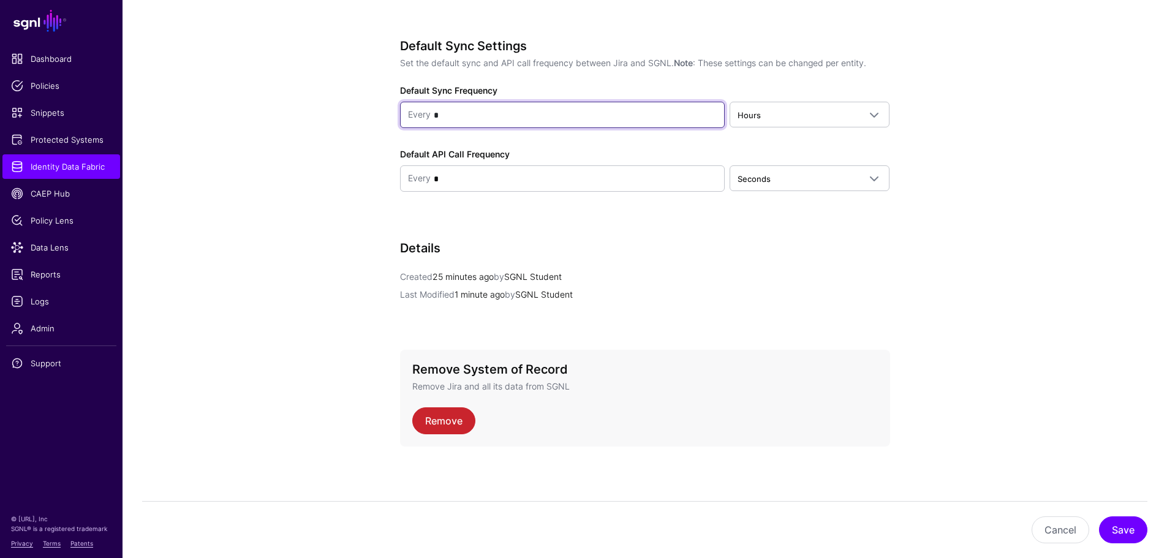
click at [450, 115] on input "*" at bounding box center [574, 115] width 287 height 25
type input "*"
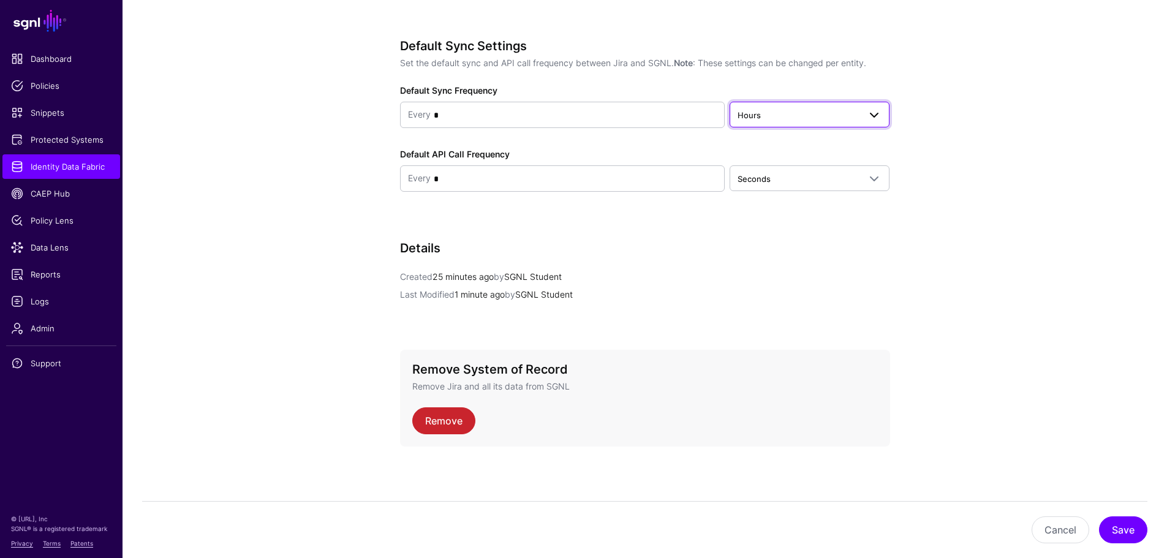
click at [761, 116] on span "Hours" at bounding box center [799, 114] width 122 height 13
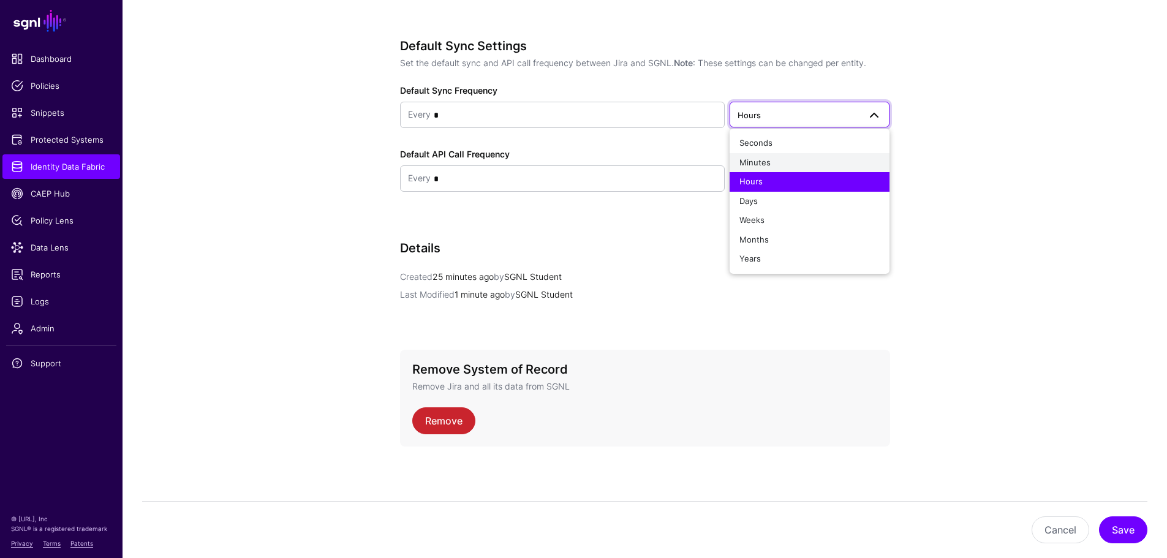
click at [765, 161] on span "Minutes" at bounding box center [755, 163] width 31 height 10
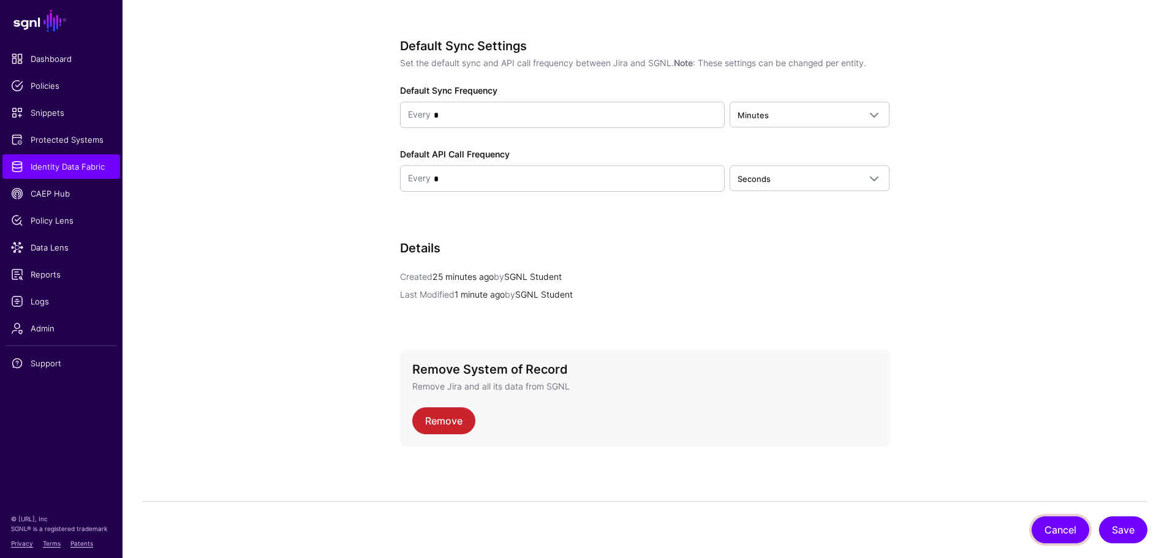
click at [1072, 541] on button "Cancel" at bounding box center [1061, 530] width 58 height 27
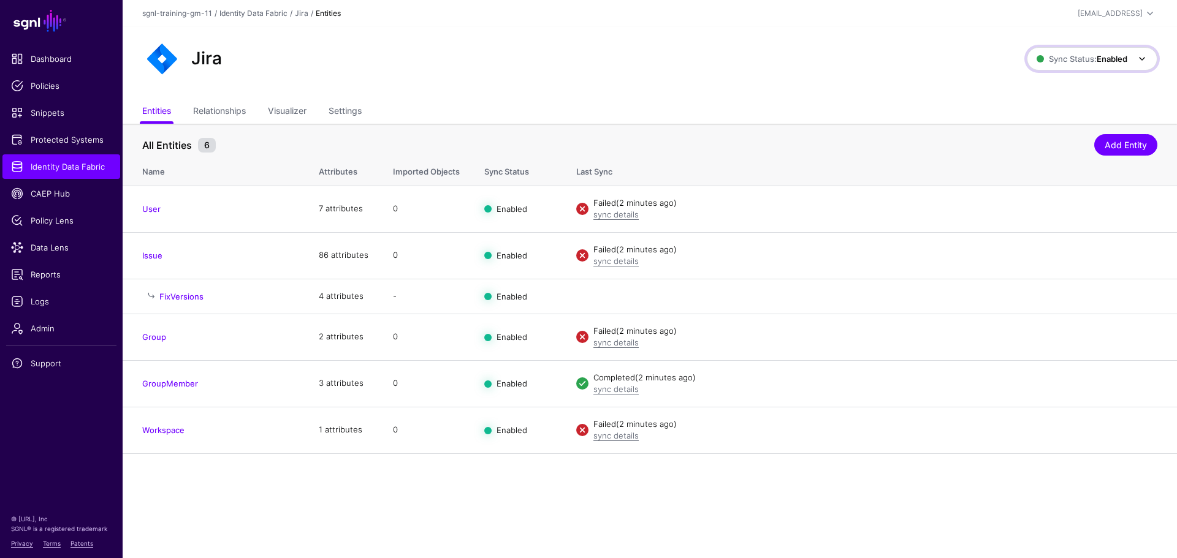
click at [1133, 56] on span at bounding box center [1138, 58] width 22 height 15
click at [1028, 153] on span "Syncing inactive for all configured entities" at bounding box center [1084, 153] width 125 height 20
click at [1028, 153] on div "All Entities 6 Add Entity" at bounding box center [649, 142] width 1015 height 23
click at [1100, 60] on strong "Disabled" at bounding box center [1111, 59] width 32 height 10
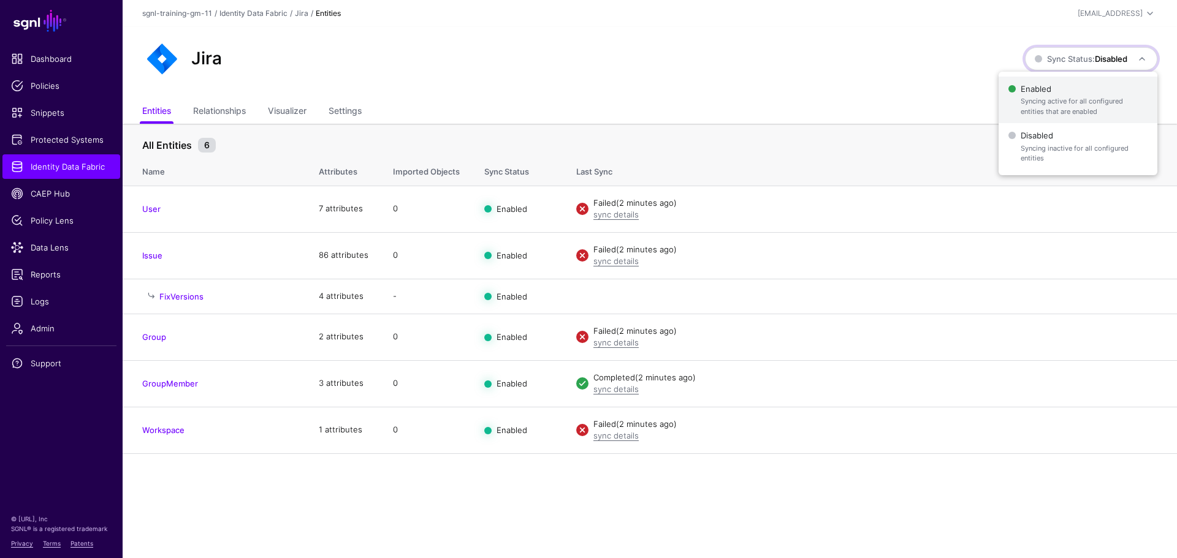
click at [1085, 101] on span "Syncing active for all configured entities that are enabled" at bounding box center [1083, 106] width 127 height 20
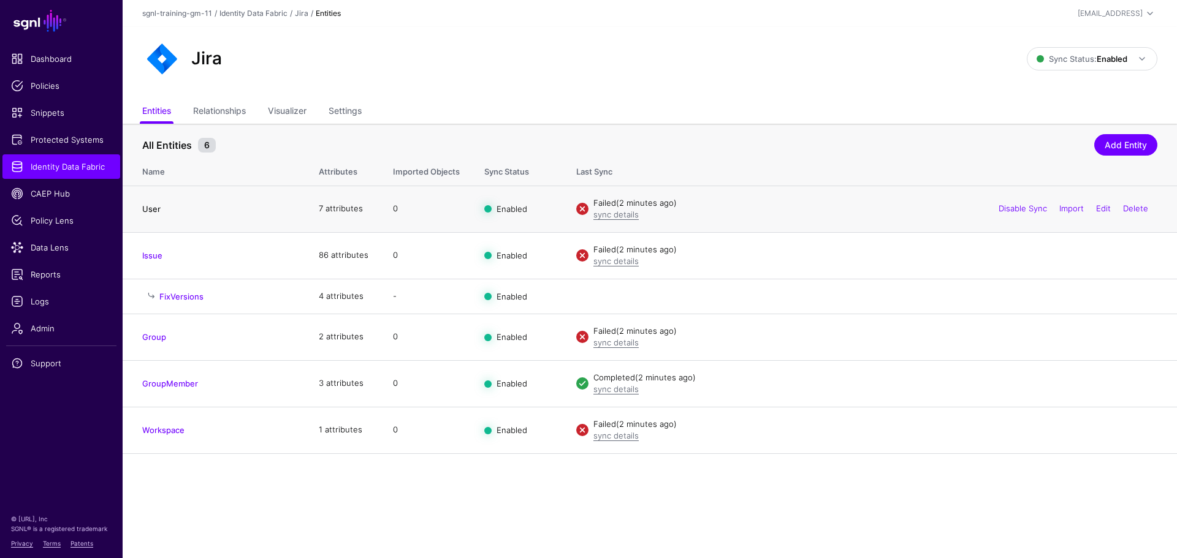
click at [146, 210] on link "User" at bounding box center [151, 209] width 18 height 10
click at [220, 116] on link "Relationships" at bounding box center [219, 112] width 53 height 23
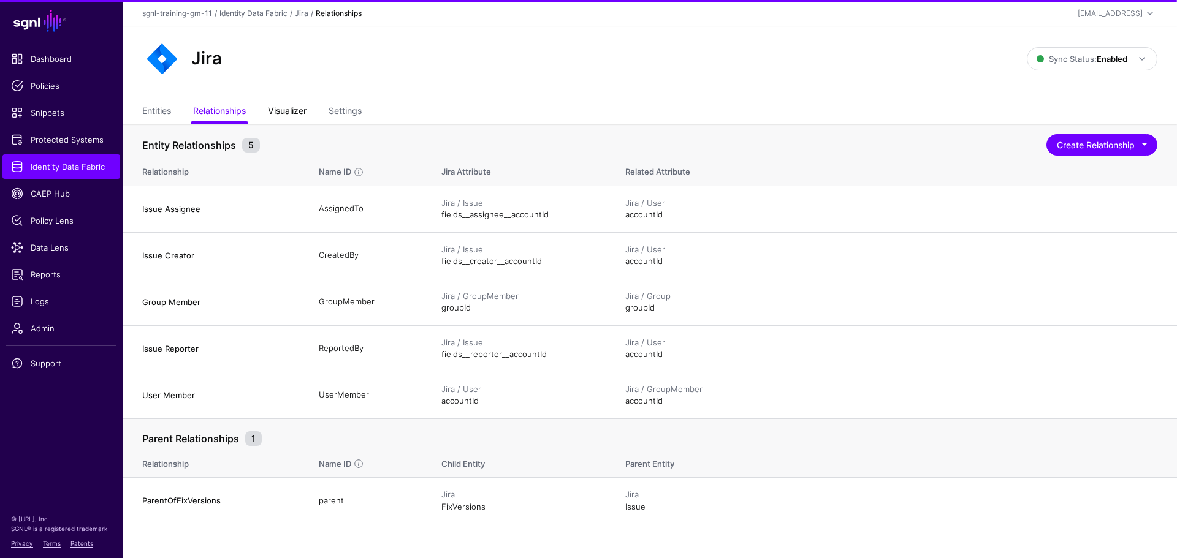
click at [306, 106] on link "Visualizer" at bounding box center [287, 112] width 39 height 23
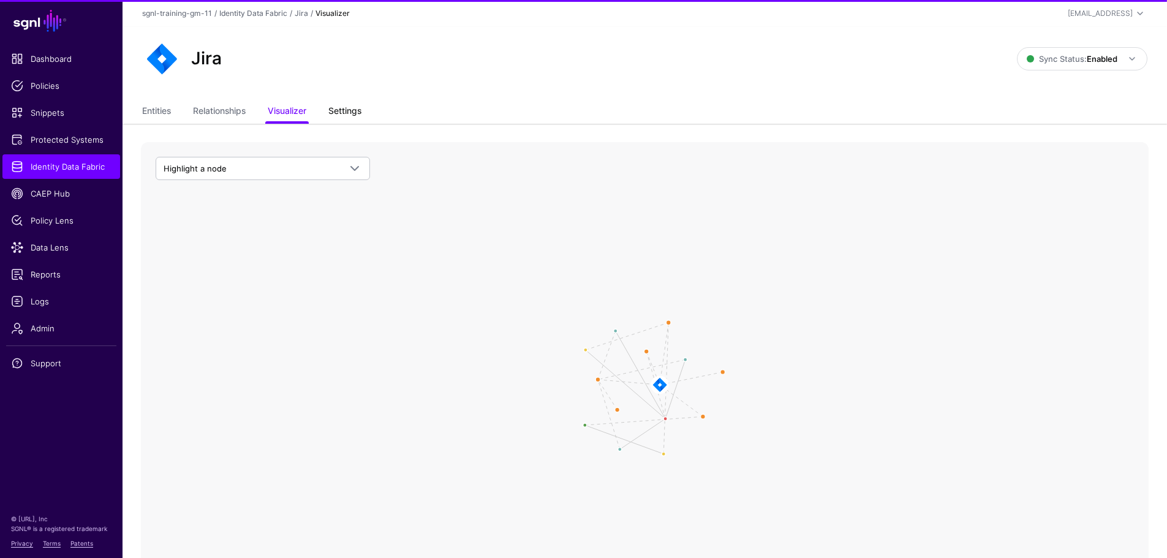
click at [344, 112] on link "Settings" at bounding box center [344, 112] width 33 height 23
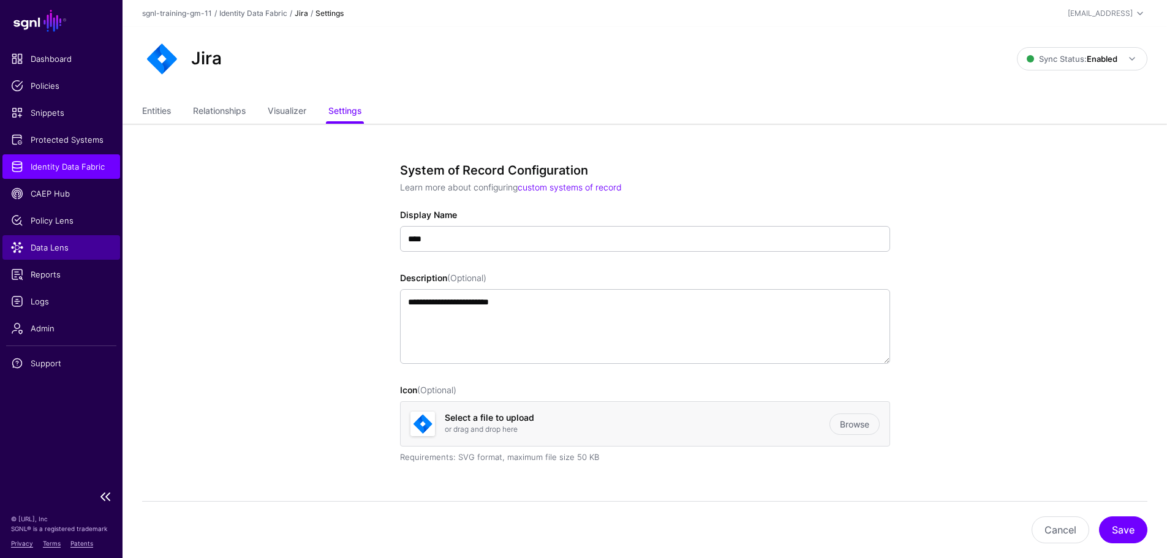
click at [72, 241] on link "Data Lens" at bounding box center [61, 247] width 118 height 25
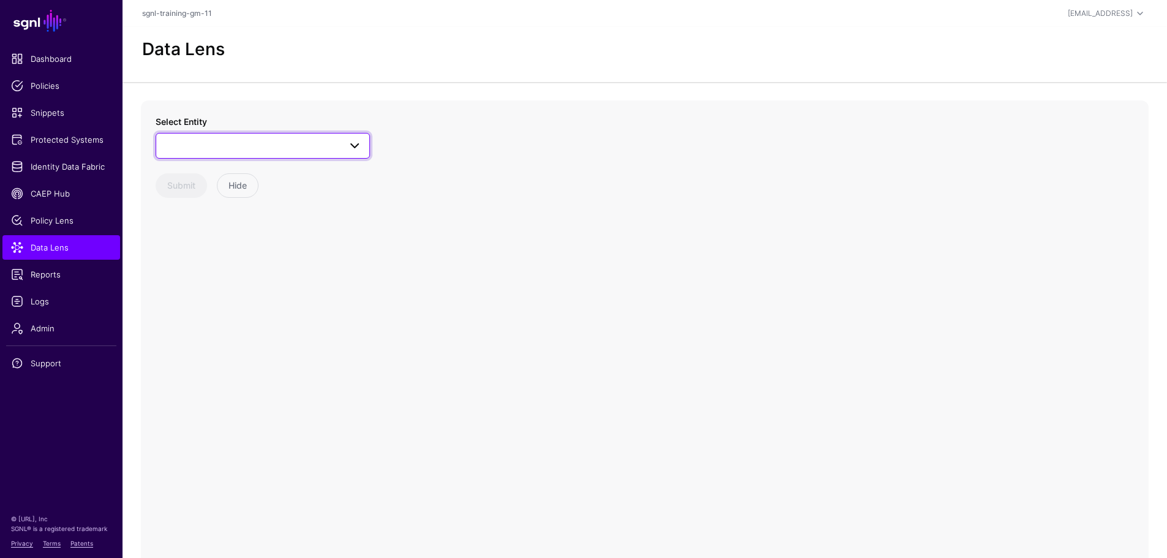
click at [222, 143] on span at bounding box center [263, 146] width 199 height 15
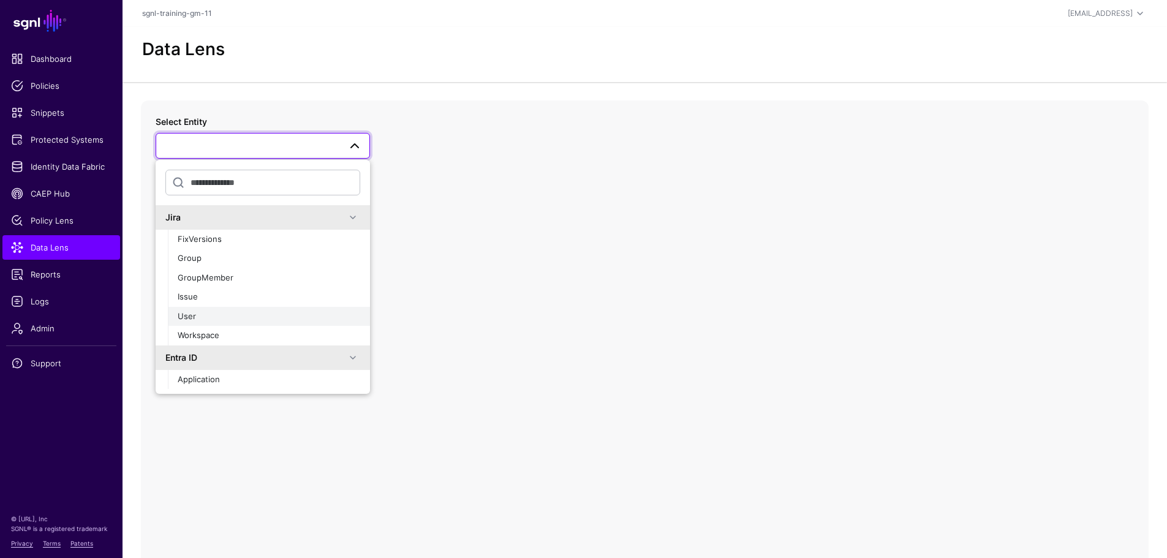
click at [185, 316] on span "User" at bounding box center [187, 316] width 18 height 10
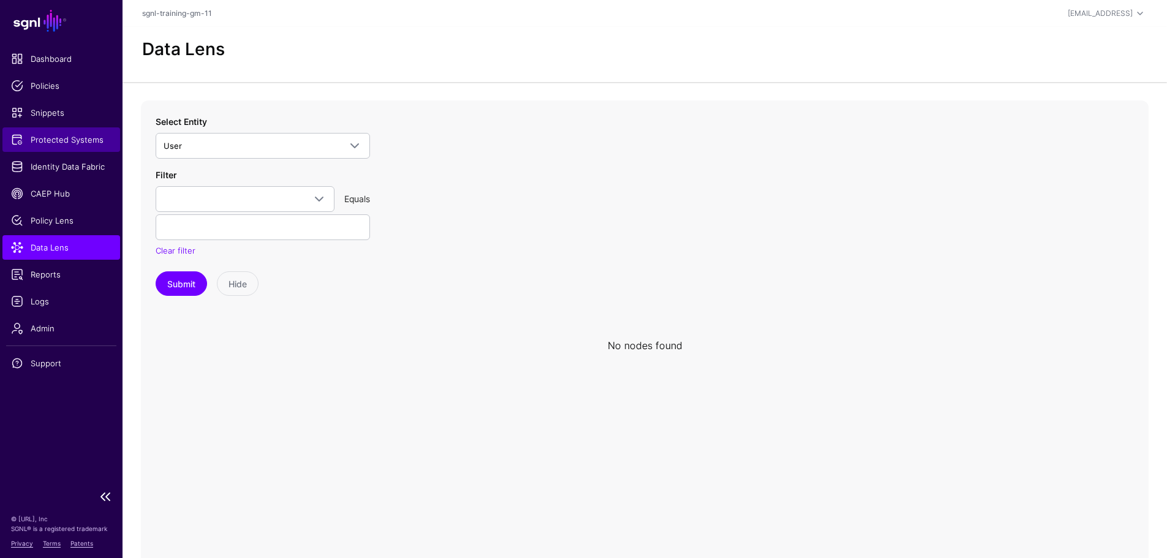
click at [90, 137] on span "Protected Systems" at bounding box center [61, 140] width 101 height 12
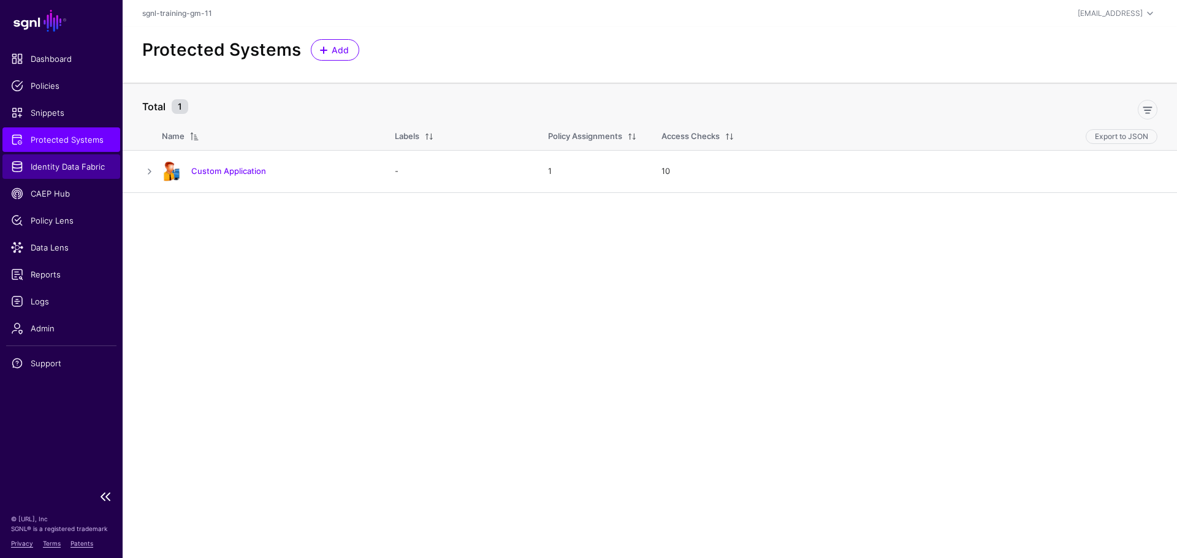
click at [89, 165] on span "Identity Data Fabric" at bounding box center [61, 167] width 101 height 12
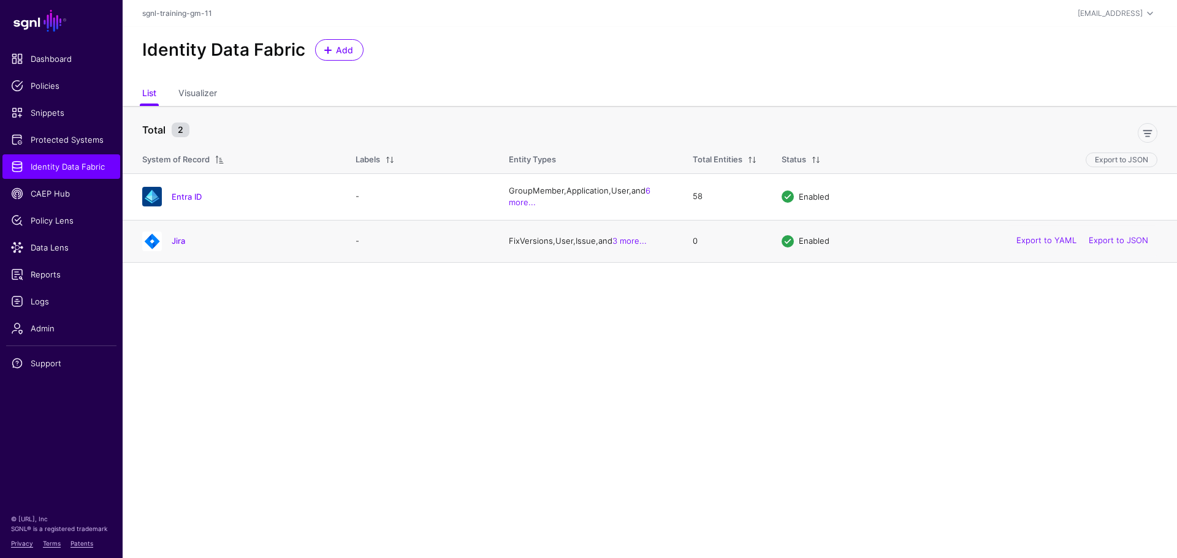
click at [267, 233] on div "Jira" at bounding box center [236, 242] width 199 height 20
click at [156, 237] on img at bounding box center [152, 242] width 20 height 20
click at [178, 243] on link "Jira" at bounding box center [178, 241] width 13 height 10
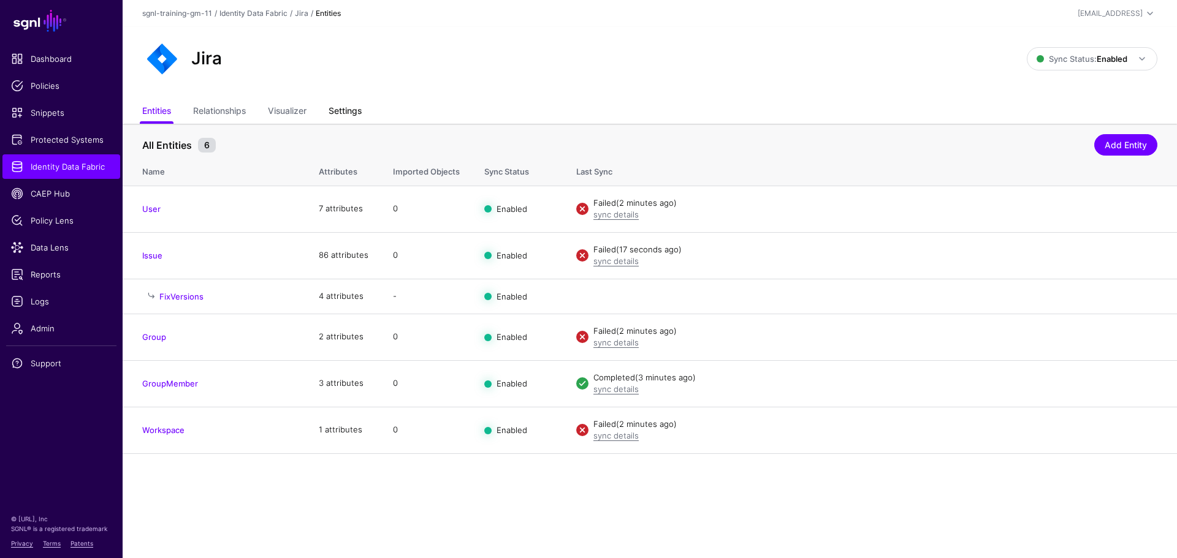
click at [349, 113] on link "Settings" at bounding box center [344, 112] width 33 height 23
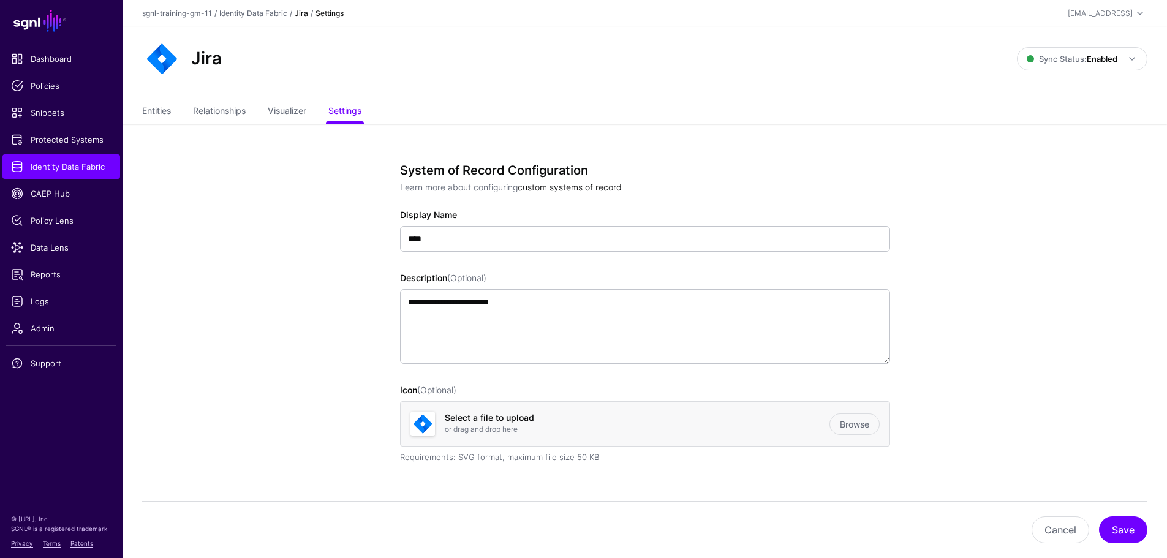
click at [562, 187] on link "custom systems of record" at bounding box center [570, 187] width 104 height 10
click at [298, 112] on link "Visualizer" at bounding box center [287, 112] width 39 height 23
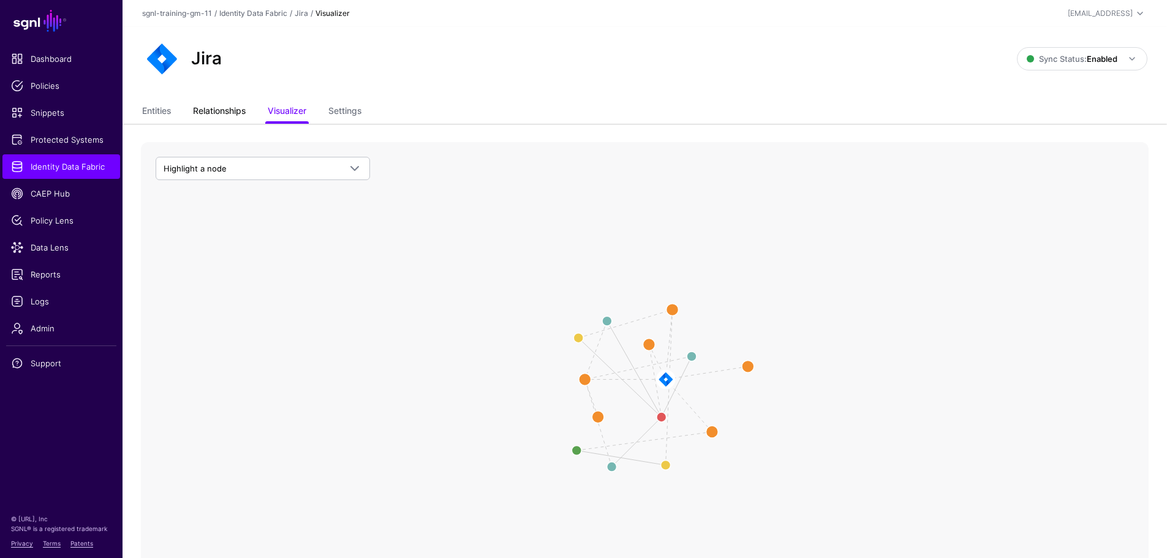
click at [242, 116] on link "Relationships" at bounding box center [219, 112] width 53 height 23
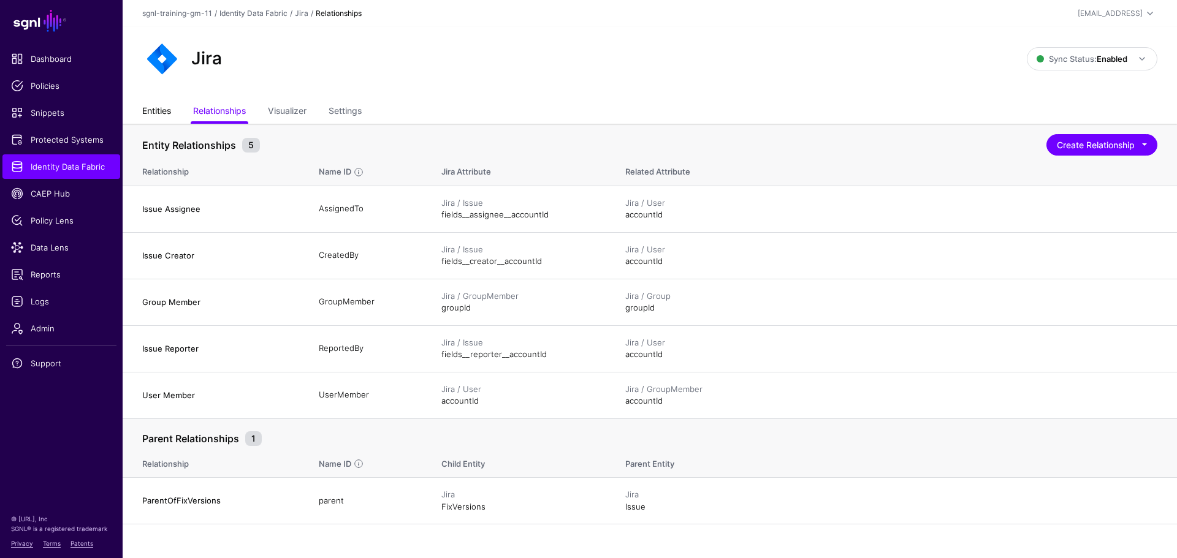
click at [164, 121] on link "Entities" at bounding box center [156, 112] width 29 height 23
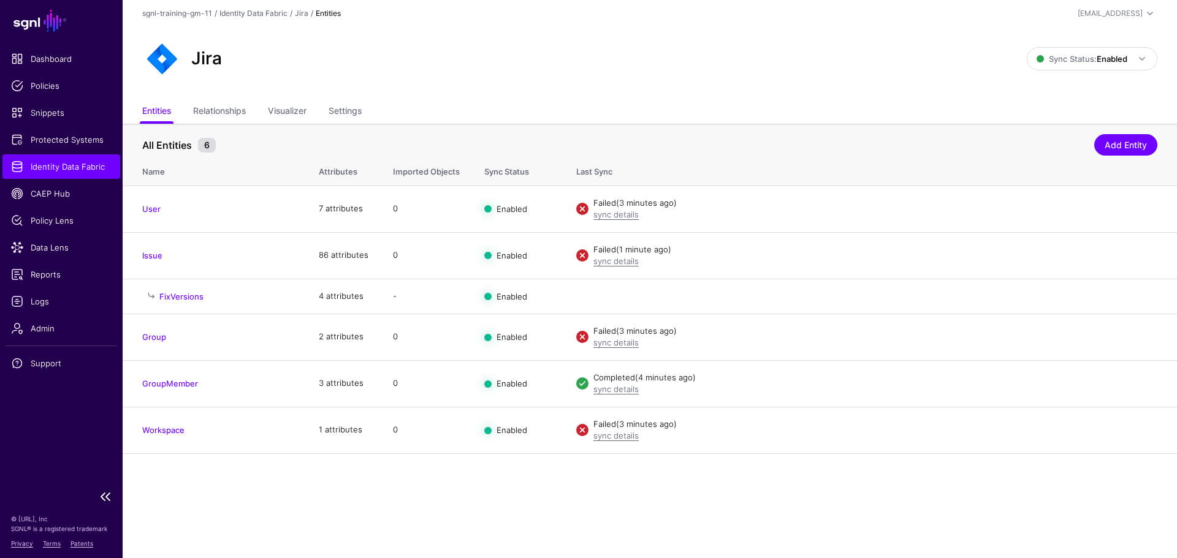
click at [70, 173] on link "Identity Data Fabric" at bounding box center [61, 166] width 118 height 25
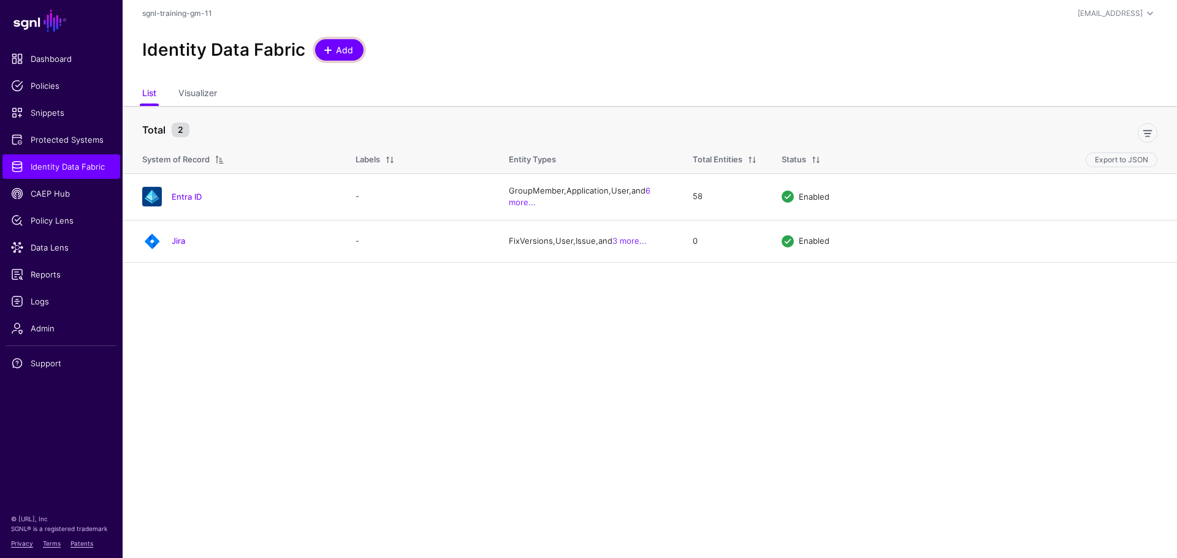
click at [331, 57] on link "Add" at bounding box center [339, 49] width 48 height 21
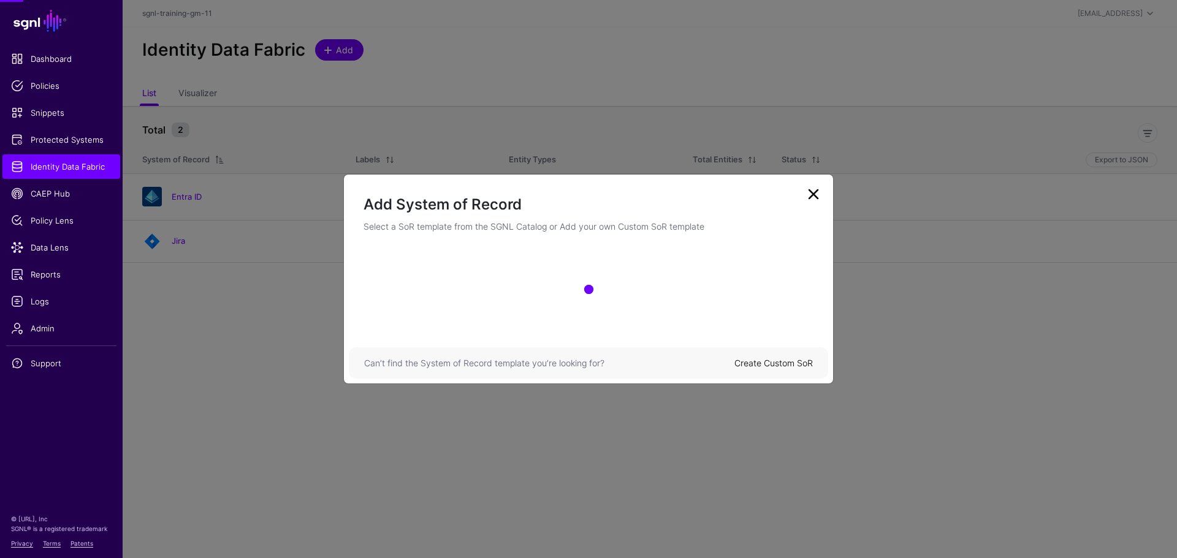
click at [331, 57] on ngb-modal-window "Add System of Record Select a SoR template from the SGNL Catalog or Add your ow…" at bounding box center [588, 279] width 1177 height 558
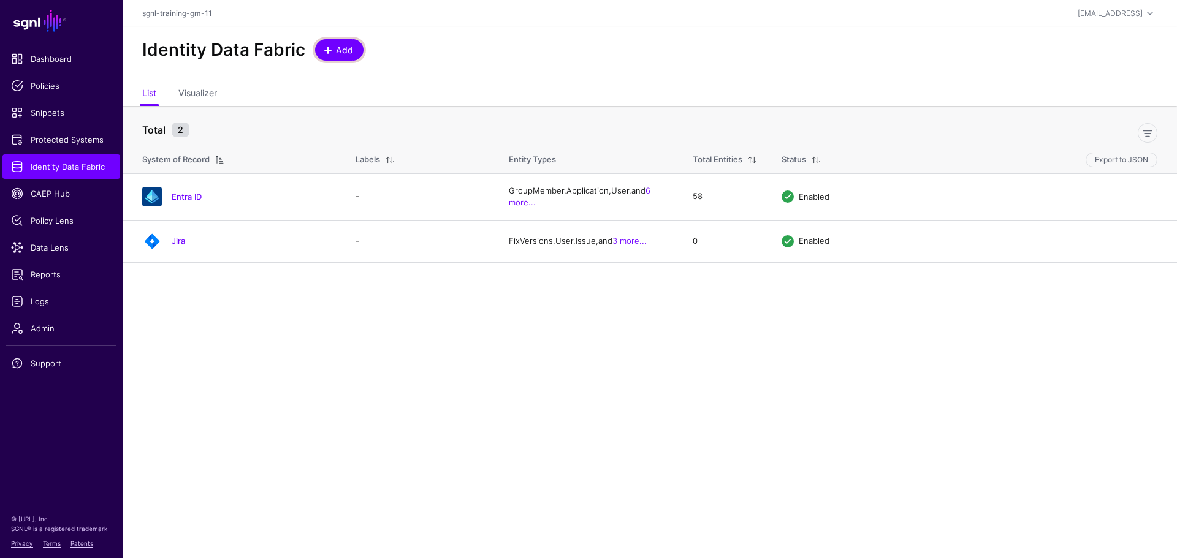
click at [338, 50] on span "Add" at bounding box center [345, 50] width 20 height 13
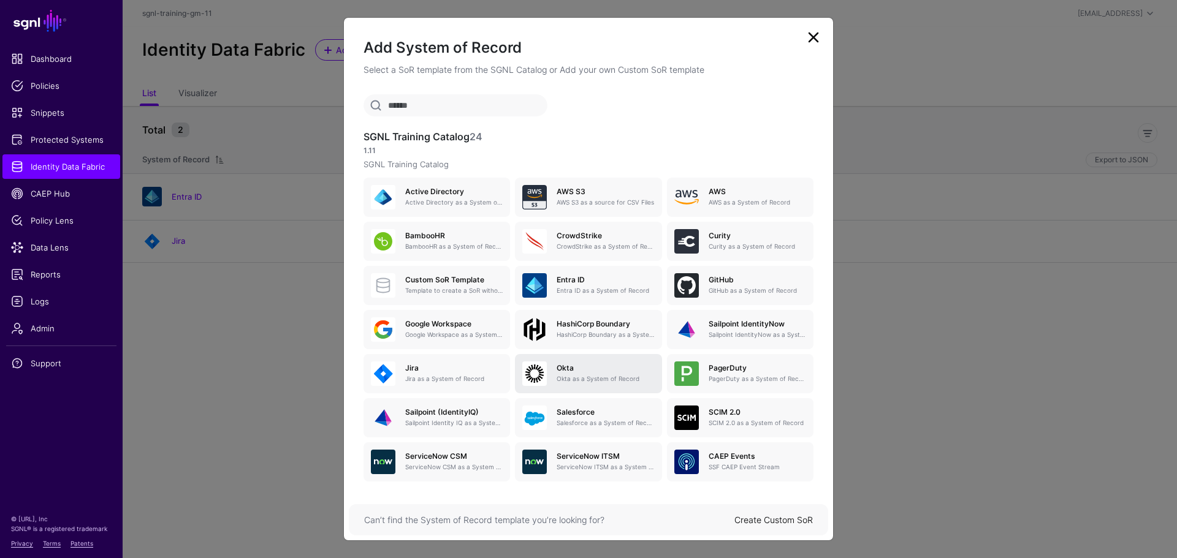
click at [552, 384] on div "[PERSON_NAME] as a System of Record" at bounding box center [588, 374] width 132 height 25
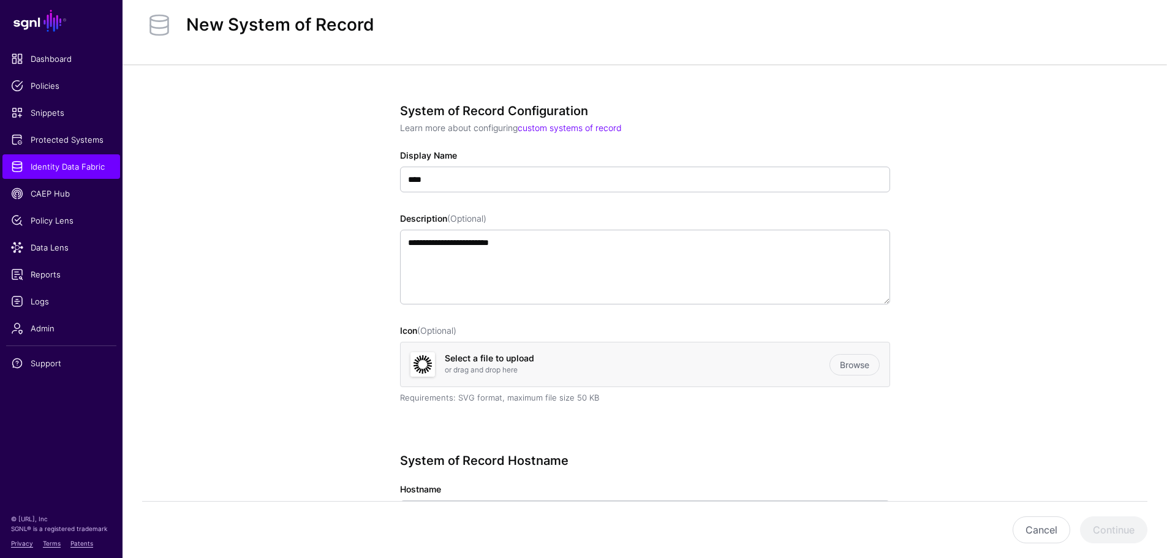
scroll to position [61, 0]
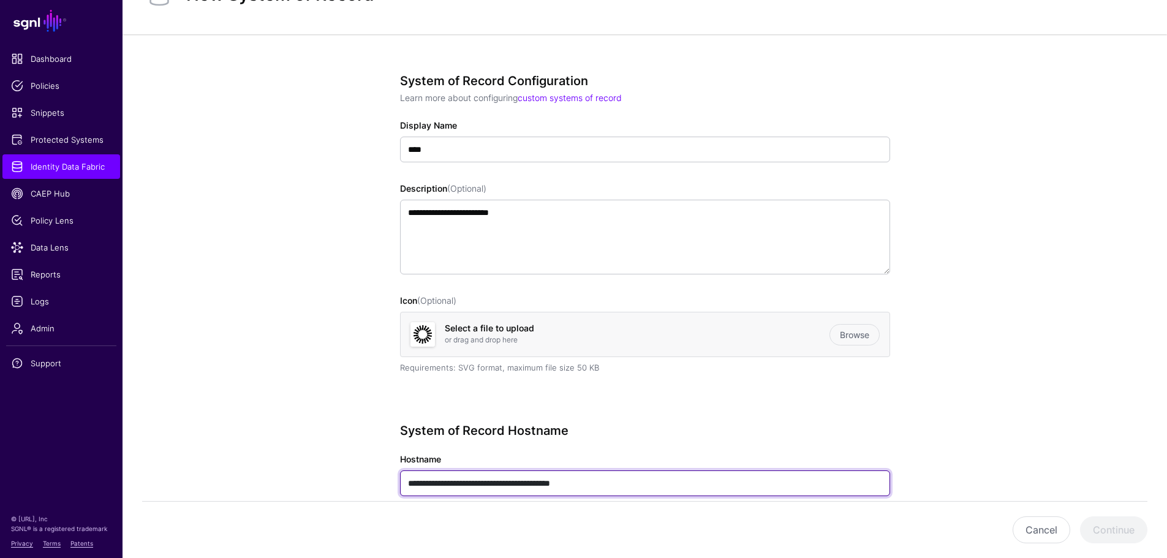
click at [630, 480] on input "**********" at bounding box center [645, 484] width 490 height 26
click at [630, 484] on input "**********" at bounding box center [645, 484] width 490 height 26
paste input "text"
type input "**********"
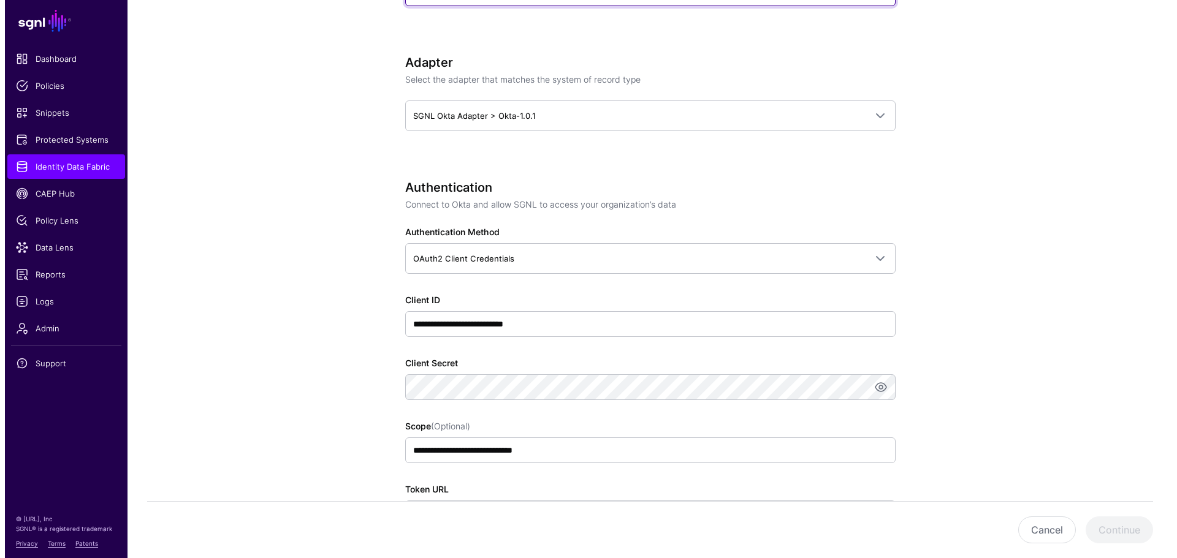
scroll to position [613, 0]
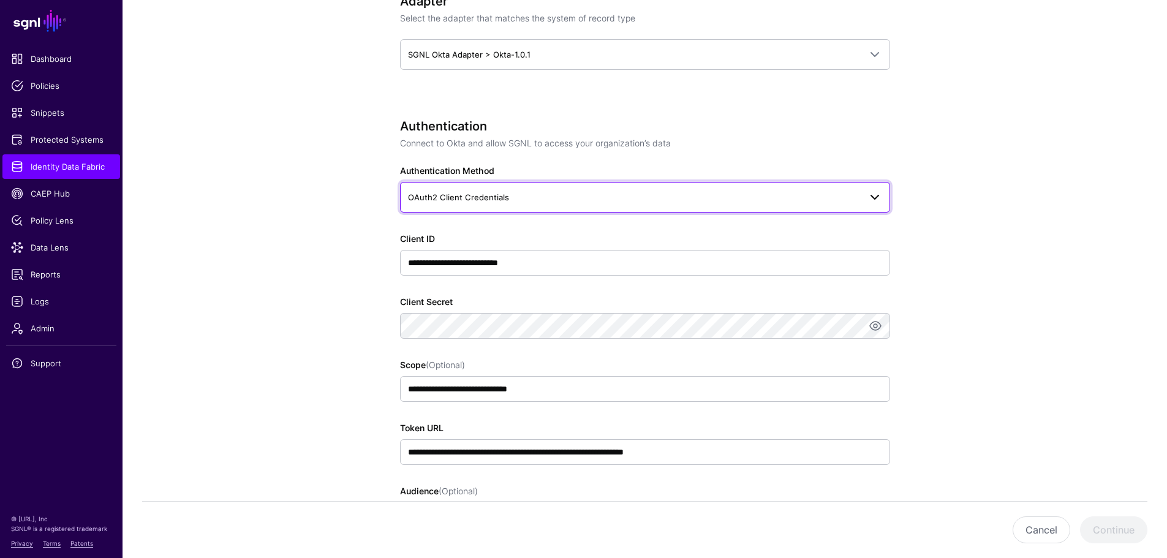
click at [575, 197] on span "OAuth2 Client Credentials" at bounding box center [634, 197] width 452 height 13
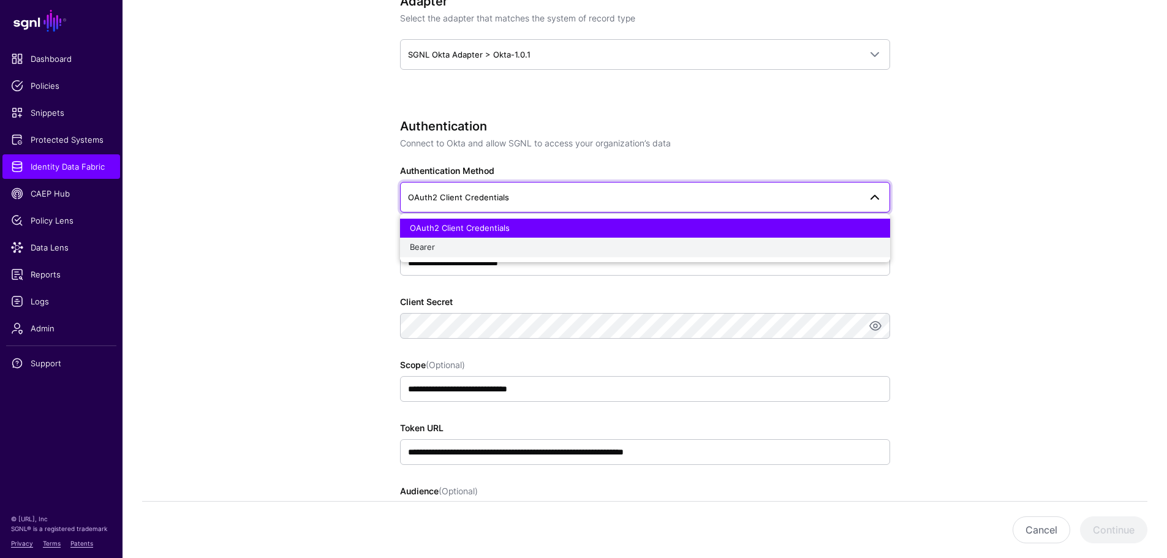
click at [556, 242] on div "Bearer" at bounding box center [645, 247] width 471 height 12
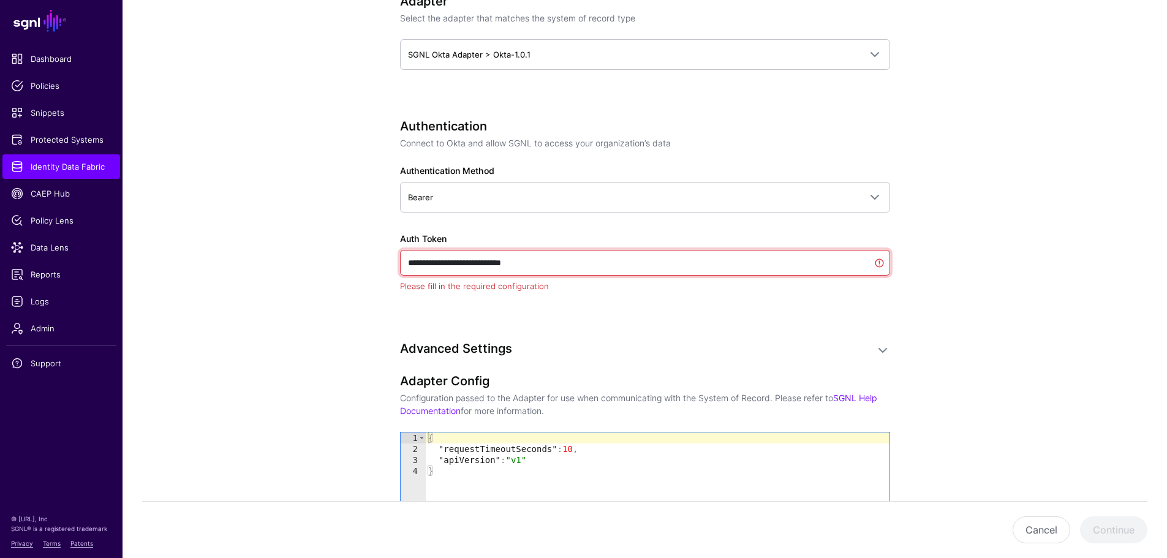
click at [552, 265] on input "**********" at bounding box center [645, 263] width 490 height 26
paste input "**********"
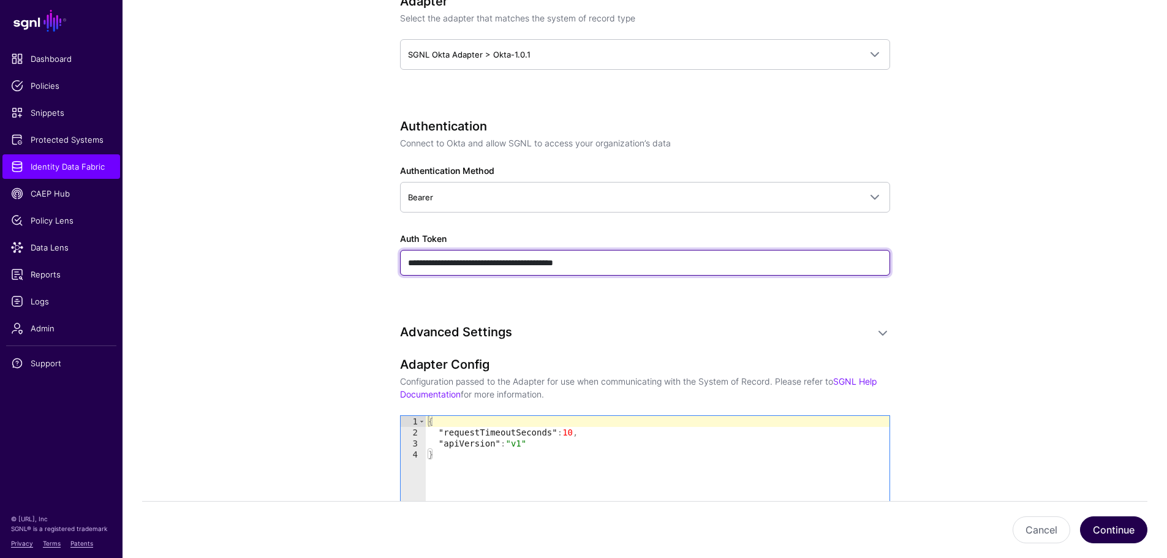
type input "**********"
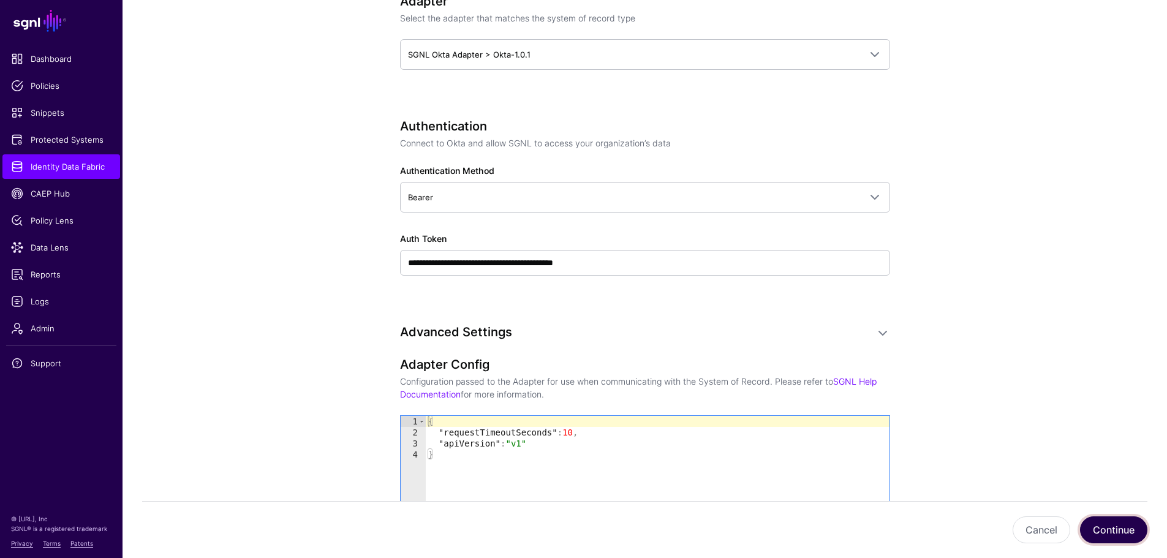
click at [1127, 519] on button "Continue" at bounding box center [1113, 530] width 67 height 27
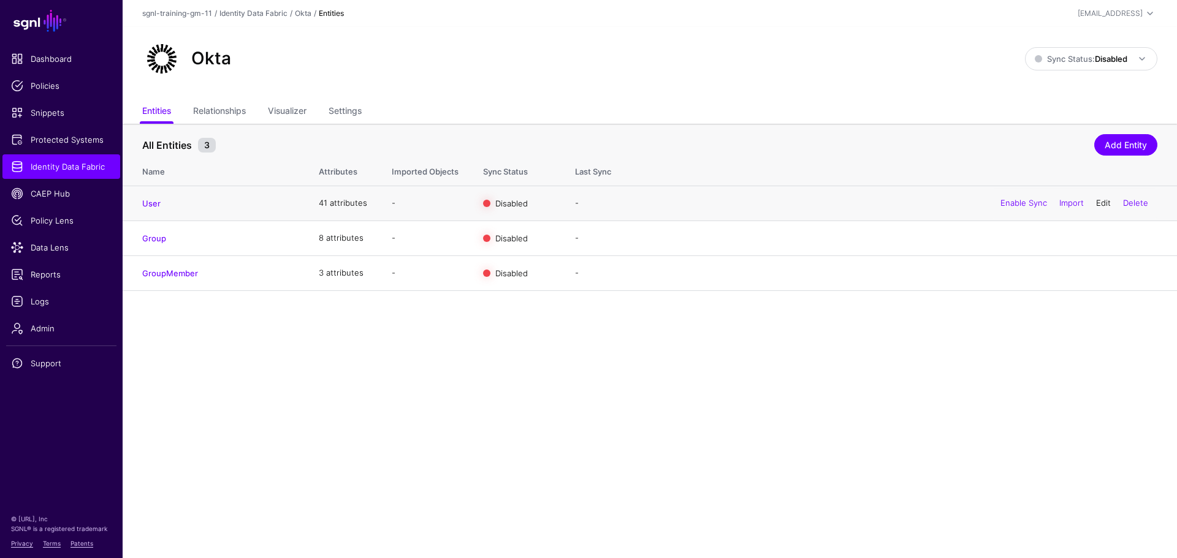
click at [1100, 203] on link "Edit" at bounding box center [1103, 203] width 15 height 10
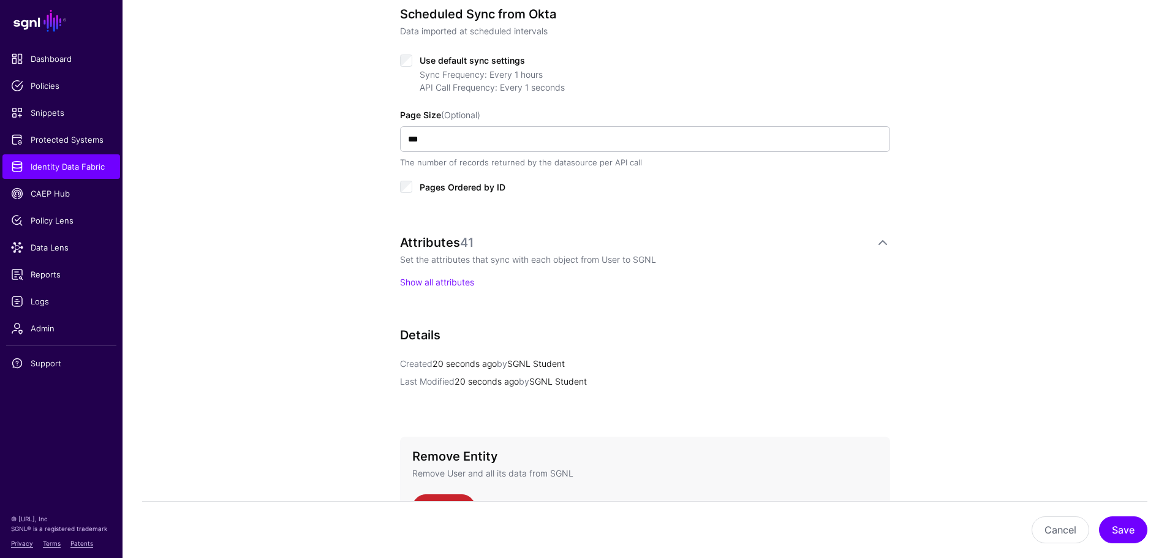
scroll to position [528, 0]
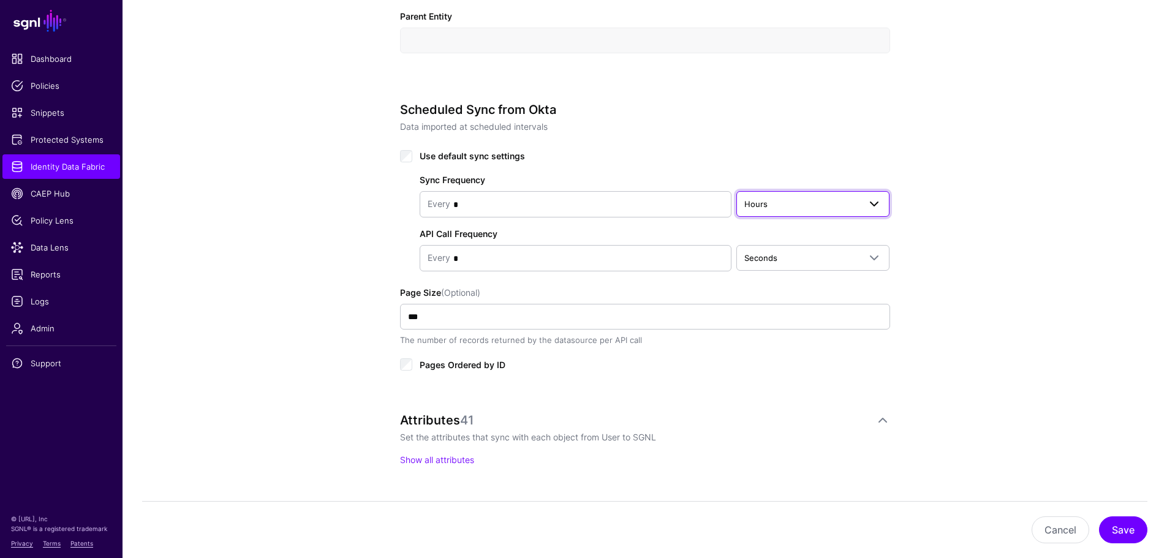
click at [802, 200] on span "Hours" at bounding box center [803, 203] width 116 height 13
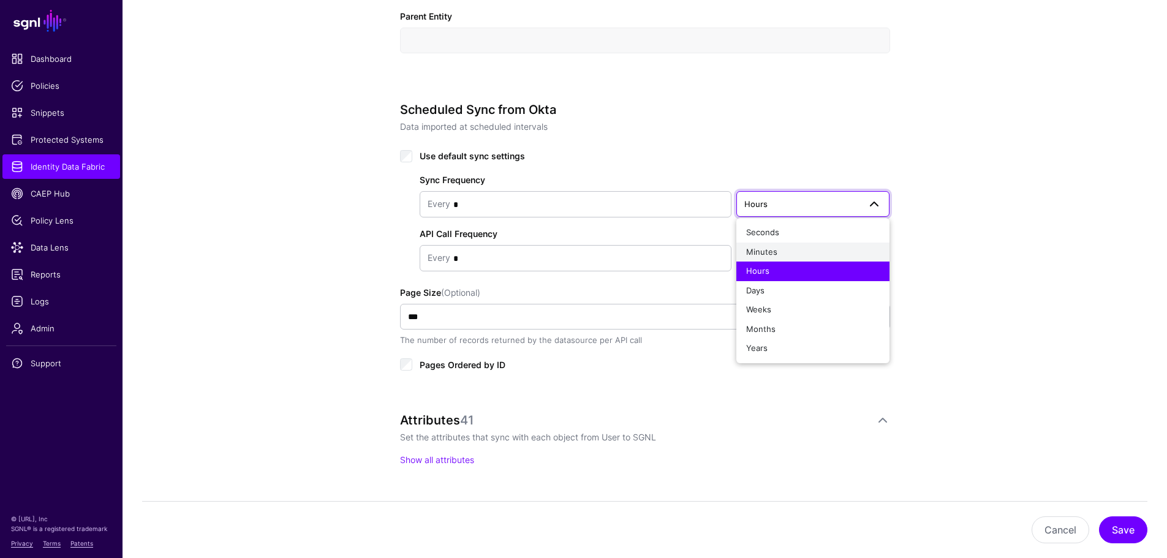
click at [784, 246] on div "Minutes" at bounding box center [813, 252] width 134 height 12
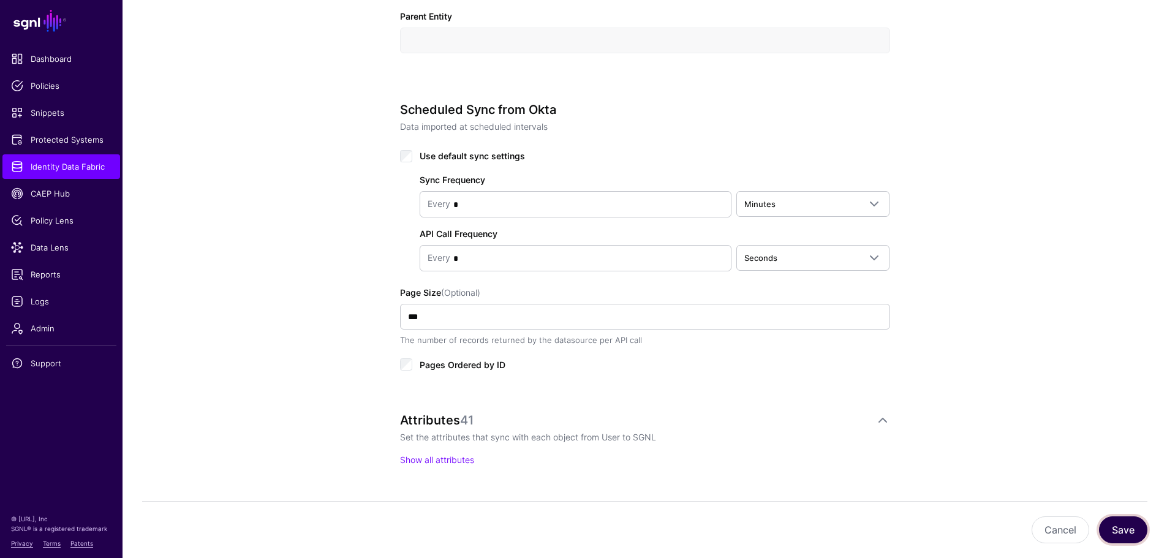
click at [1134, 527] on button "Save" at bounding box center [1123, 530] width 48 height 27
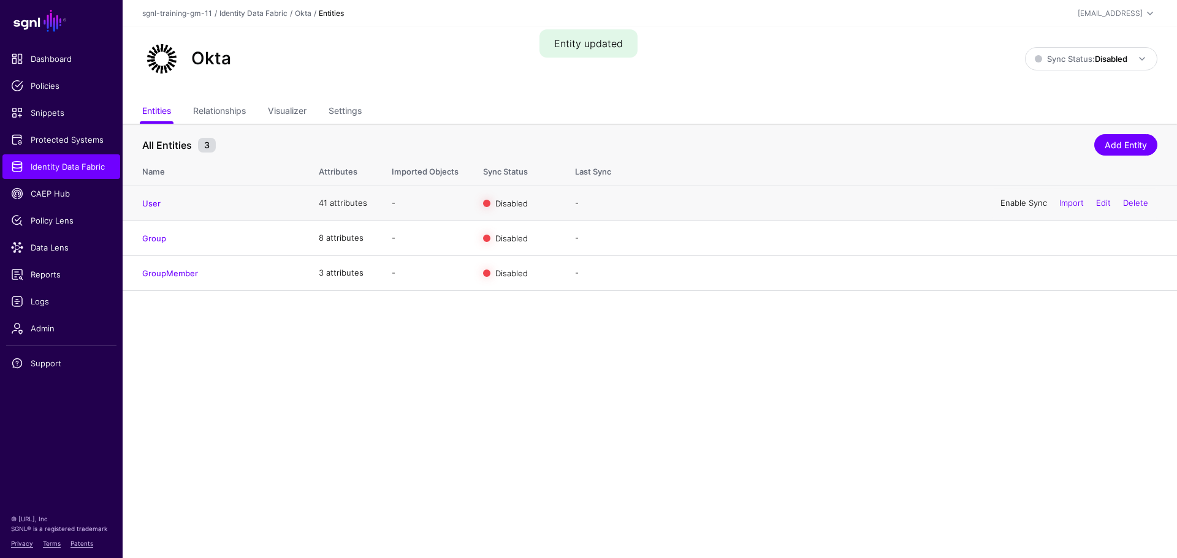
click at [1019, 205] on link "Enable Sync" at bounding box center [1023, 203] width 47 height 10
click at [1017, 238] on link "Enable Sync" at bounding box center [1023, 238] width 47 height 10
click at [1015, 274] on link "Enable Sync" at bounding box center [1023, 273] width 47 height 10
click at [1101, 51] on span "Sync Status: Disabled" at bounding box center [1091, 58] width 115 height 15
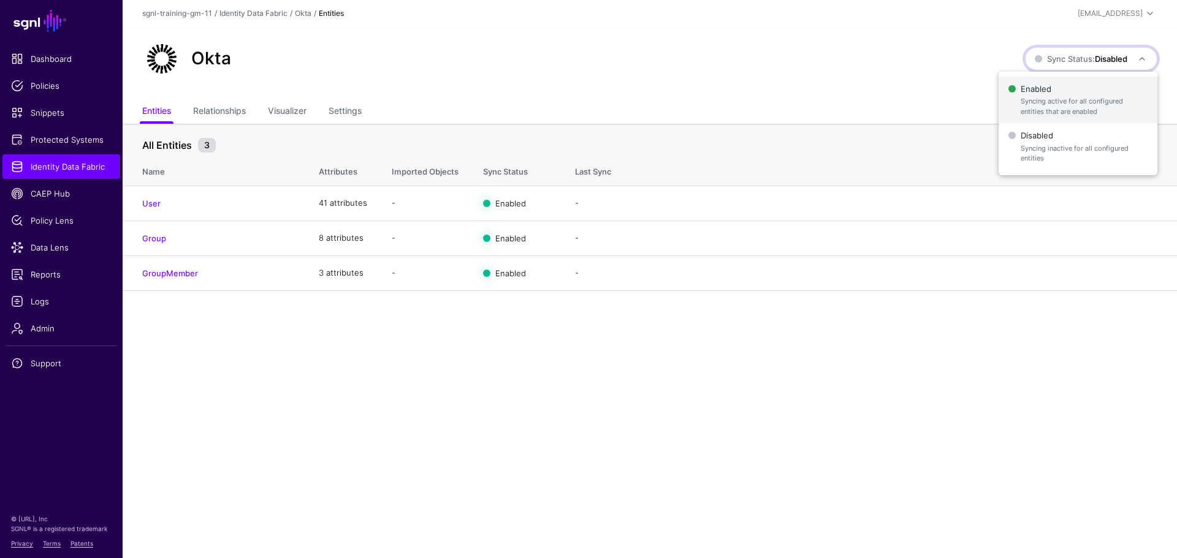
click at [1055, 108] on span "Syncing active for all configured entities that are enabled" at bounding box center [1083, 106] width 127 height 20
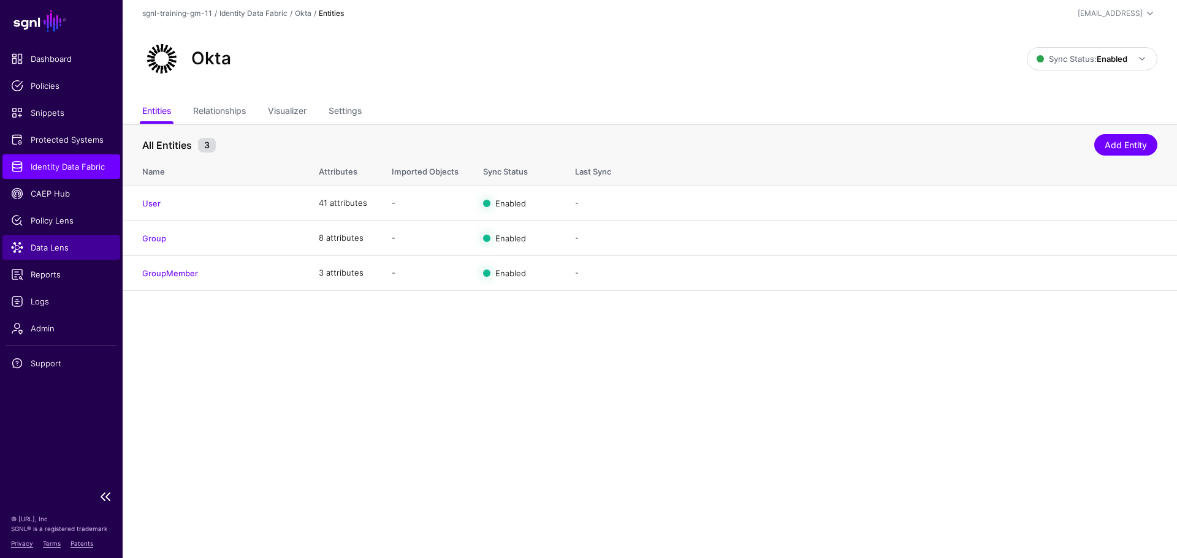
click at [55, 244] on span "Data Lens" at bounding box center [61, 247] width 101 height 12
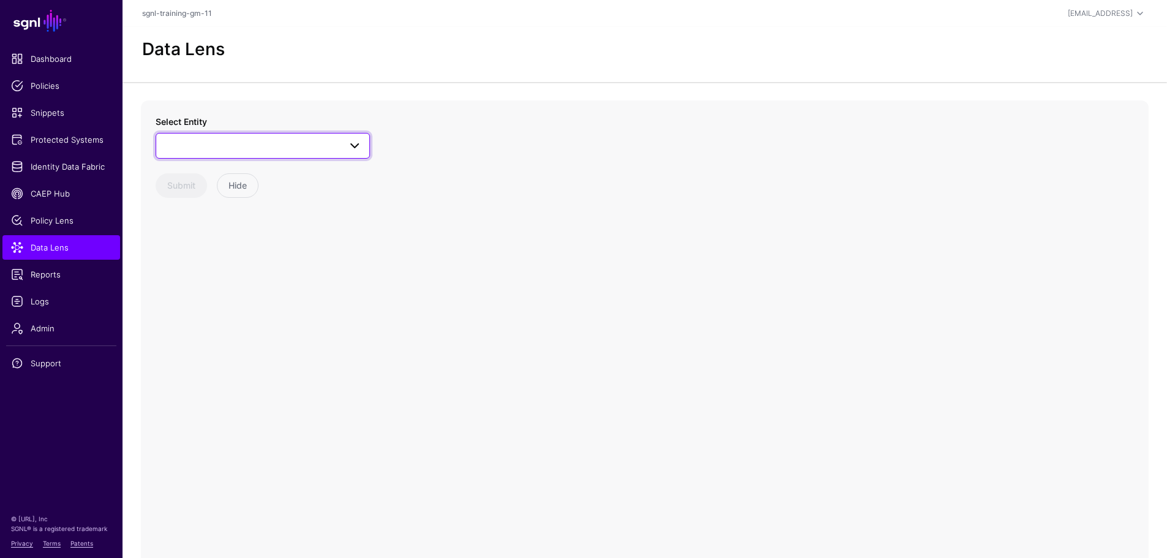
click at [209, 150] on span at bounding box center [263, 146] width 199 height 15
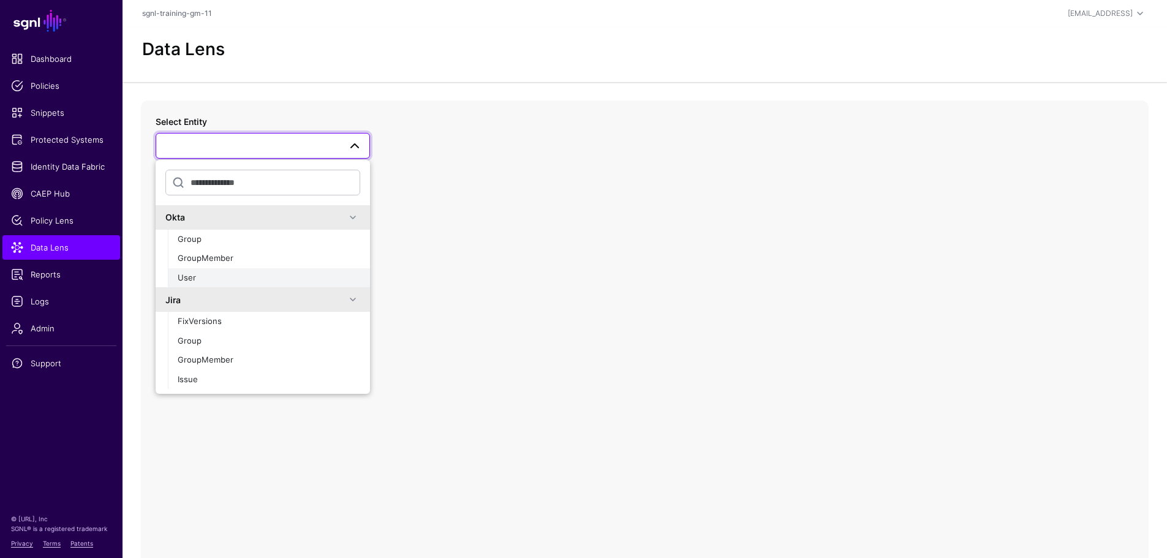
click at [218, 270] on button "User" at bounding box center [269, 278] width 202 height 20
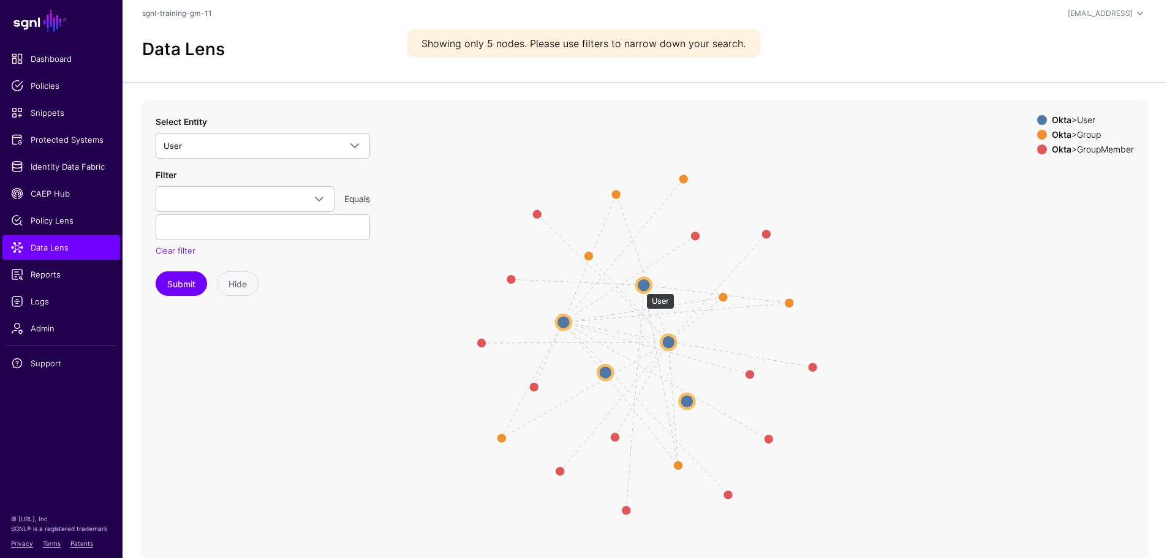
click at [640, 287] on circle at bounding box center [644, 285] width 15 height 15
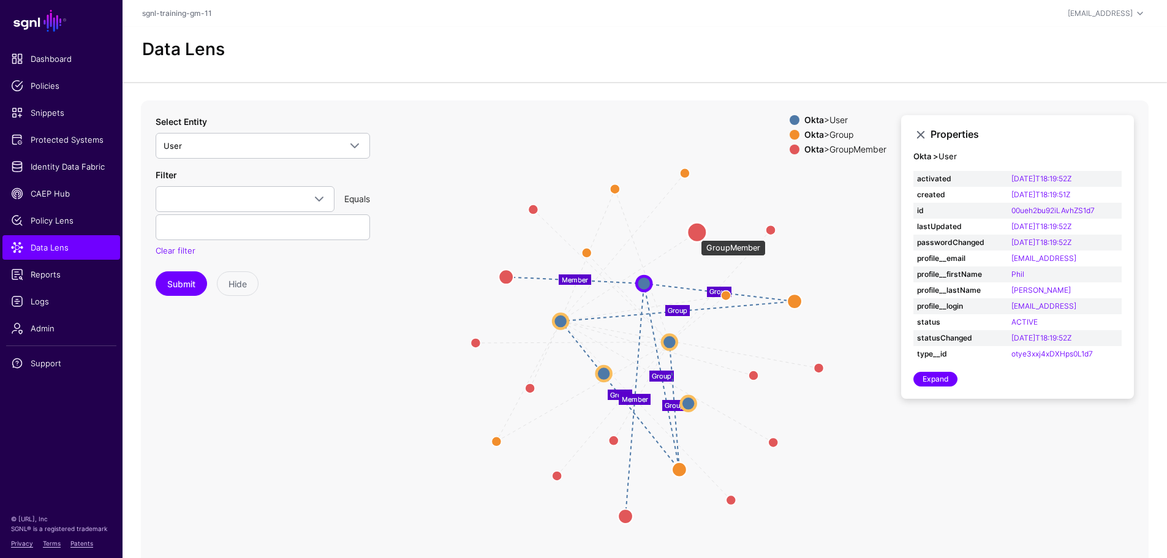
click at [695, 234] on circle at bounding box center [698, 232] width 20 height 20
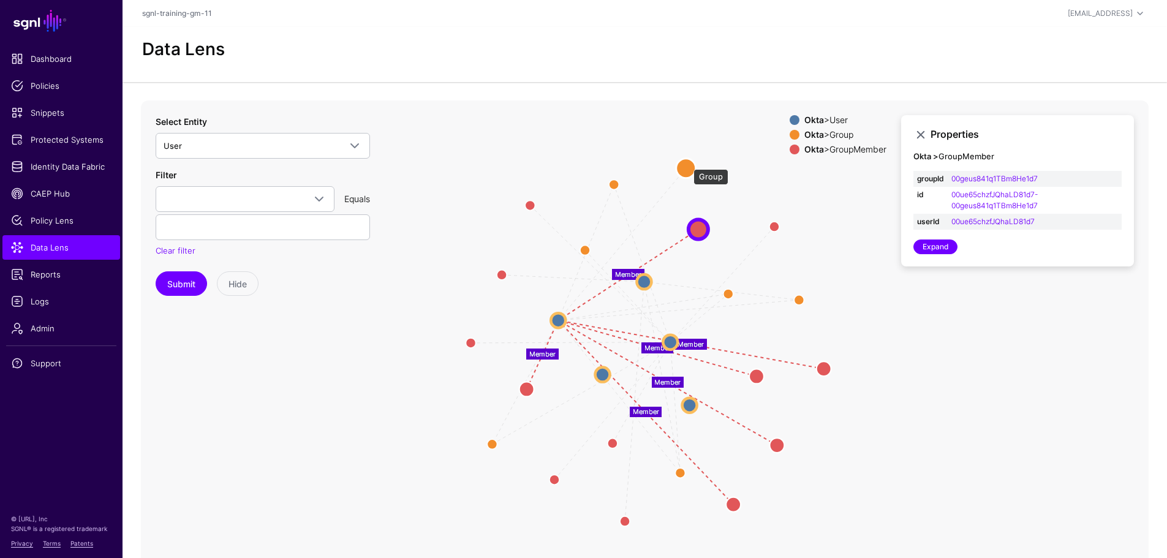
click at [688, 163] on circle at bounding box center [687, 168] width 20 height 20
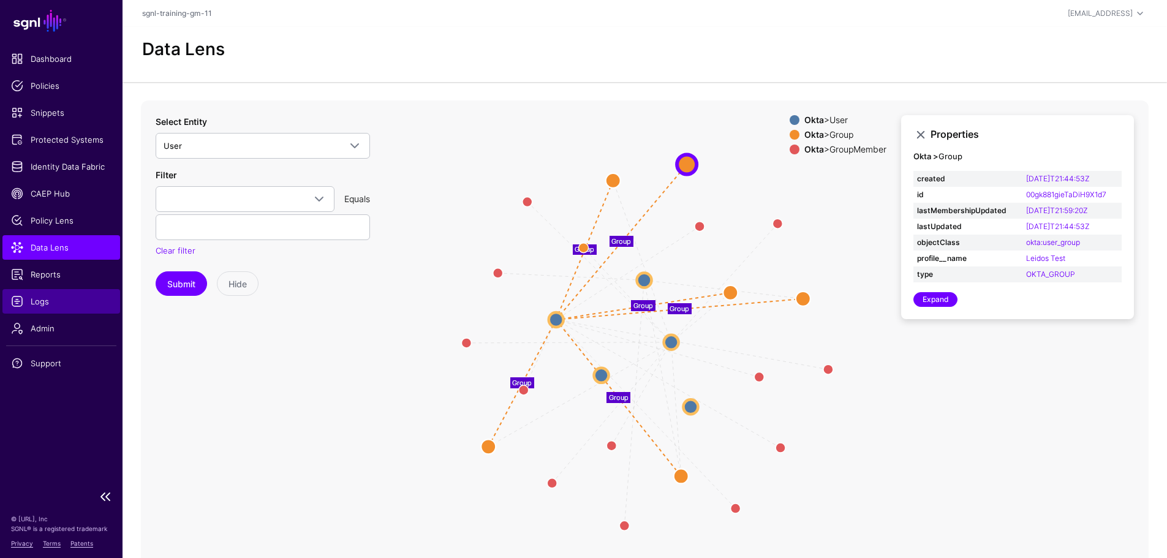
click at [58, 302] on span "Logs" at bounding box center [61, 301] width 101 height 12
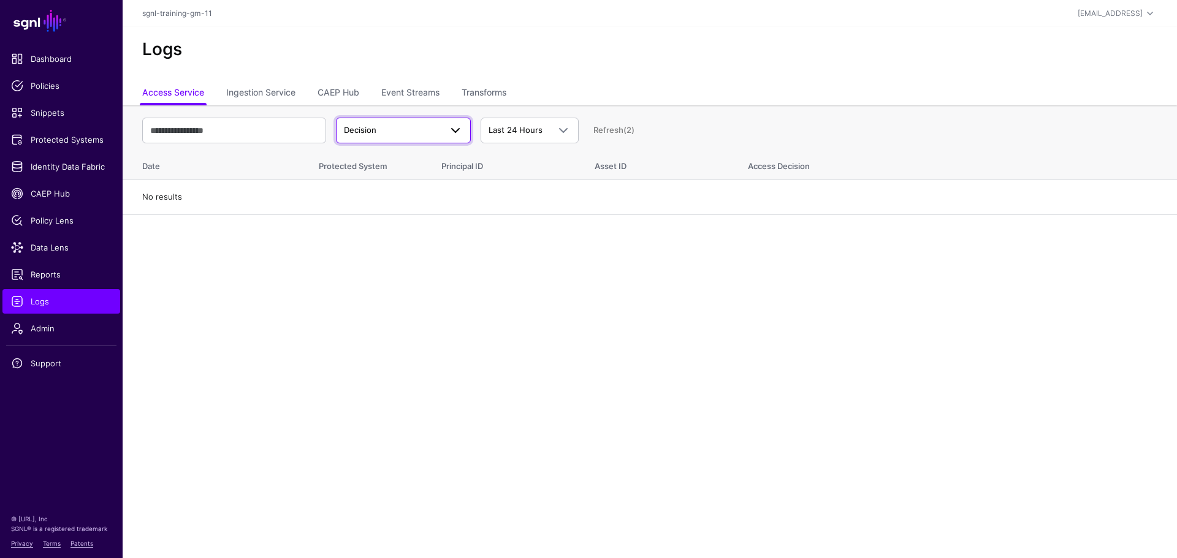
click at [395, 133] on span "Decision" at bounding box center [392, 130] width 97 height 12
click at [255, 86] on link "Ingestion Service" at bounding box center [260, 93] width 69 height 23
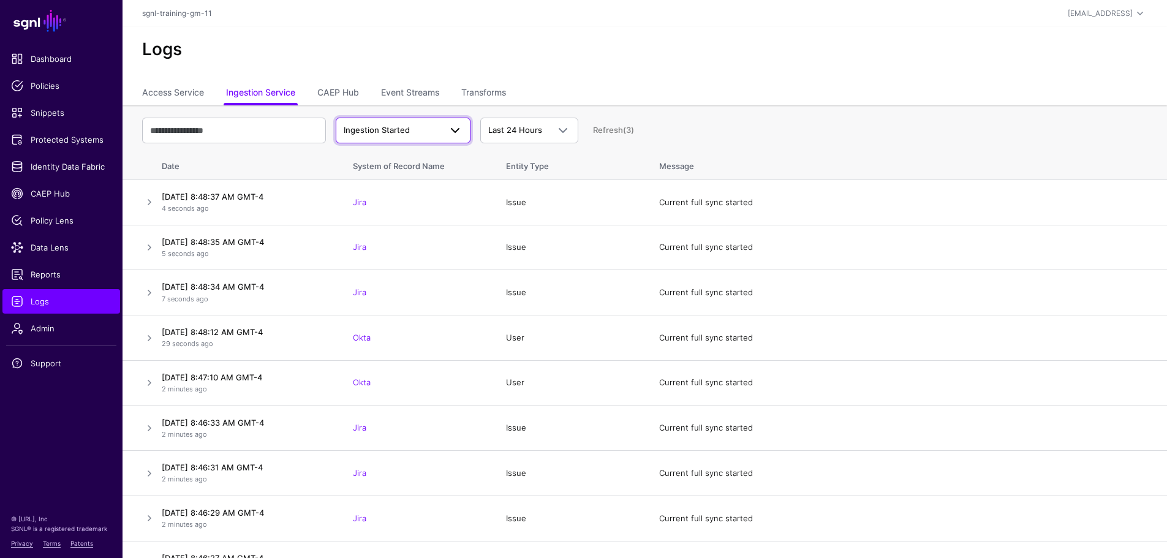
click at [390, 132] on span "Ingestion Started" at bounding box center [377, 130] width 66 height 10
click at [387, 172] on div "Ingestion Completed" at bounding box center [403, 178] width 115 height 12
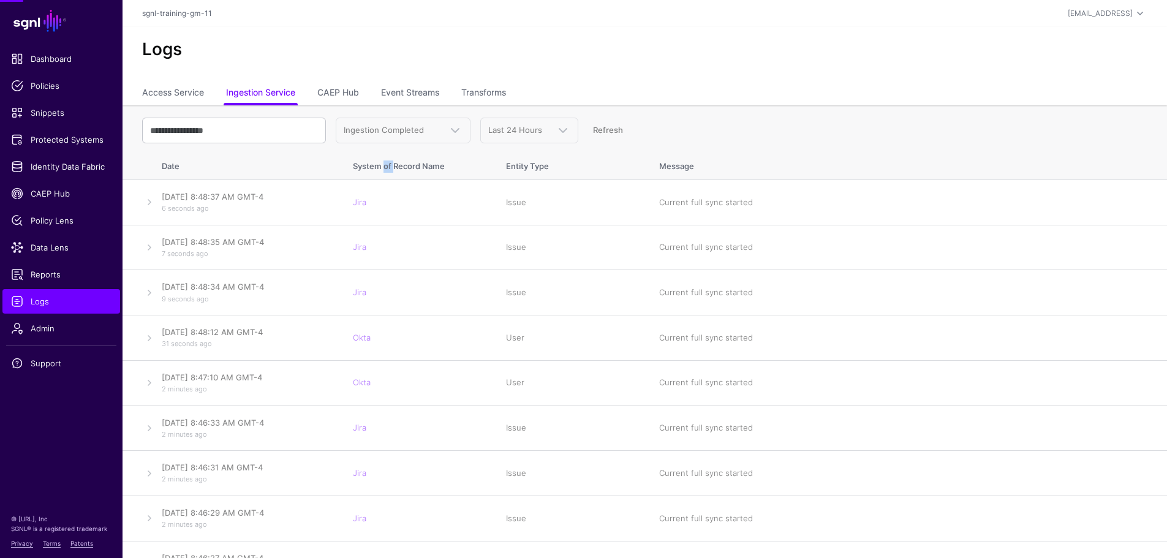
click at [387, 172] on th "System of Record Name" at bounding box center [417, 164] width 153 height 32
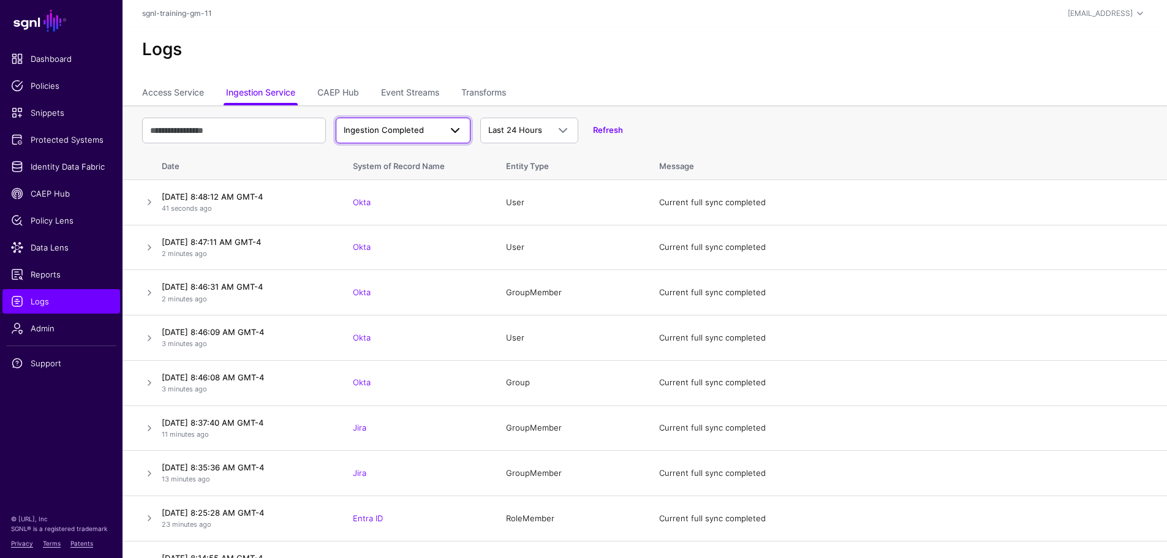
click at [436, 132] on span "Ingestion Completed" at bounding box center [392, 130] width 97 height 12
click at [422, 190] on button "Ingestion Failed" at bounding box center [403, 198] width 135 height 20
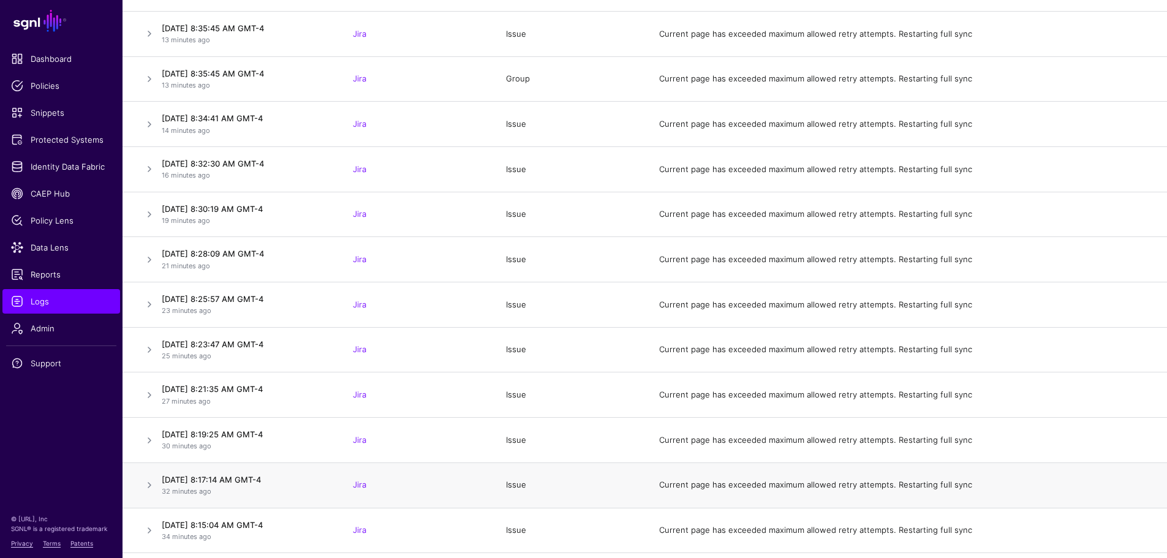
scroll to position [628, 0]
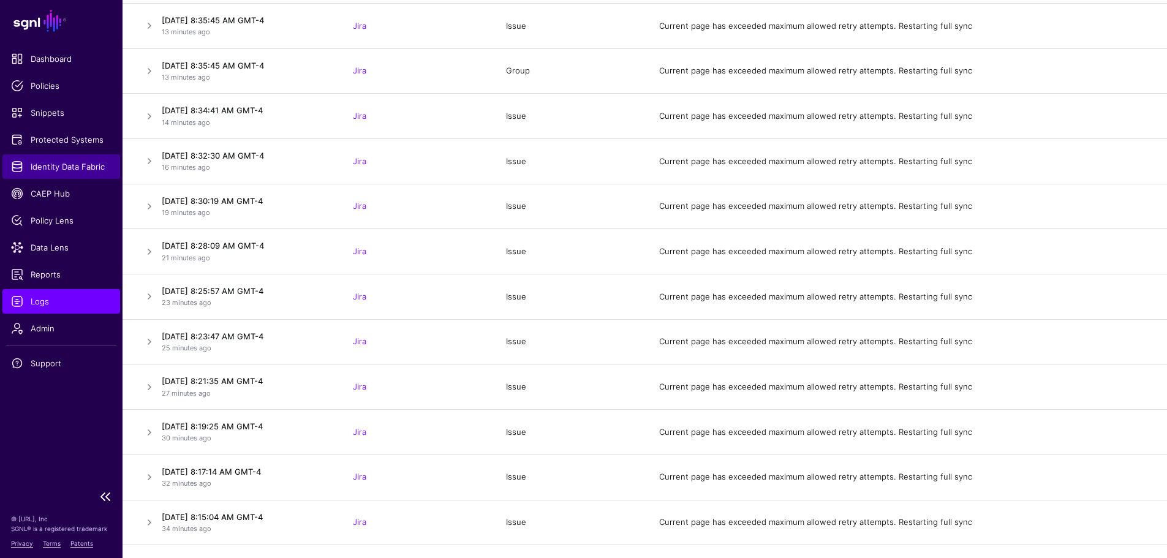
click at [93, 172] on span "Identity Data Fabric" at bounding box center [61, 167] width 101 height 12
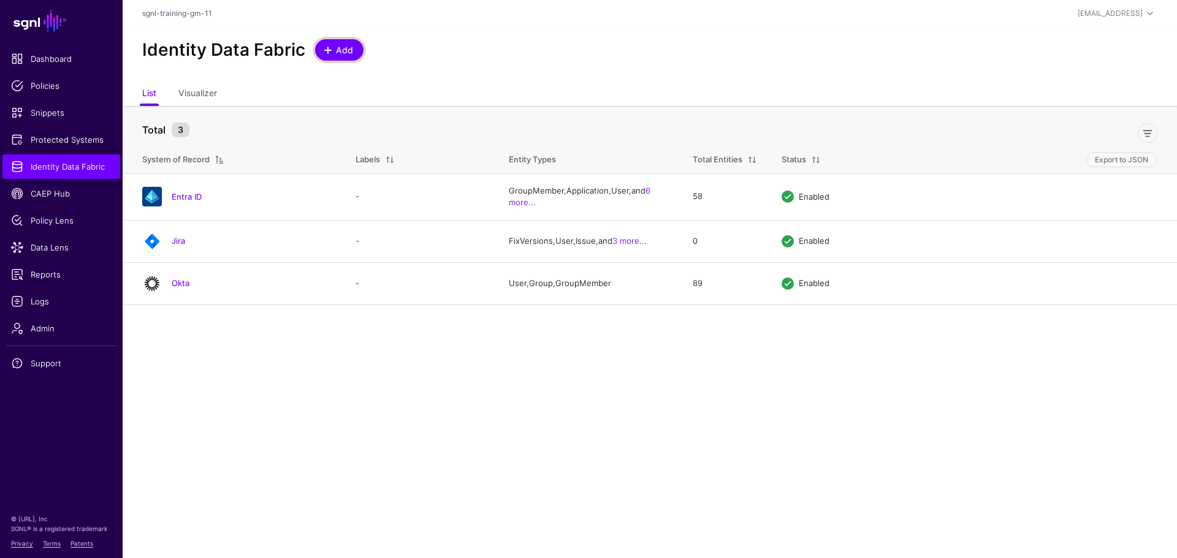
click at [341, 49] on span "Add" at bounding box center [345, 50] width 20 height 13
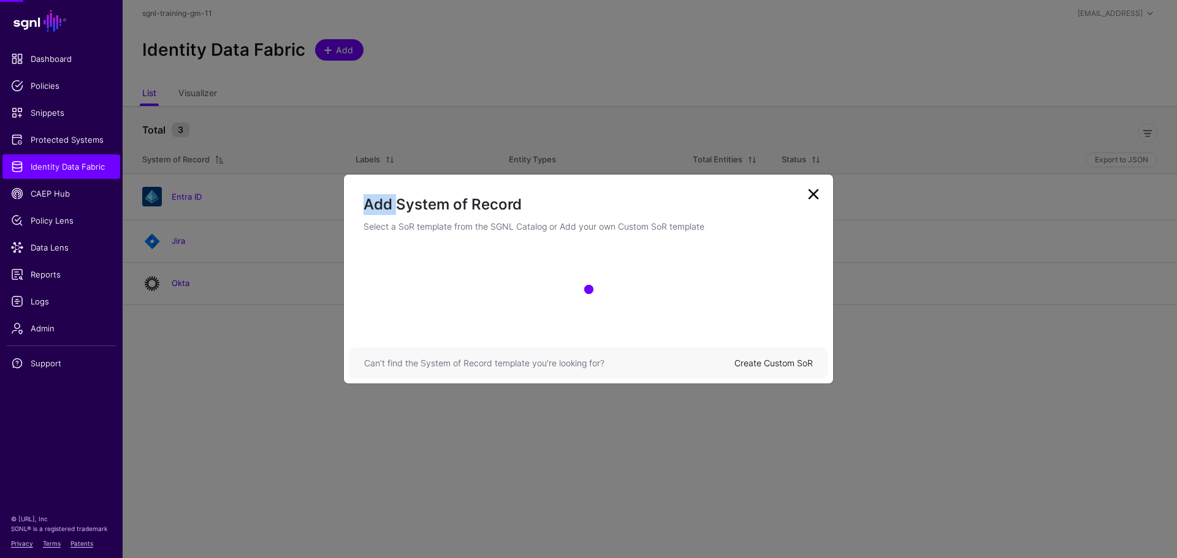
click at [341, 49] on ngb-modal-window "Add System of Record Select a SoR template from the SGNL Catalog or Add your ow…" at bounding box center [588, 279] width 1177 height 558
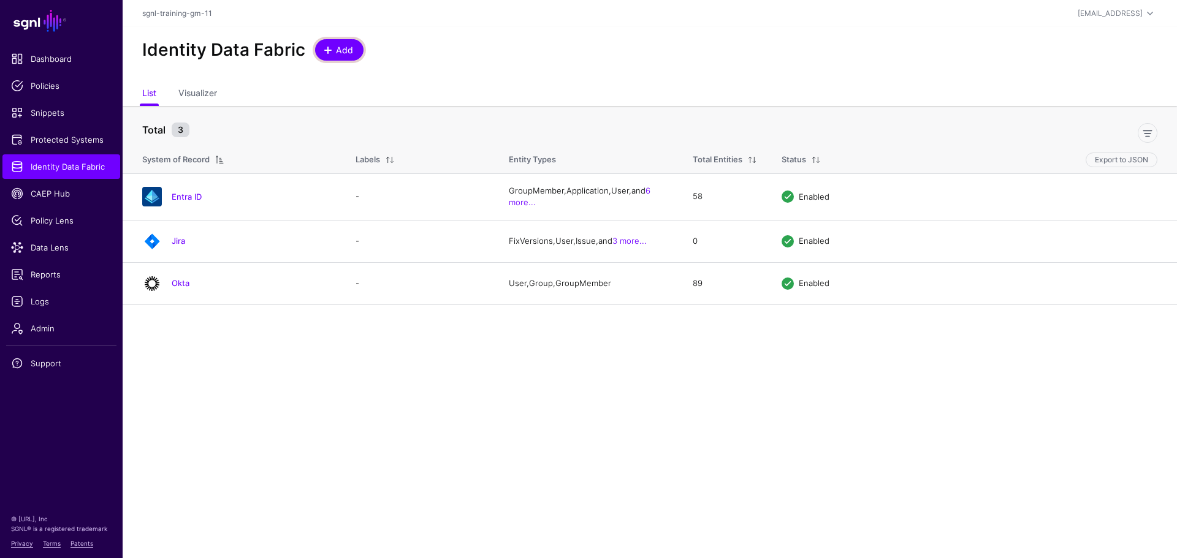
click at [352, 53] on span "Add" at bounding box center [345, 50] width 20 height 13
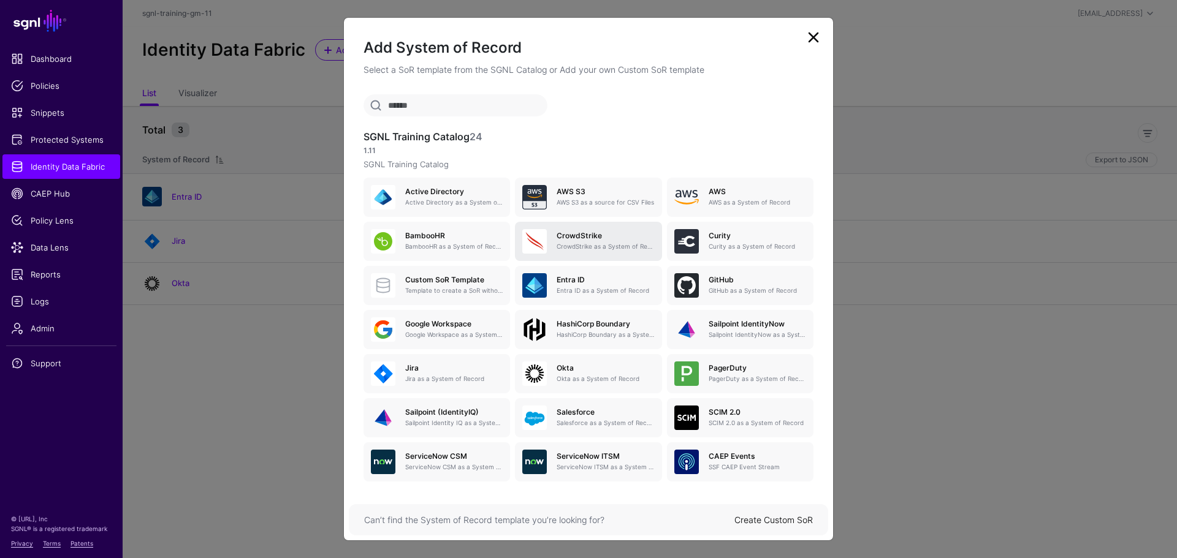
click at [574, 242] on p "CrowdStrike as a System of Record" at bounding box center [604, 246] width 97 height 9
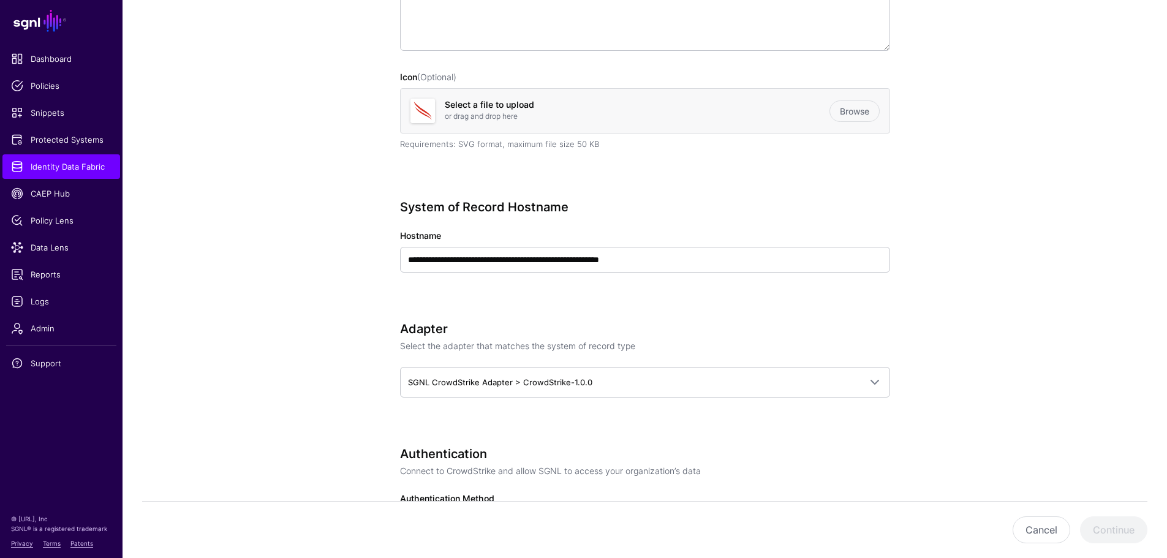
scroll to position [306, 0]
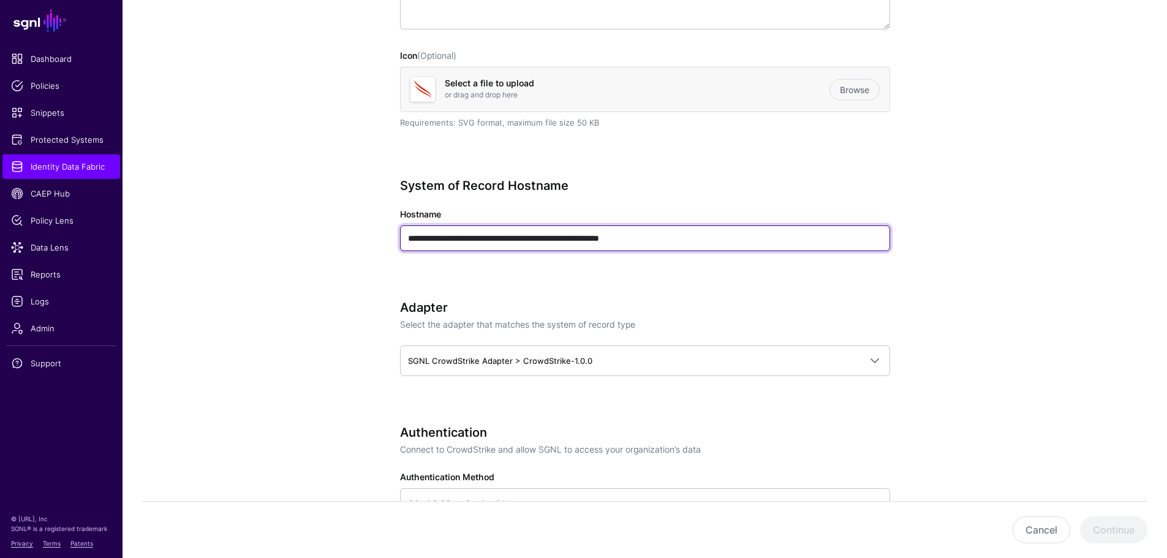
click at [637, 235] on input "**********" at bounding box center [645, 239] width 490 height 26
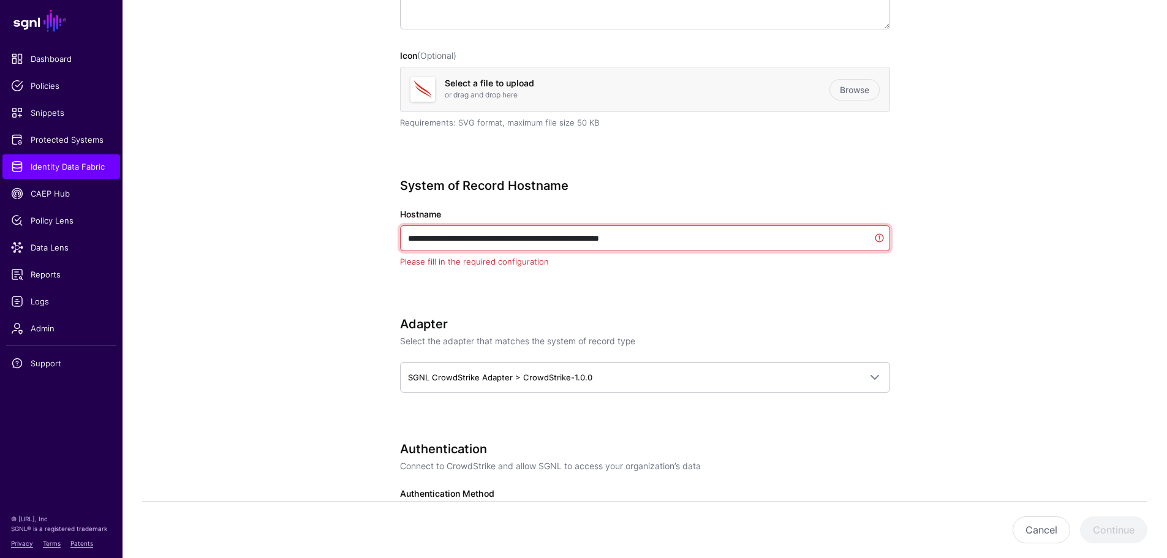
click at [637, 235] on input "**********" at bounding box center [645, 239] width 490 height 26
type input "*"
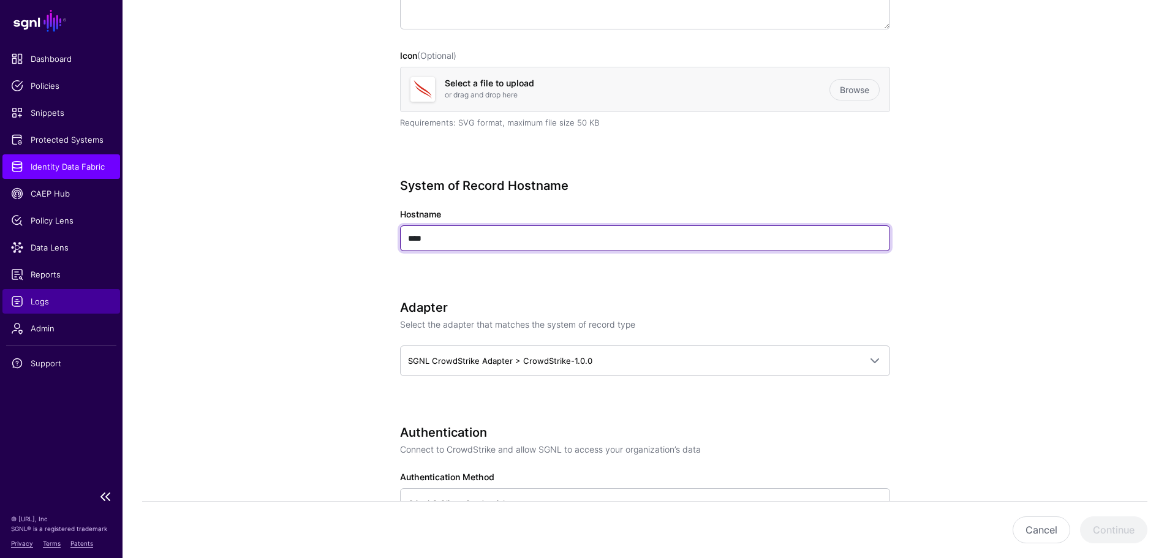
type input "****"
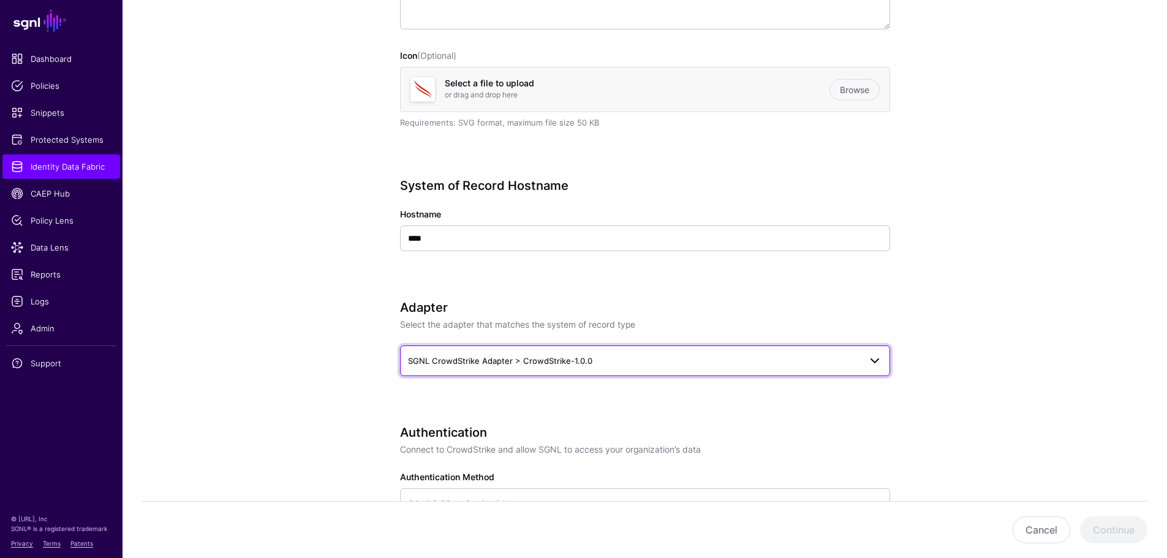
click at [685, 359] on span "SGNL CrowdStrike Adapter > CrowdStrike-1.0.0" at bounding box center [634, 360] width 452 height 13
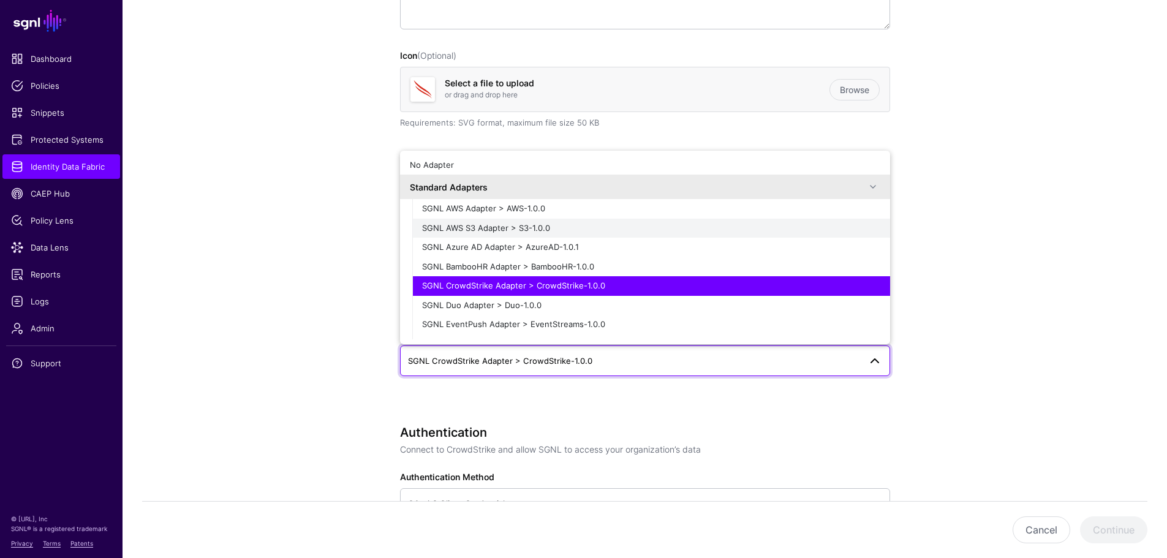
click at [601, 235] on button "SGNL AWS S3 Adapter > S3-1.0.0" at bounding box center [651, 229] width 478 height 20
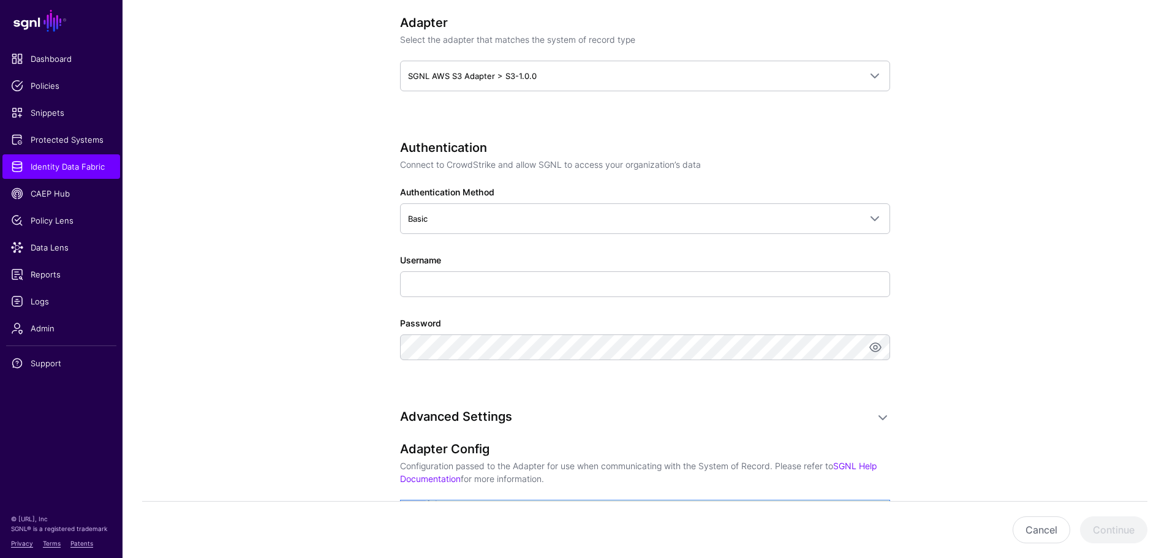
scroll to position [613, 0]
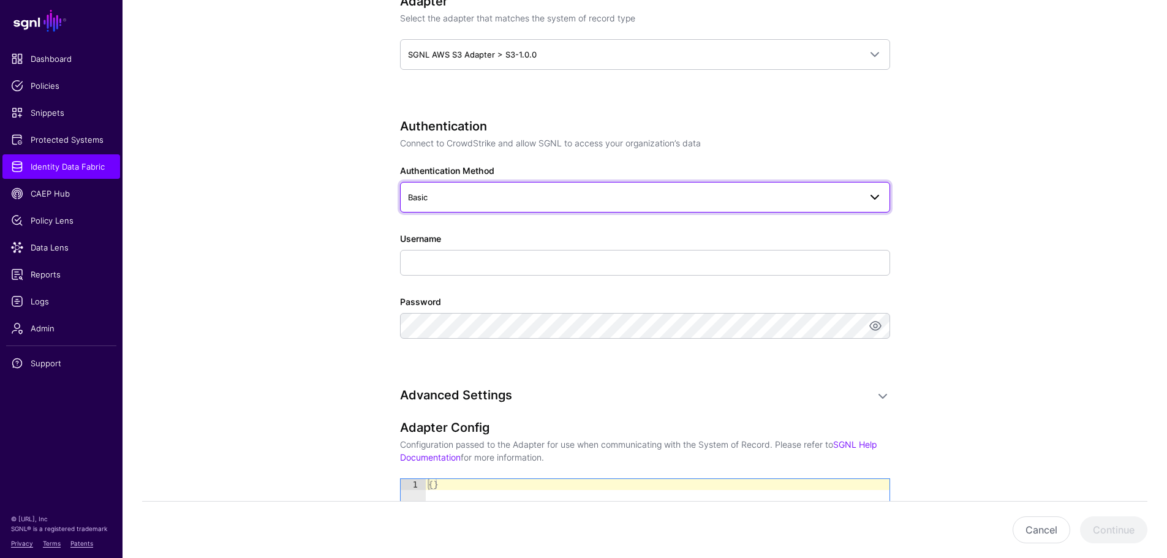
click at [469, 199] on span "Basic" at bounding box center [634, 197] width 452 height 13
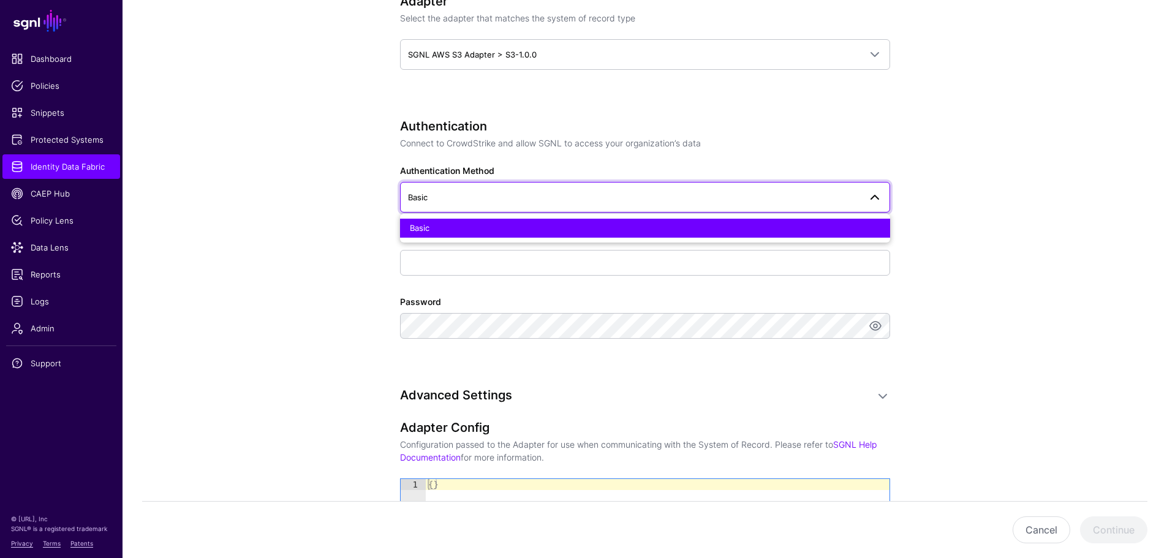
click at [469, 199] on span "Basic" at bounding box center [634, 197] width 452 height 13
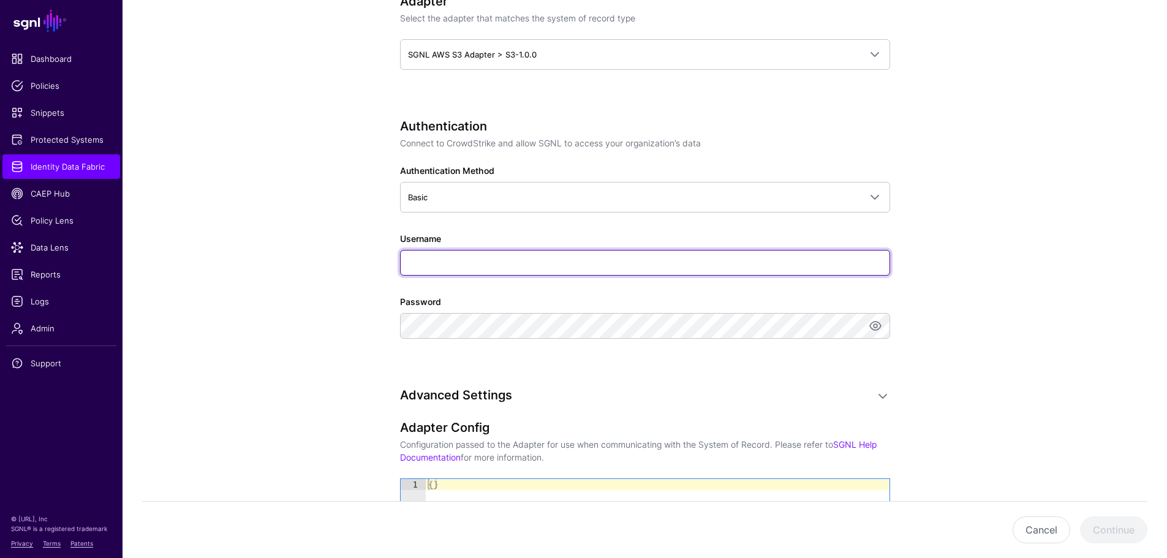
click at [444, 265] on input "Username" at bounding box center [645, 263] width 490 height 26
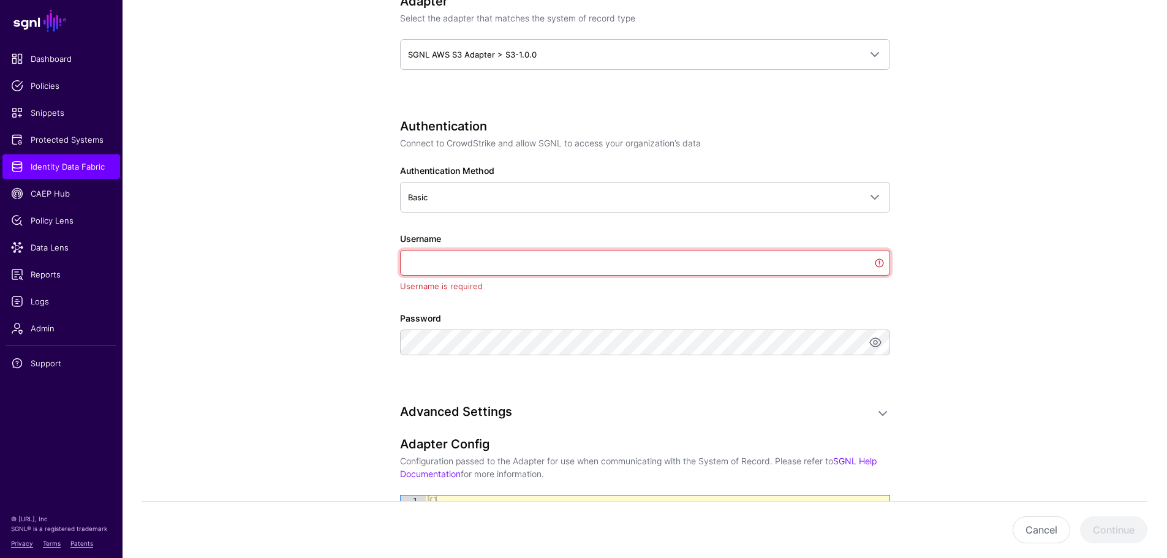
paste input "**********"
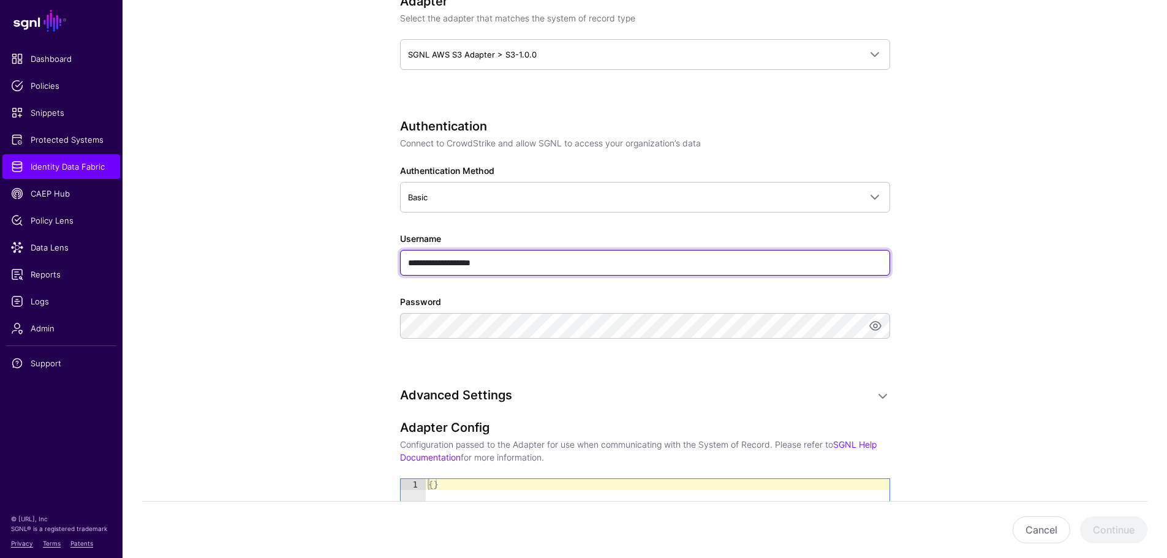
type input "**********"
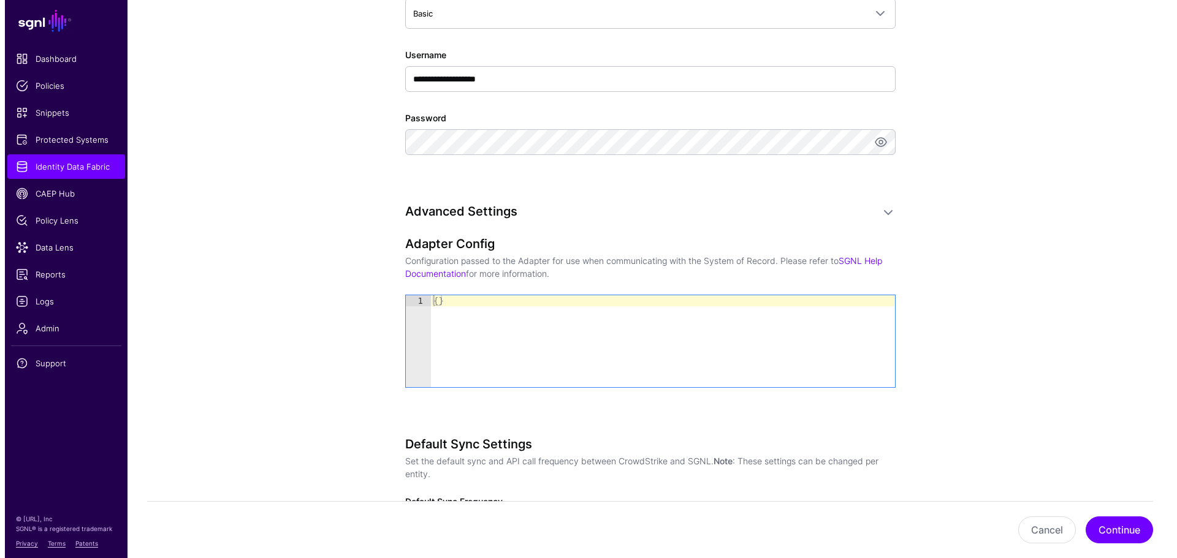
scroll to position [858, 0]
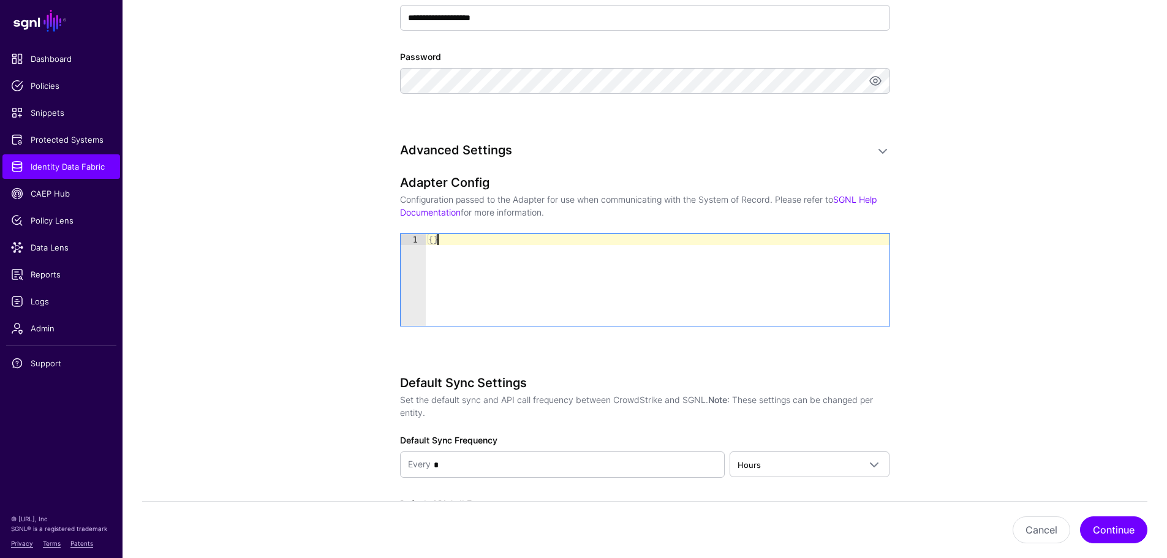
click at [436, 238] on div "{ }" at bounding box center [658, 291] width 464 height 114
paste textarea "Cursor at row 1"
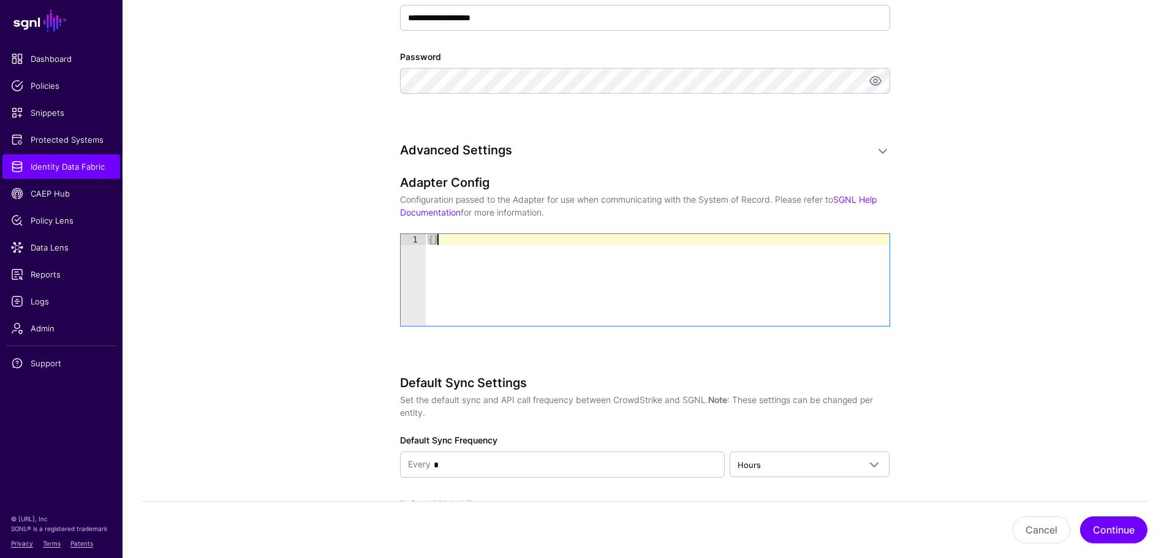
type textarea "*"
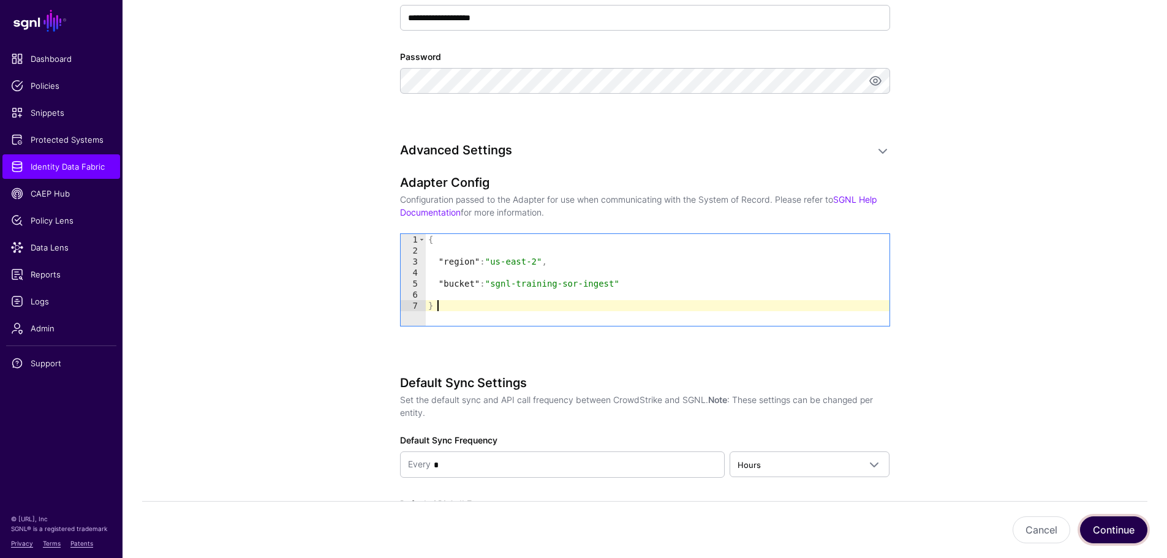
click at [1107, 524] on button "Continue" at bounding box center [1113, 530] width 67 height 27
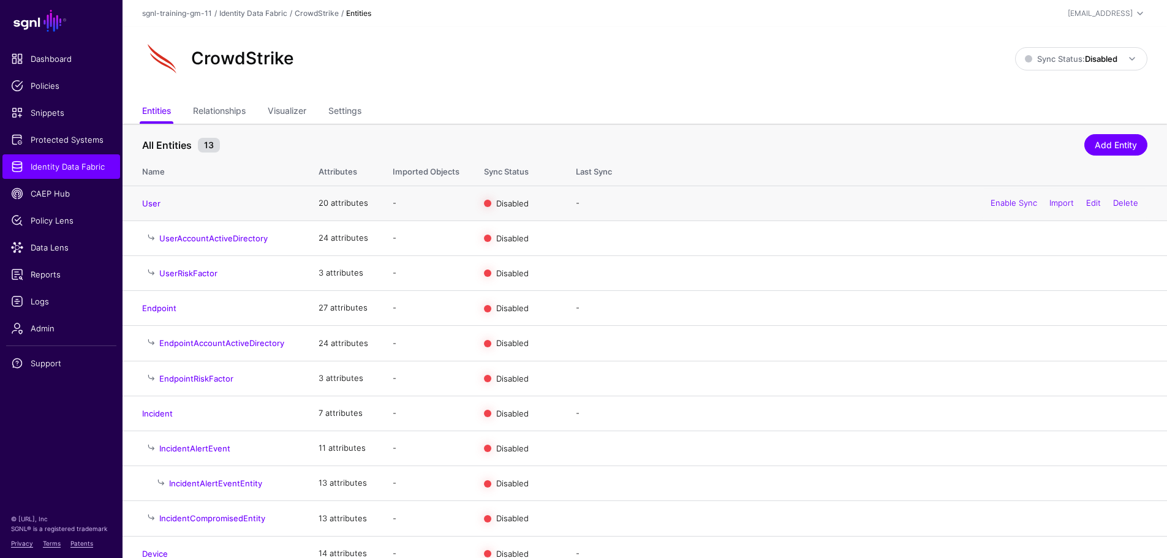
click at [1008, 209] on div "Enable Sync Import Edit Delete" at bounding box center [1065, 203] width 166 height 31
click at [1008, 205] on link "Enable Sync" at bounding box center [1014, 203] width 47 height 10
click at [1093, 60] on strong "Disabled" at bounding box center [1101, 59] width 32 height 10
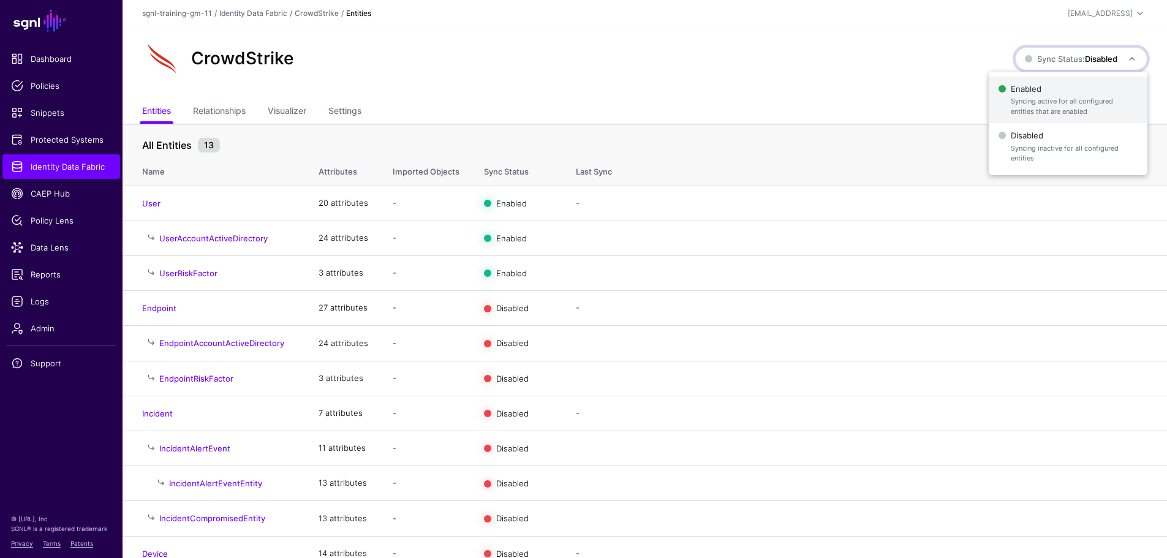
click at [1084, 92] on span "Enabled Syncing active for all configured entities that are enabled" at bounding box center [1068, 100] width 139 height 40
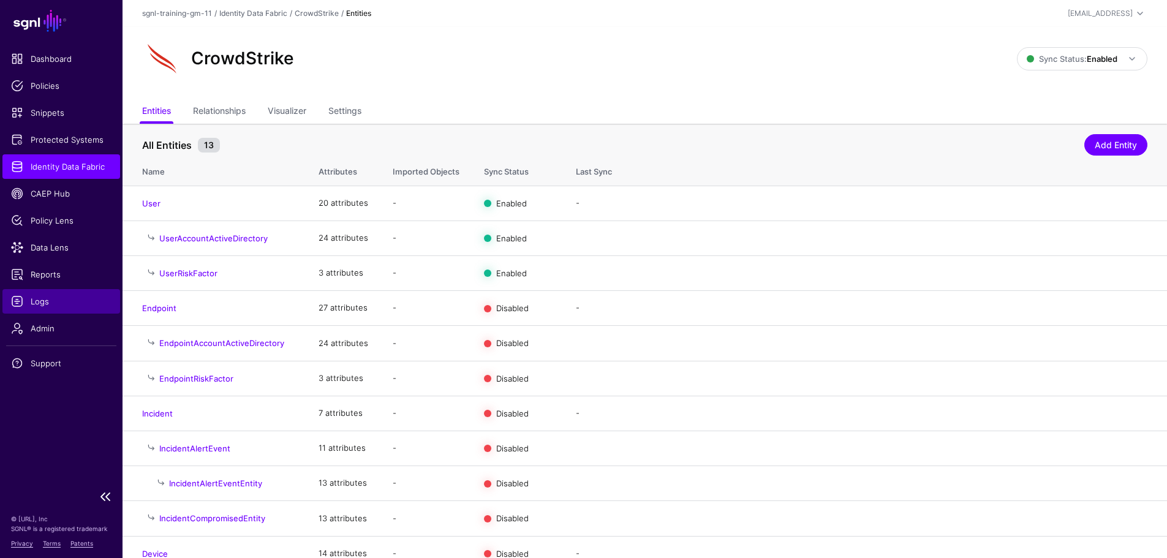
click at [51, 310] on link "Logs" at bounding box center [61, 301] width 118 height 25
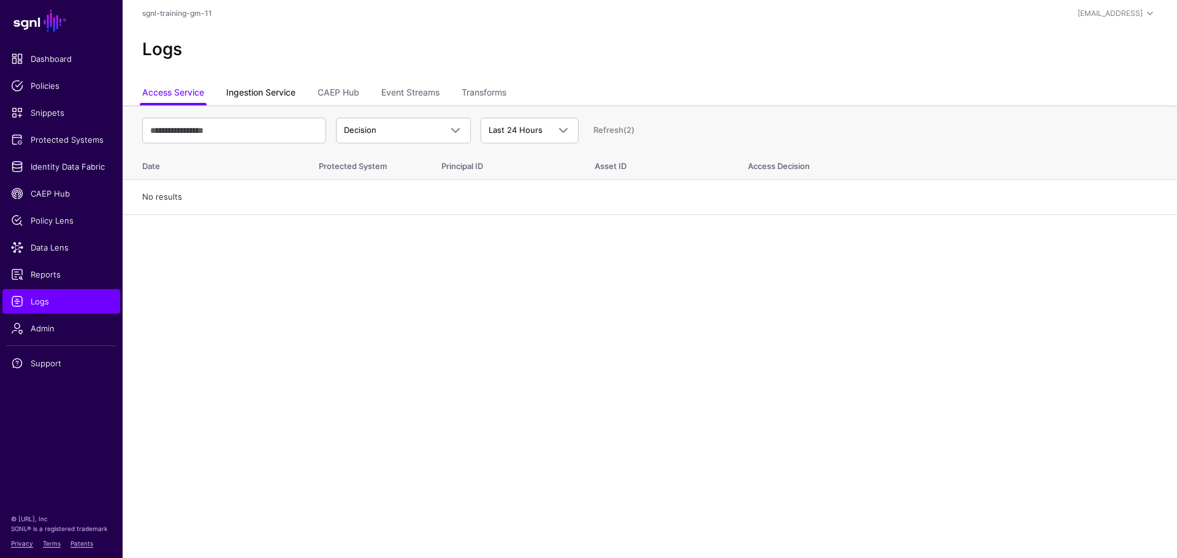
click at [287, 89] on link "Ingestion Service" at bounding box center [260, 93] width 69 height 23
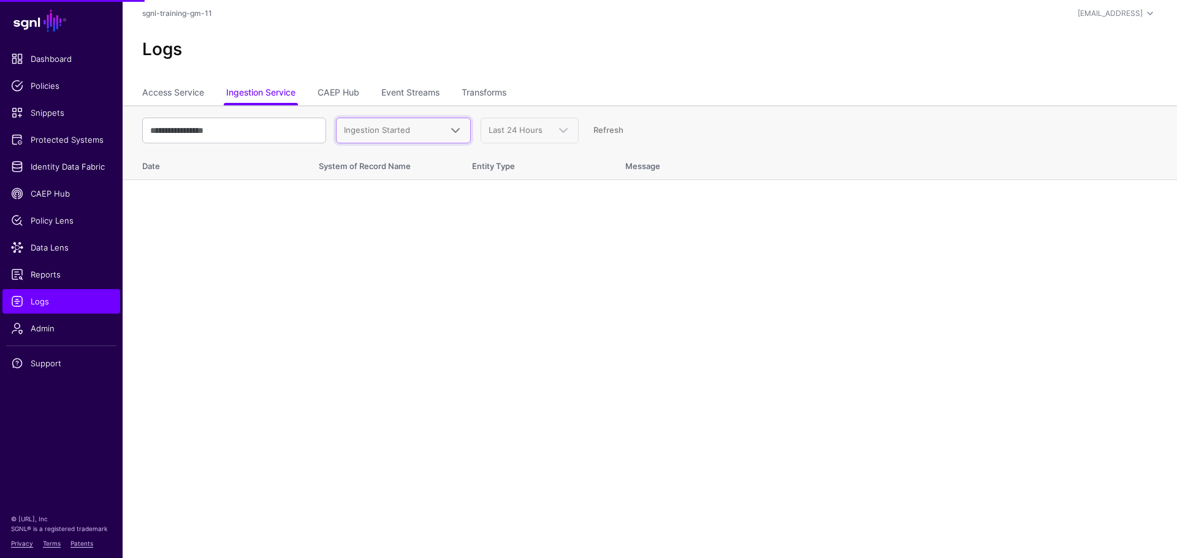
click at [409, 138] on link "Ingestion Started" at bounding box center [403, 131] width 135 height 26
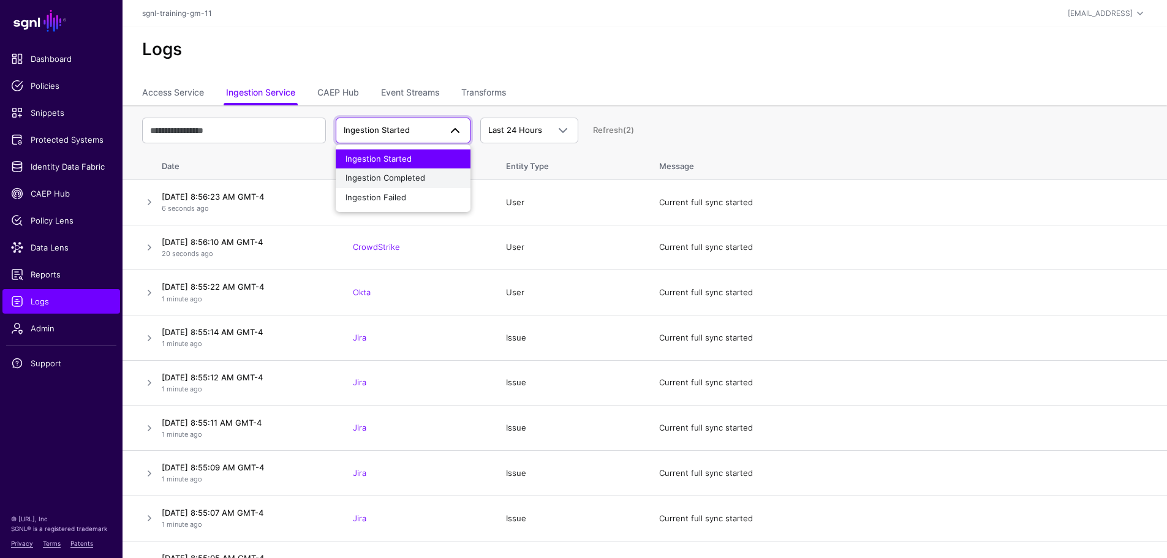
click at [406, 181] on span "Ingestion Completed" at bounding box center [386, 178] width 80 height 10
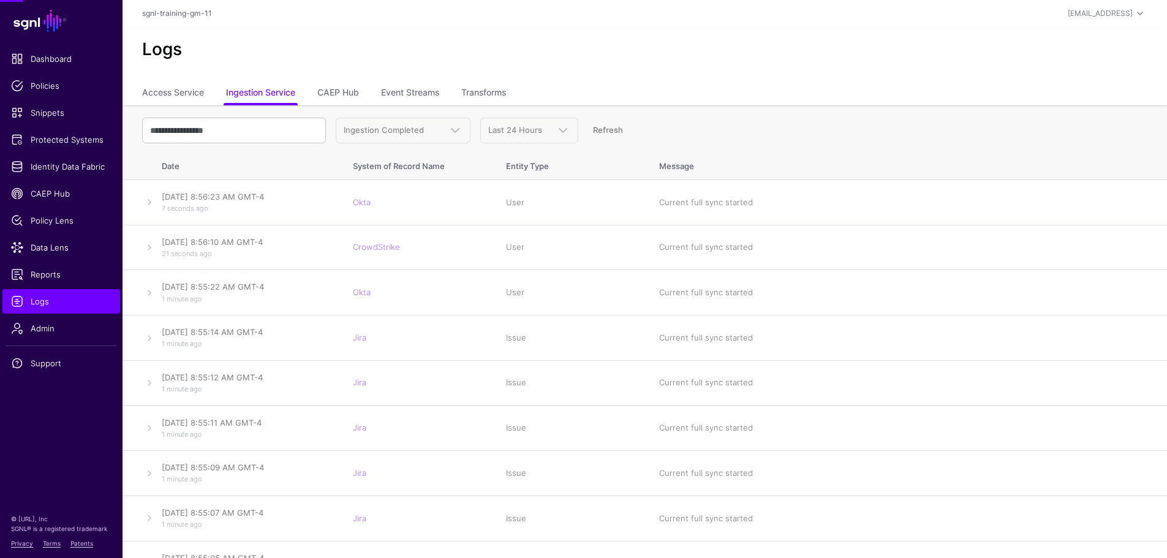
click at [406, 181] on td "Okta" at bounding box center [417, 202] width 153 height 45
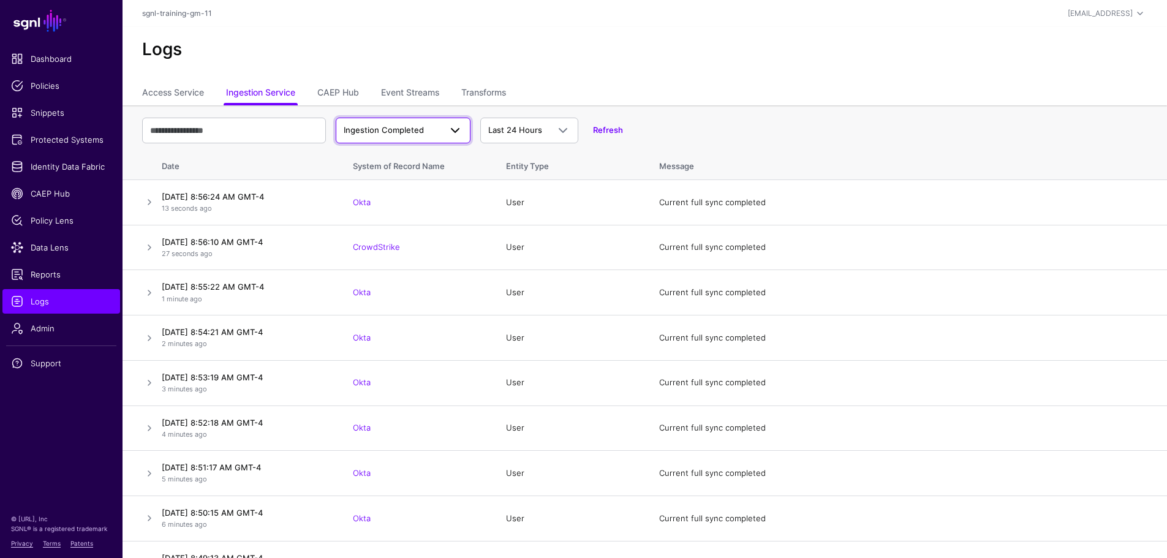
click at [407, 132] on span "Ingestion Completed" at bounding box center [384, 130] width 80 height 10
click at [410, 132] on span "Ingestion Completed" at bounding box center [384, 130] width 80 height 10
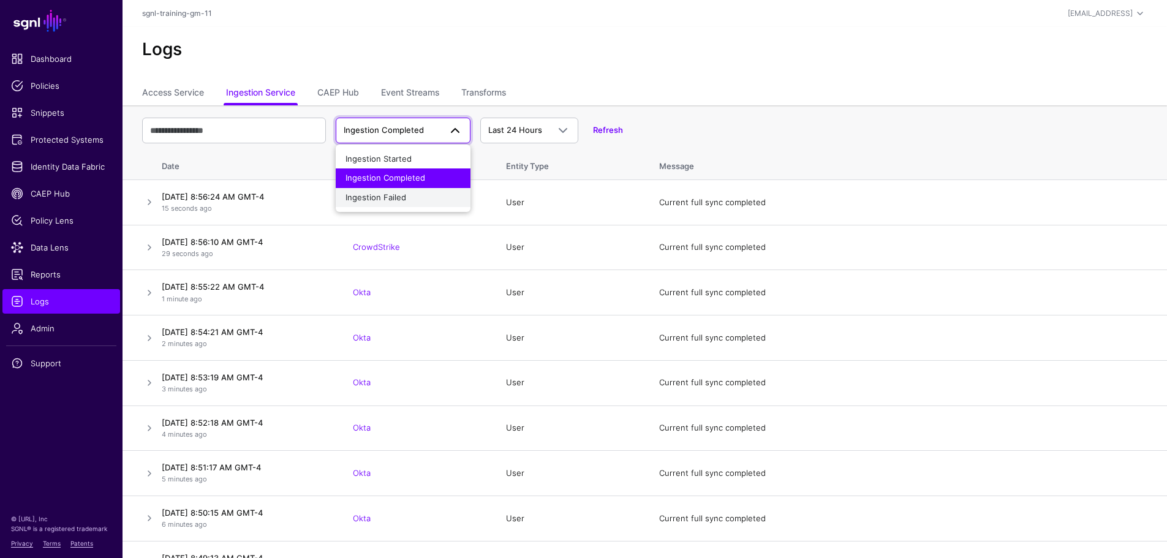
click at [410, 196] on div "Ingestion Failed" at bounding box center [403, 198] width 115 height 12
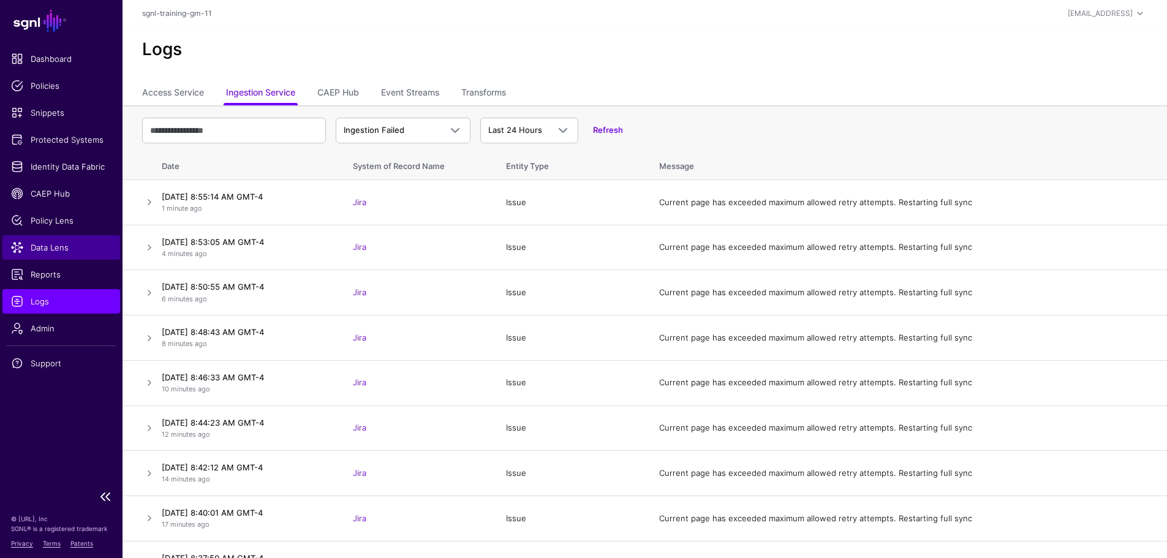
click at [58, 237] on link "Data Lens" at bounding box center [61, 247] width 118 height 25
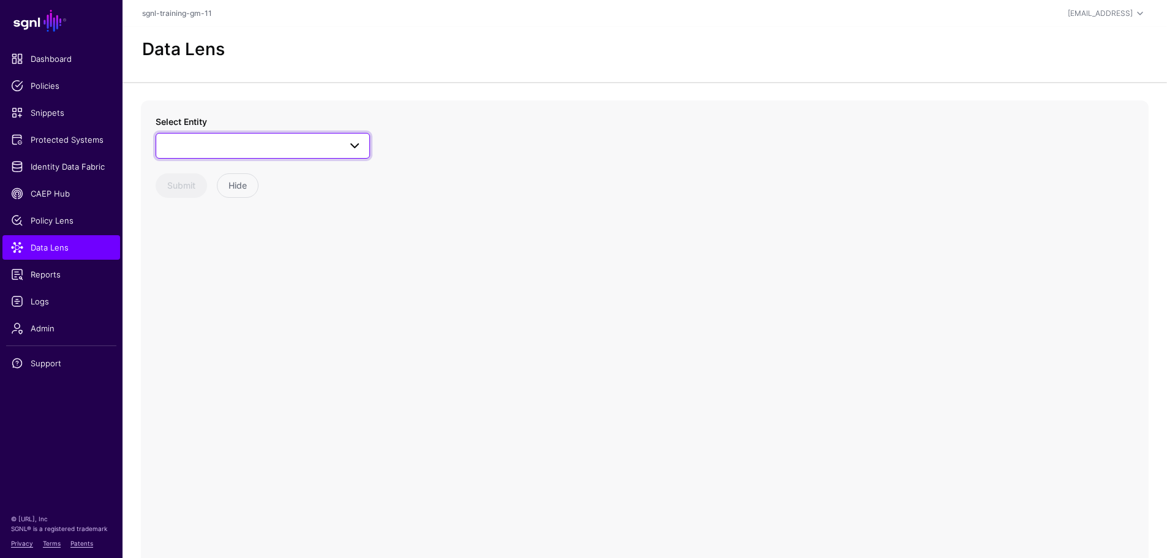
click at [221, 148] on span at bounding box center [263, 146] width 199 height 15
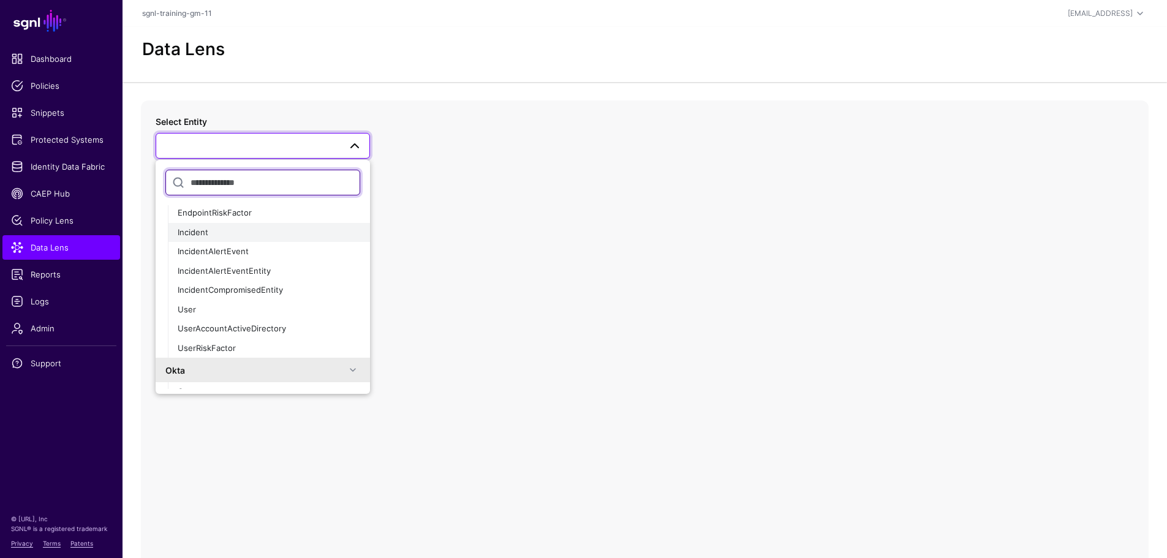
scroll to position [184, 0]
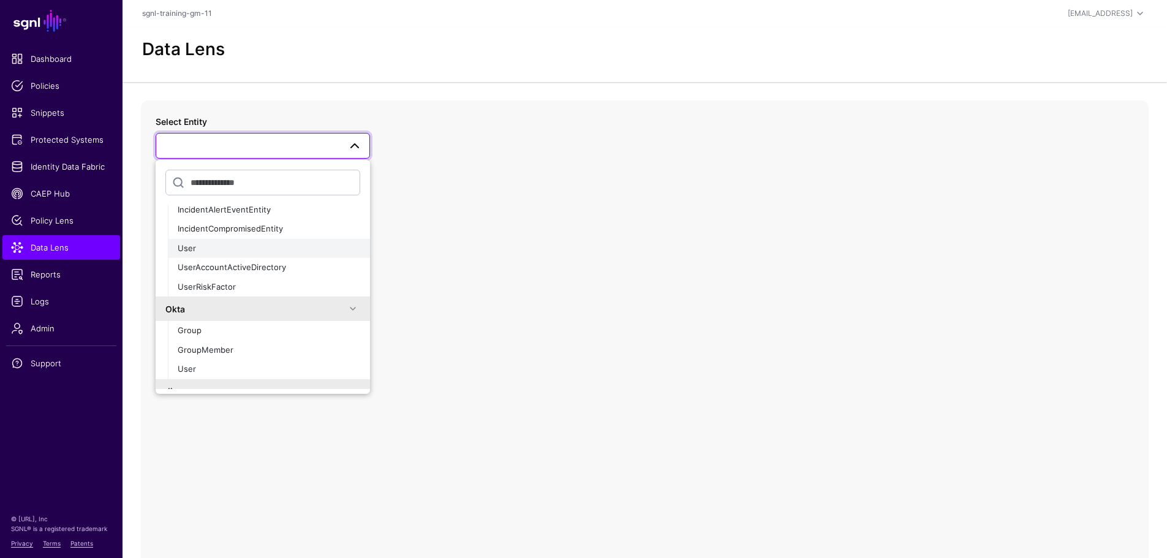
click at [292, 257] on button "User" at bounding box center [269, 249] width 202 height 20
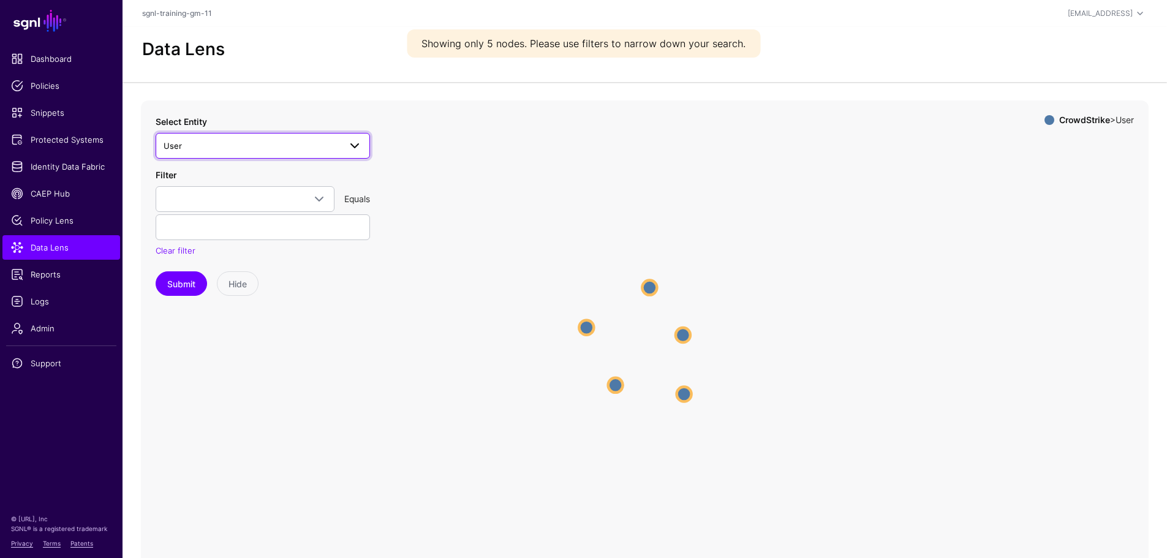
click at [349, 145] on span at bounding box center [354, 146] width 15 height 15
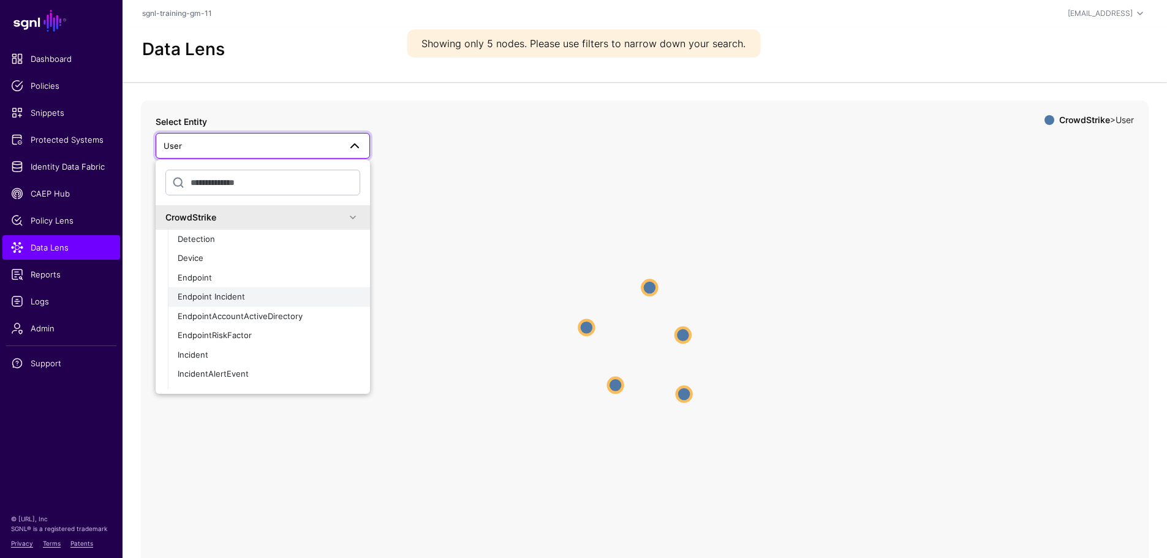
click at [239, 297] on span "Endpoint Incident" at bounding box center [211, 297] width 67 height 10
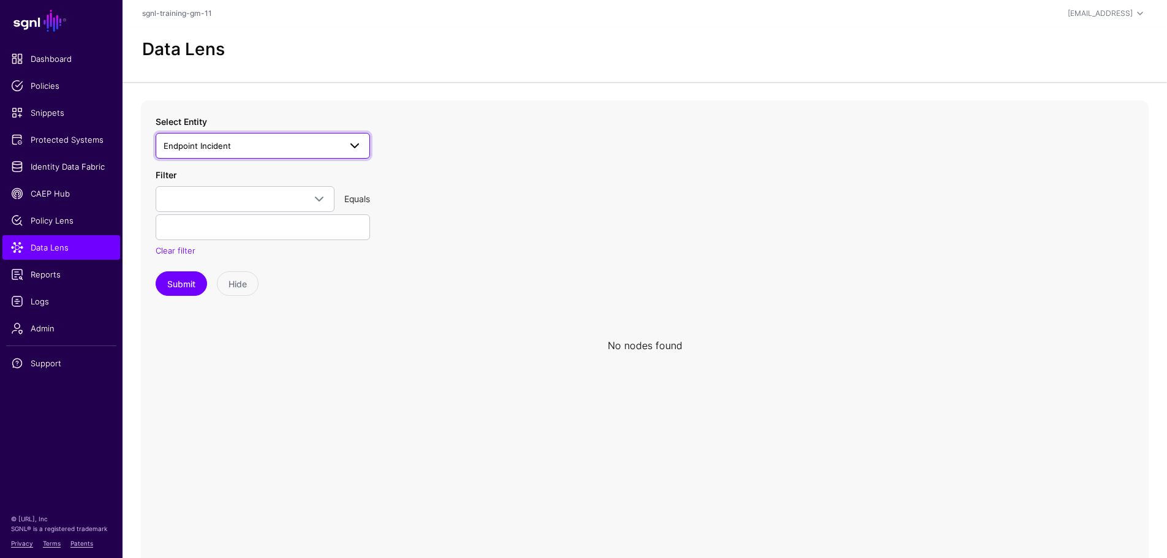
click at [264, 139] on span "Endpoint Incident" at bounding box center [252, 145] width 177 height 13
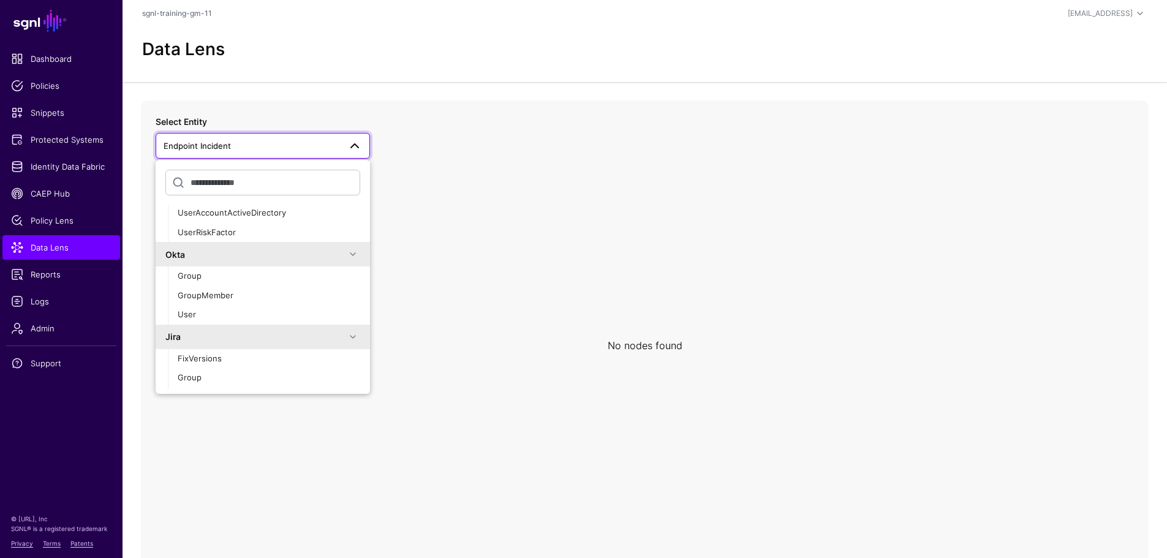
scroll to position [245, 0]
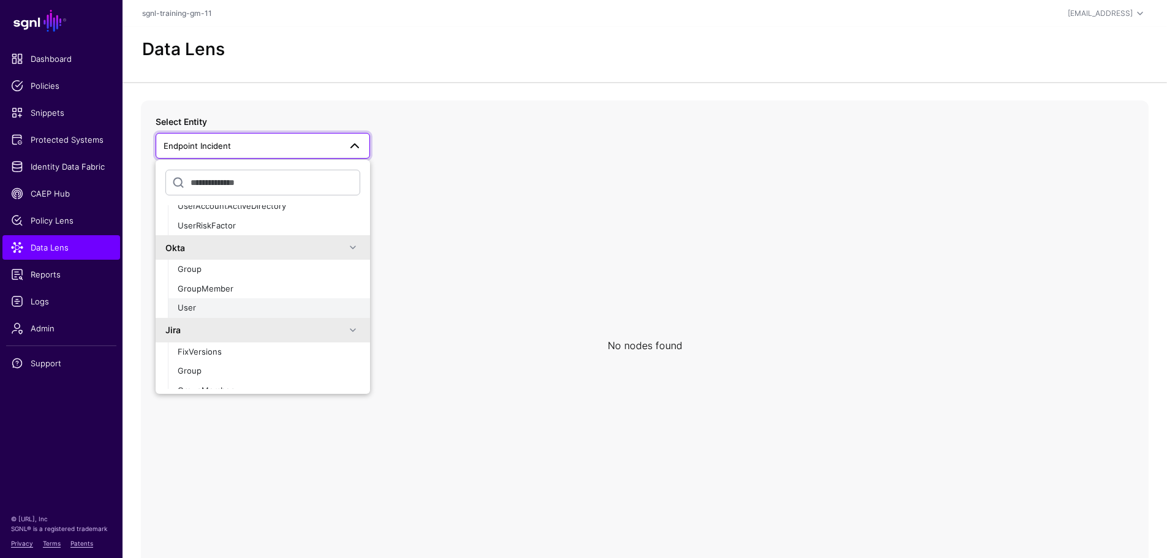
click at [221, 303] on div "User" at bounding box center [269, 308] width 183 height 12
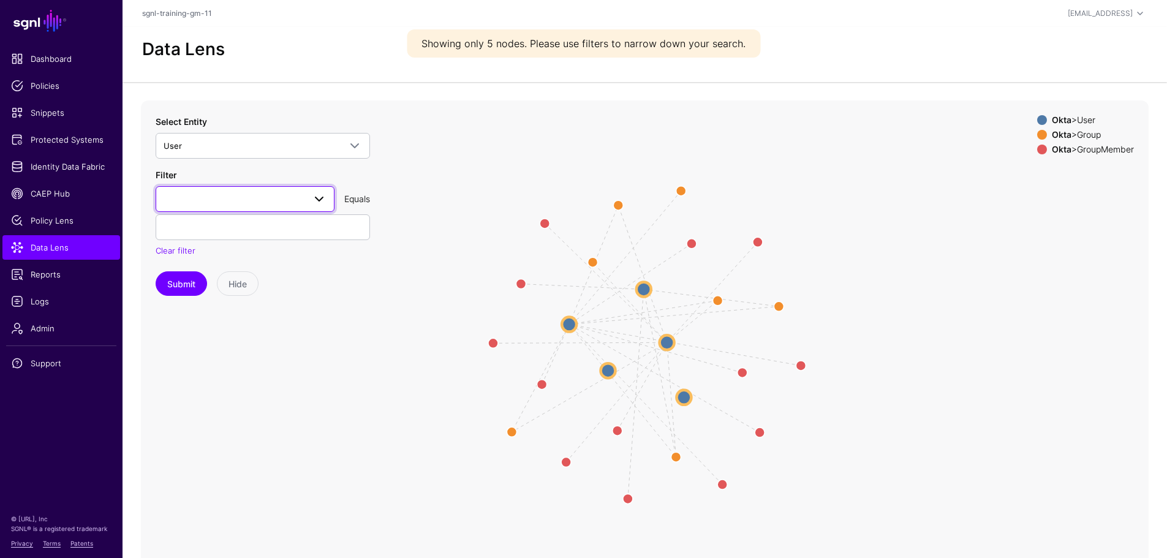
click at [260, 199] on span at bounding box center [245, 199] width 163 height 15
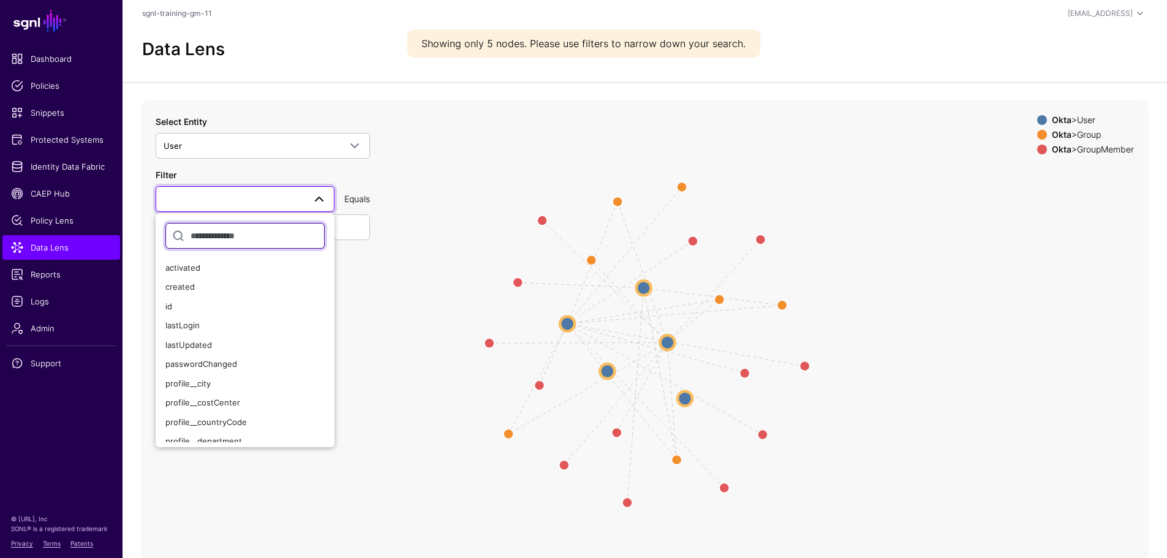
click at [260, 199] on span at bounding box center [245, 199] width 163 height 15
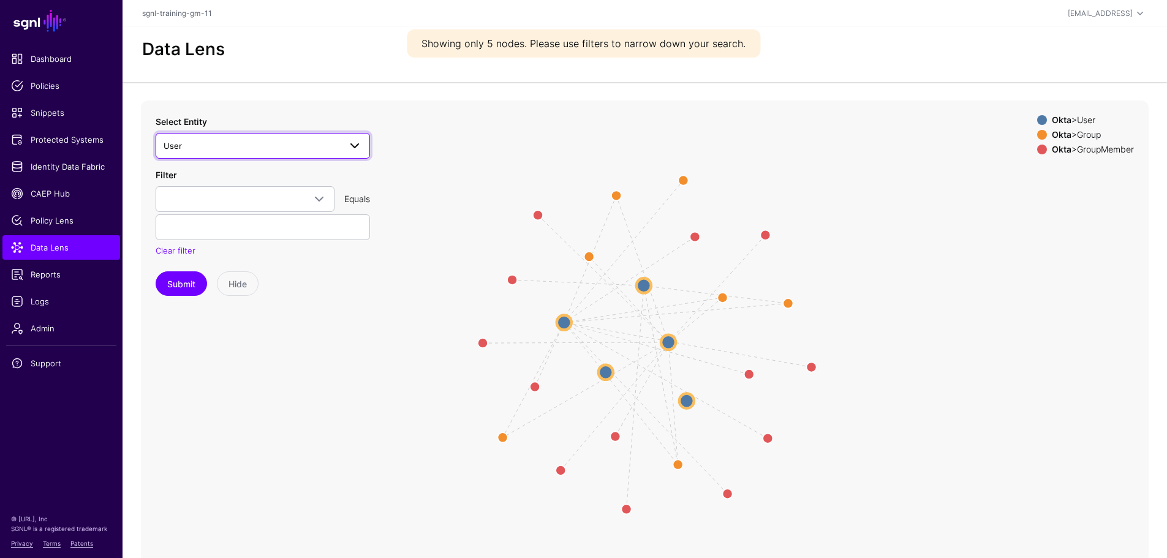
click at [272, 150] on span "User" at bounding box center [252, 145] width 177 height 13
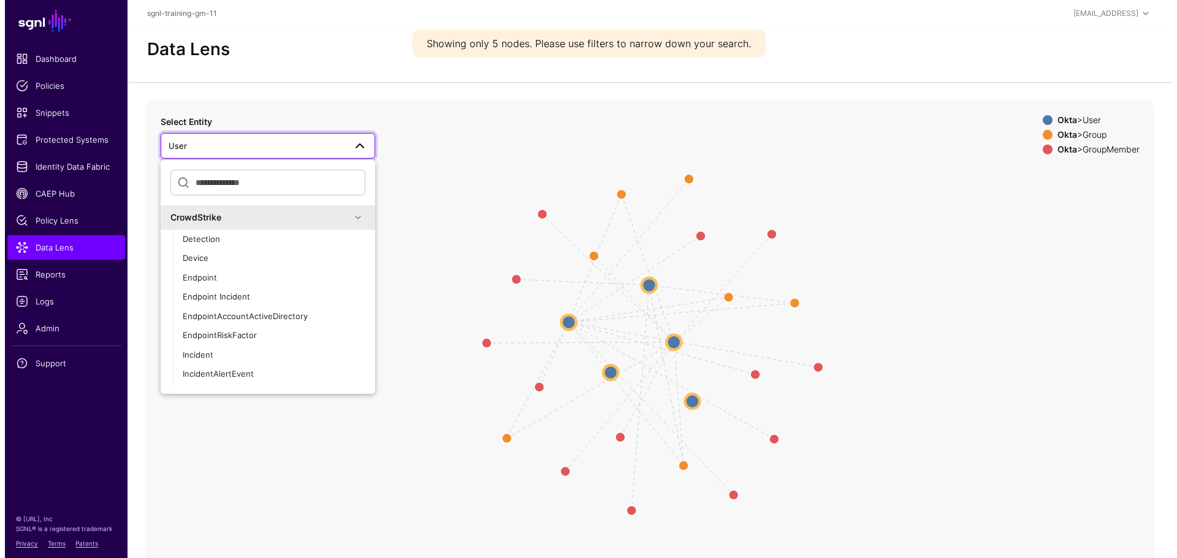
scroll to position [161, 0]
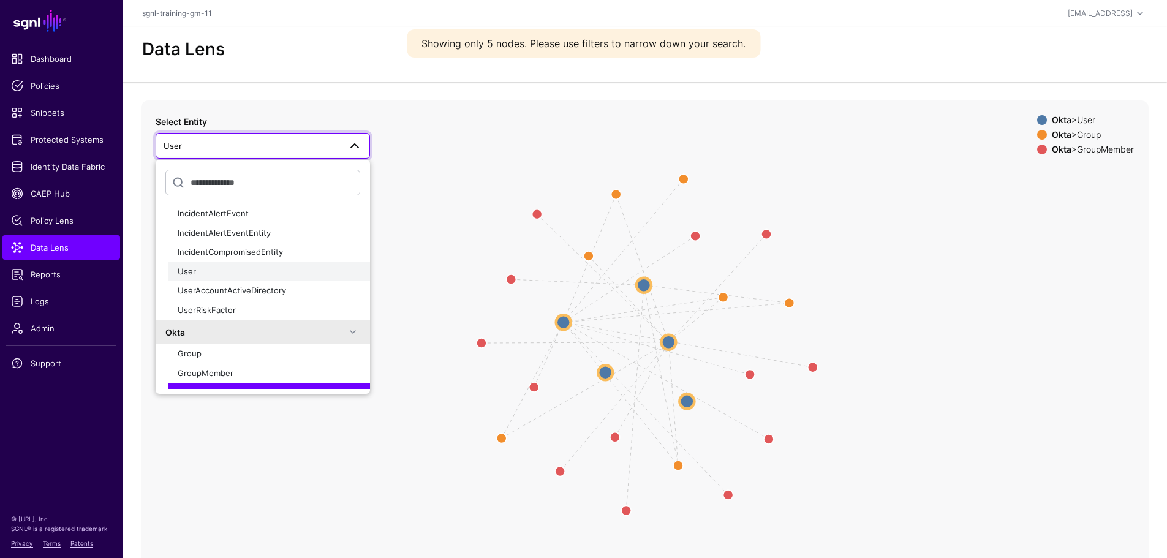
click at [277, 279] on button "User" at bounding box center [269, 272] width 202 height 20
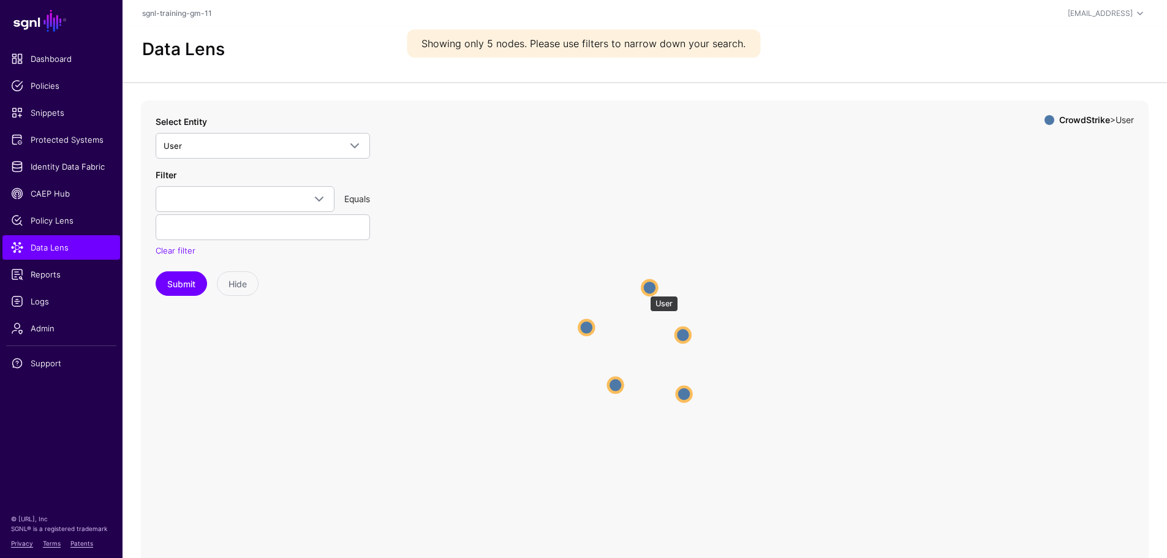
click at [644, 290] on circle at bounding box center [649, 287] width 15 height 15
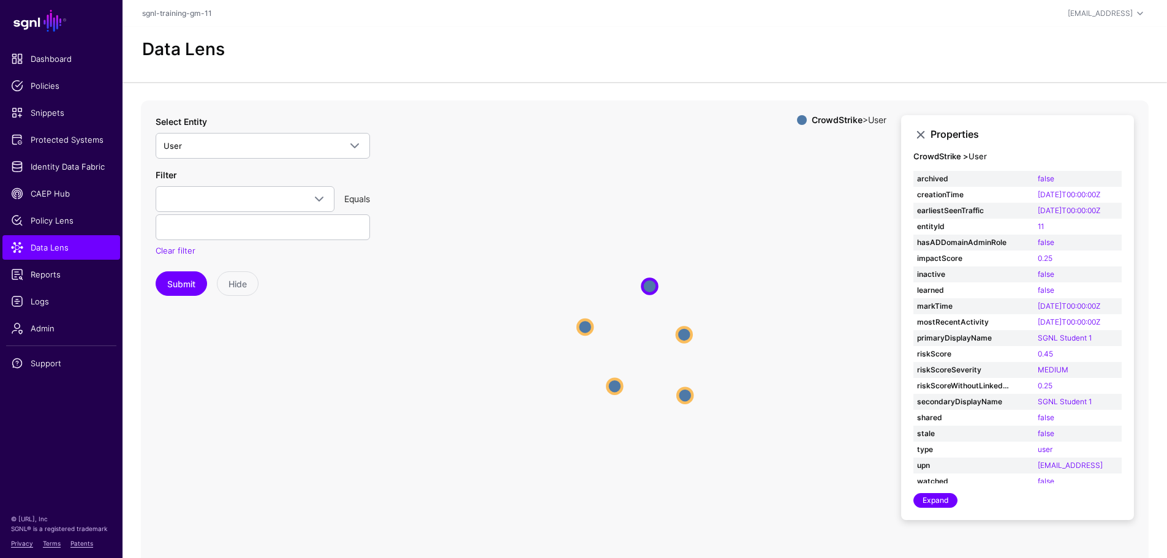
click at [348, 397] on icon "User User User User User User User User User User" at bounding box center [645, 346] width 1008 height 490
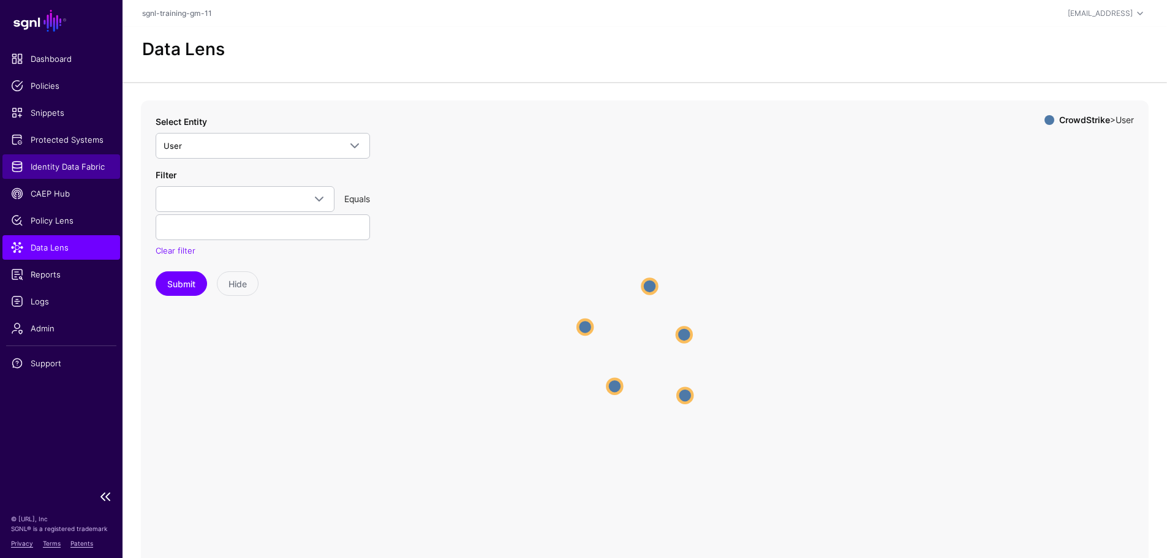
click at [74, 165] on span "Identity Data Fabric" at bounding box center [61, 167] width 101 height 12
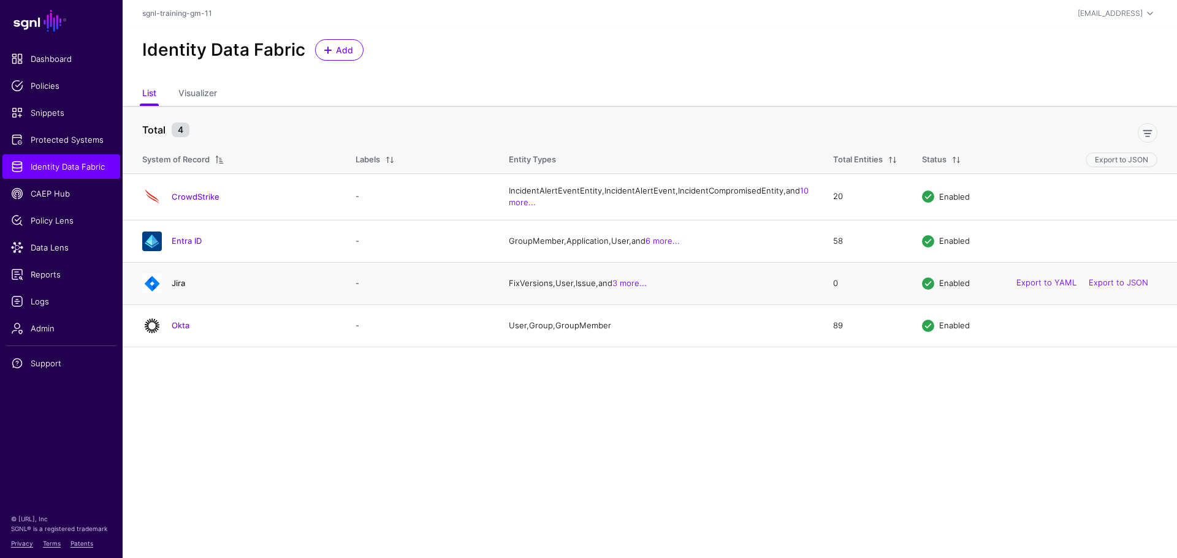
click at [178, 288] on link "Jira" at bounding box center [178, 283] width 13 height 10
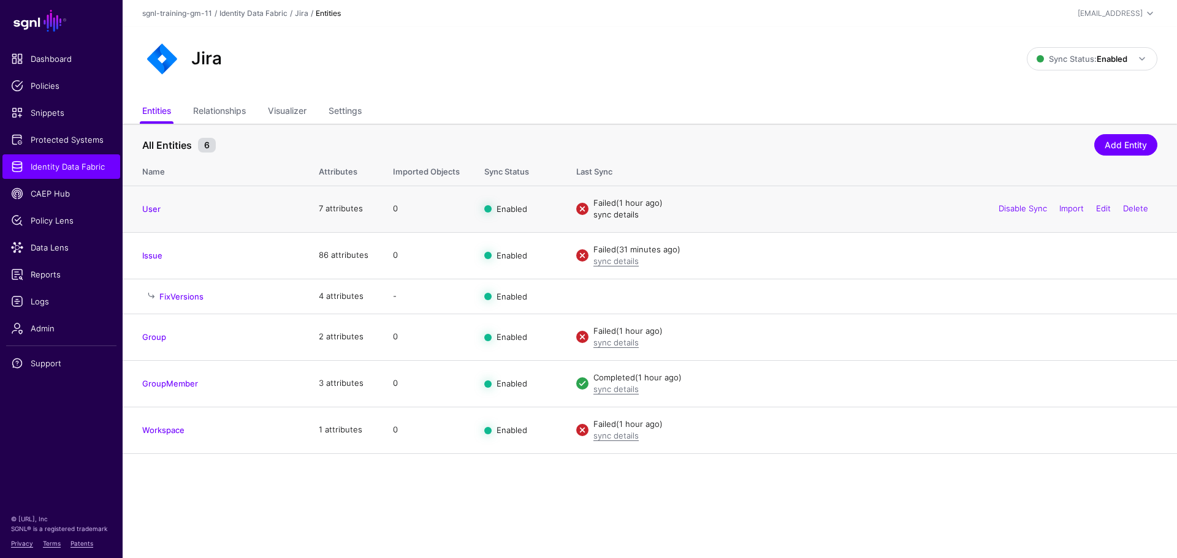
click at [619, 215] on link "sync details" at bounding box center [615, 215] width 45 height 10
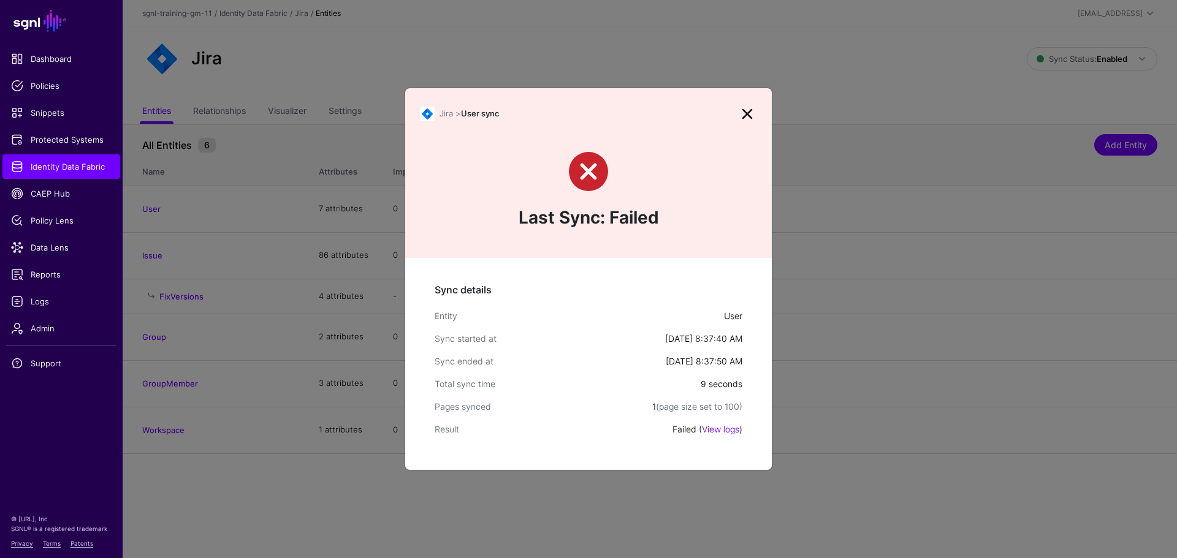
click at [749, 120] on link at bounding box center [747, 114] width 20 height 20
